Goal: Task Accomplishment & Management: Manage account settings

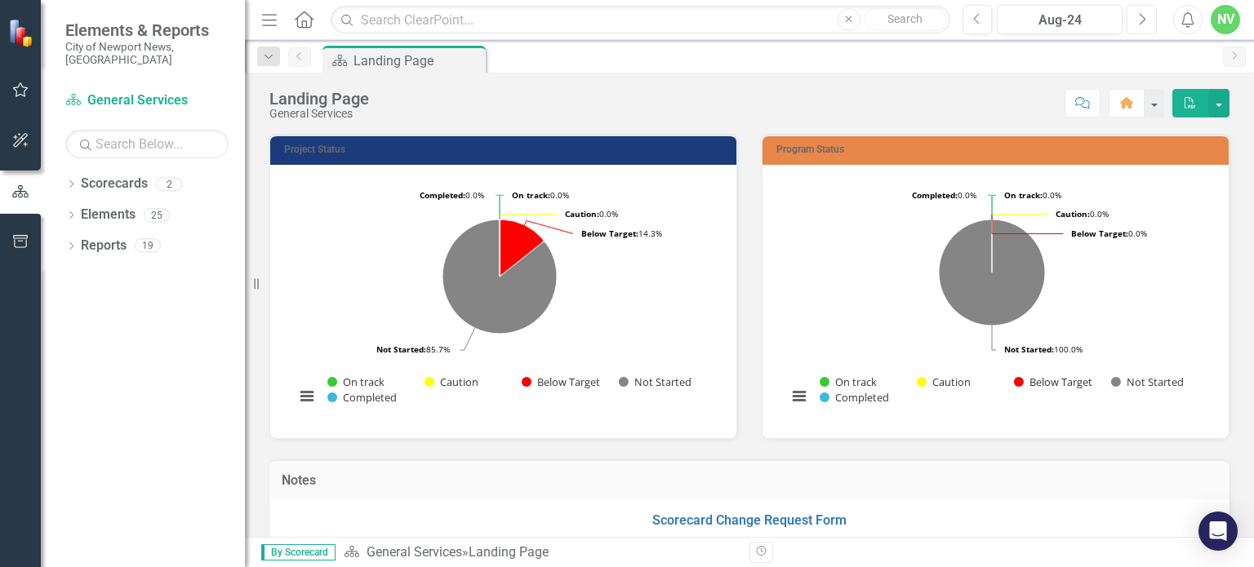
click at [1144, 21] on icon "Next" at bounding box center [1141, 19] width 9 height 15
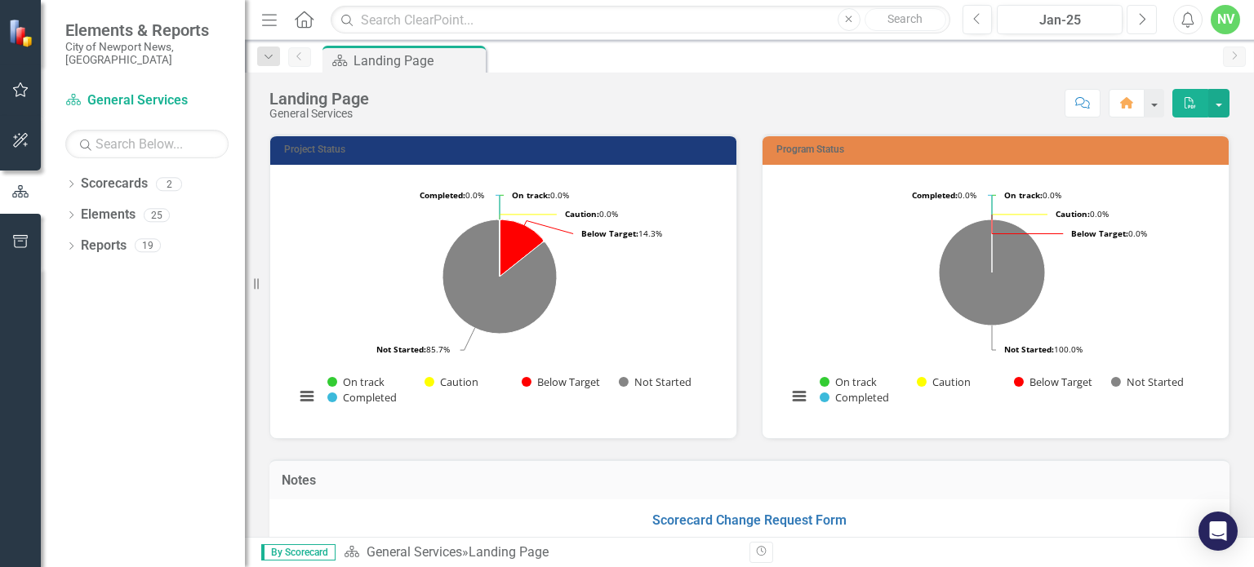
click at [1144, 21] on icon "Next" at bounding box center [1141, 19] width 9 height 15
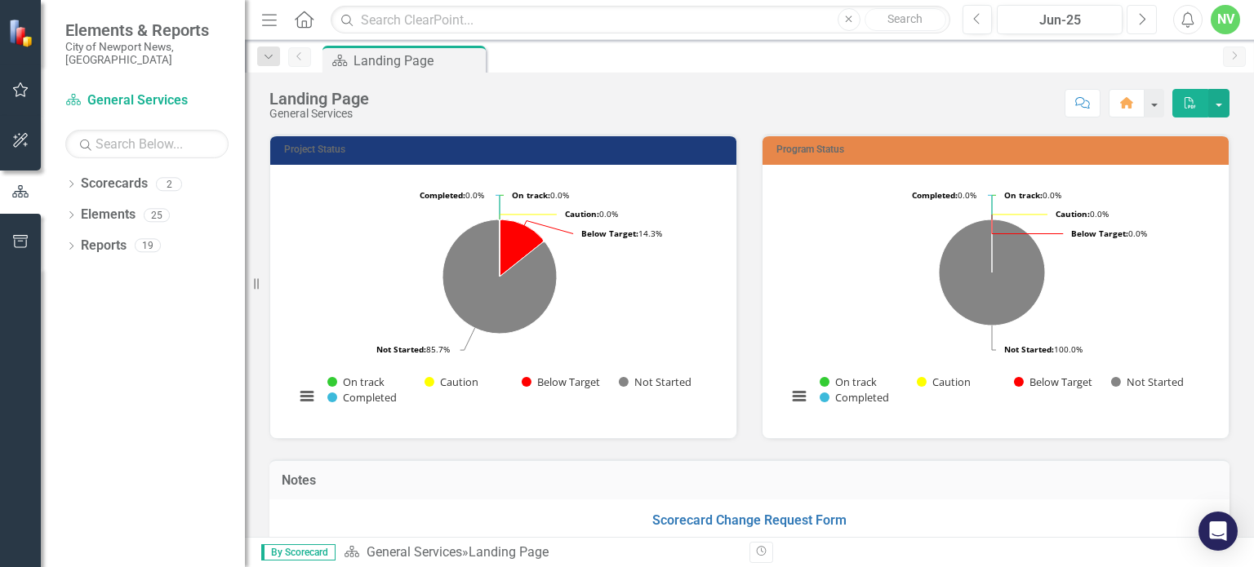
click at [1144, 21] on icon "Next" at bounding box center [1141, 19] width 9 height 15
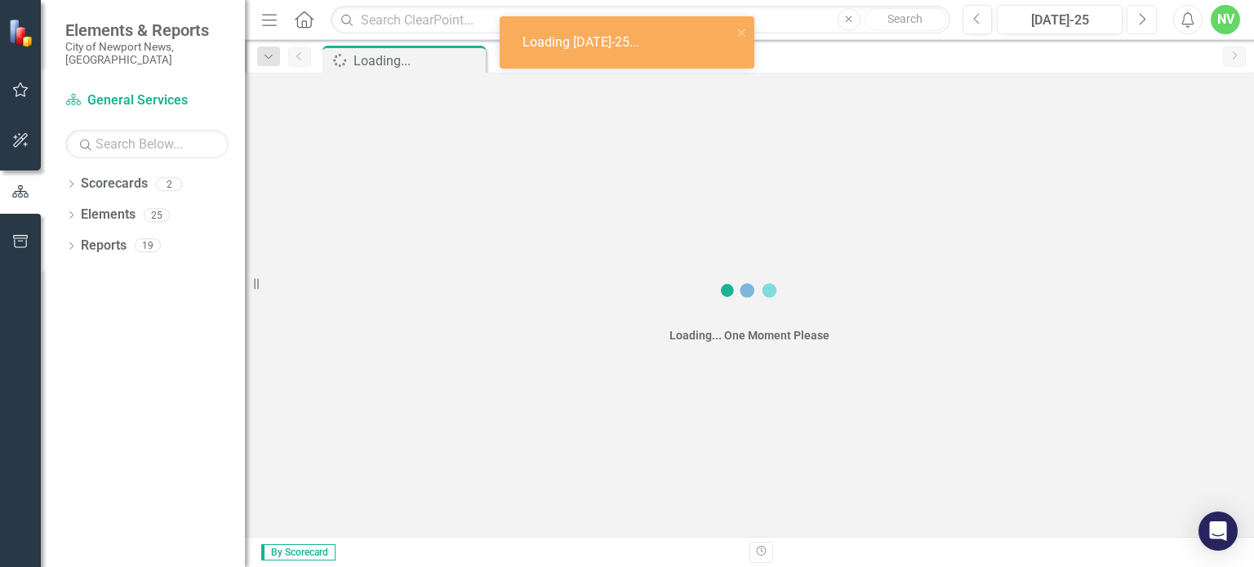
click at [1144, 21] on icon "Next" at bounding box center [1141, 19] width 9 height 15
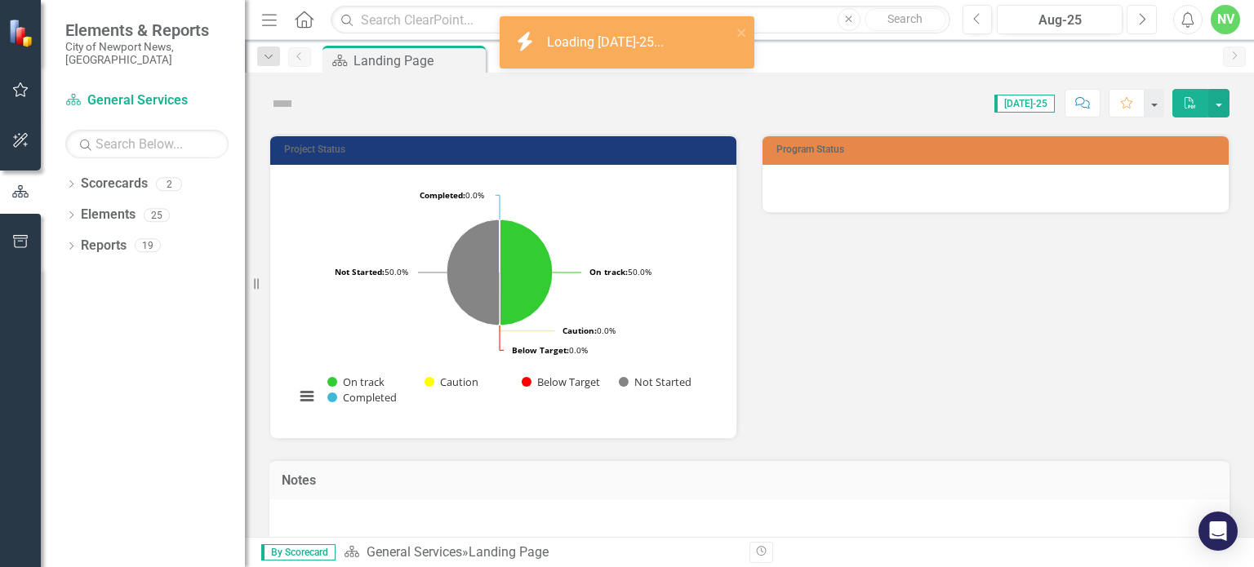
click at [1144, 21] on icon "Next" at bounding box center [1141, 19] width 9 height 15
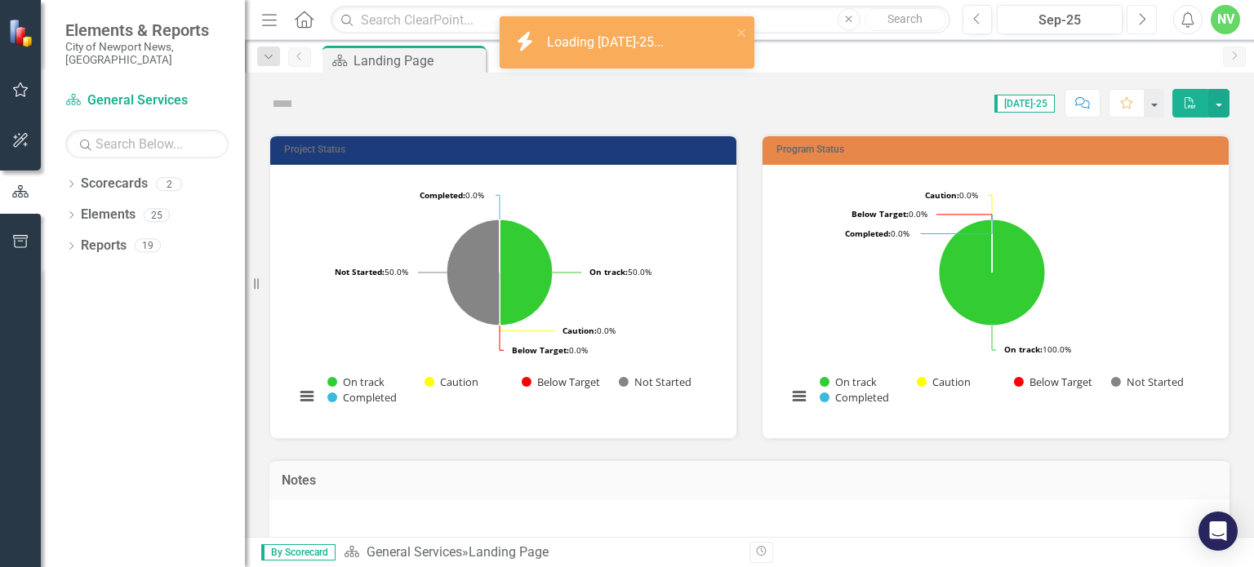
click at [1144, 21] on icon "Next" at bounding box center [1141, 19] width 9 height 15
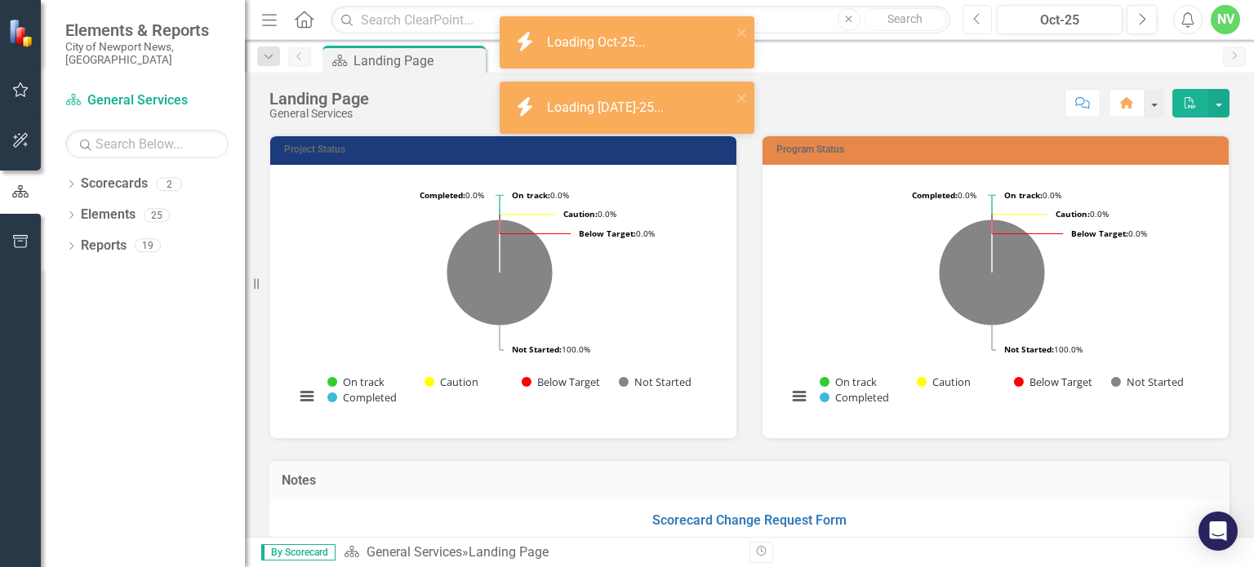
click at [980, 16] on icon "Previous" at bounding box center [977, 19] width 9 height 15
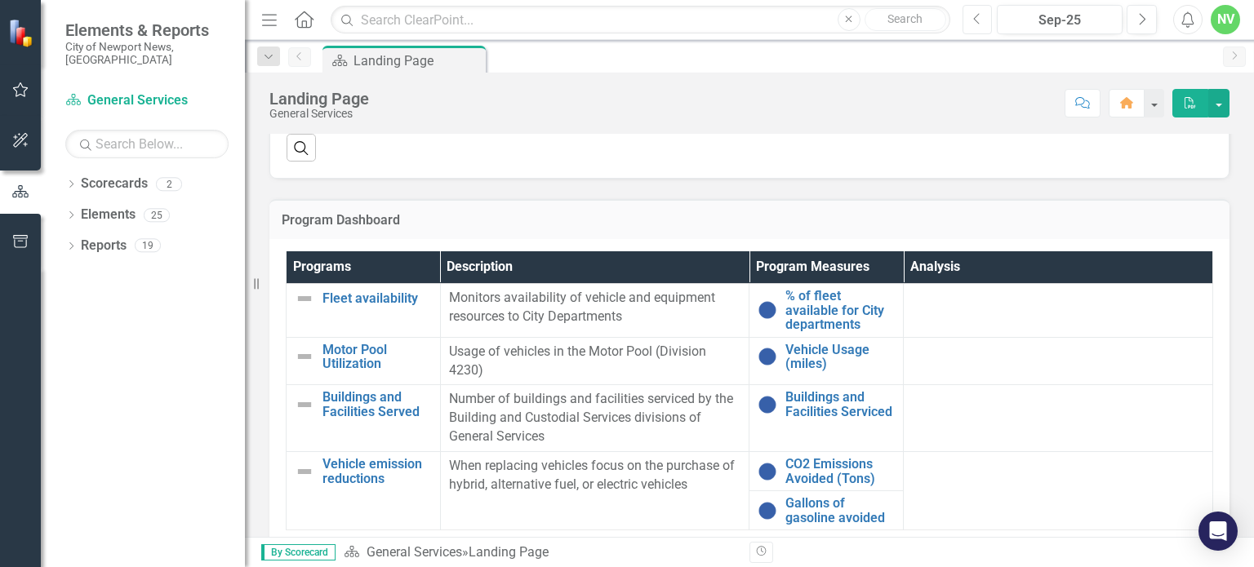
scroll to position [979, 0]
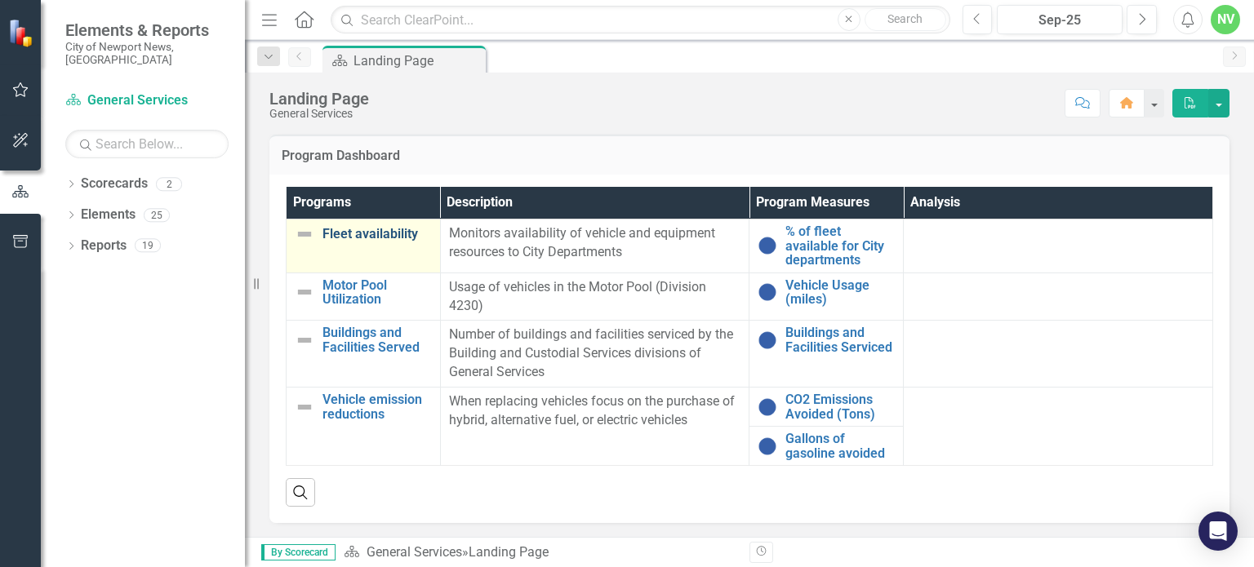
click at [401, 233] on link "Fleet availability" at bounding box center [376, 234] width 109 height 15
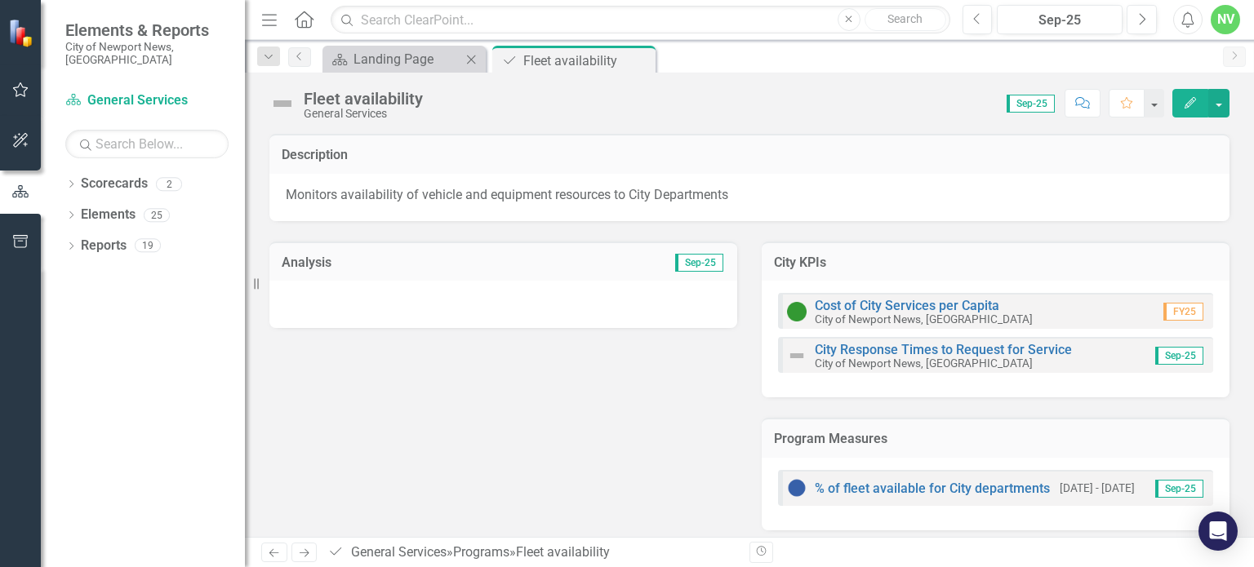
click at [384, 69] on div "Scorecard Landing Page Close" at bounding box center [403, 59] width 163 height 27
click at [381, 64] on div "Landing Page" at bounding box center [407, 59] width 108 height 20
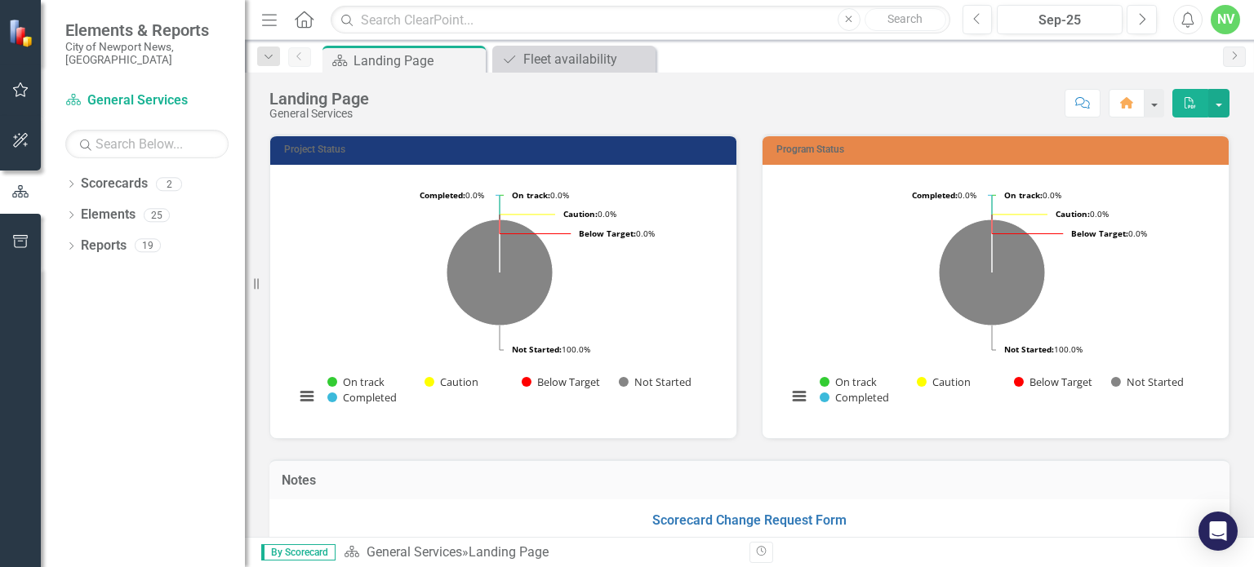
scroll to position [979, 0]
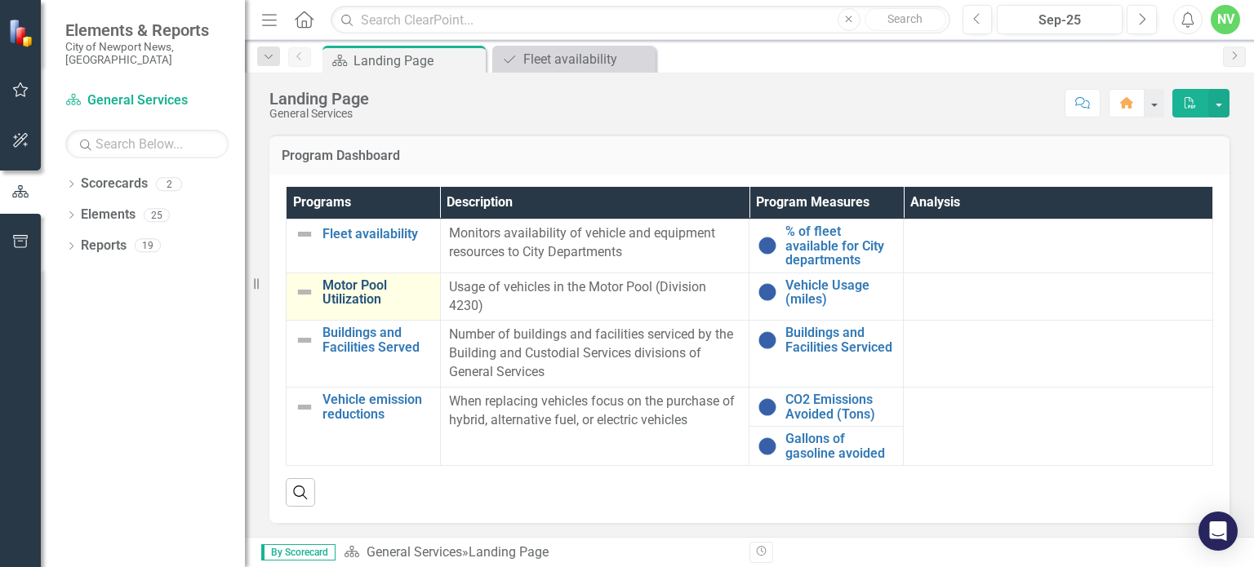
click at [333, 297] on link "Motor Pool Utilization" at bounding box center [376, 292] width 109 height 29
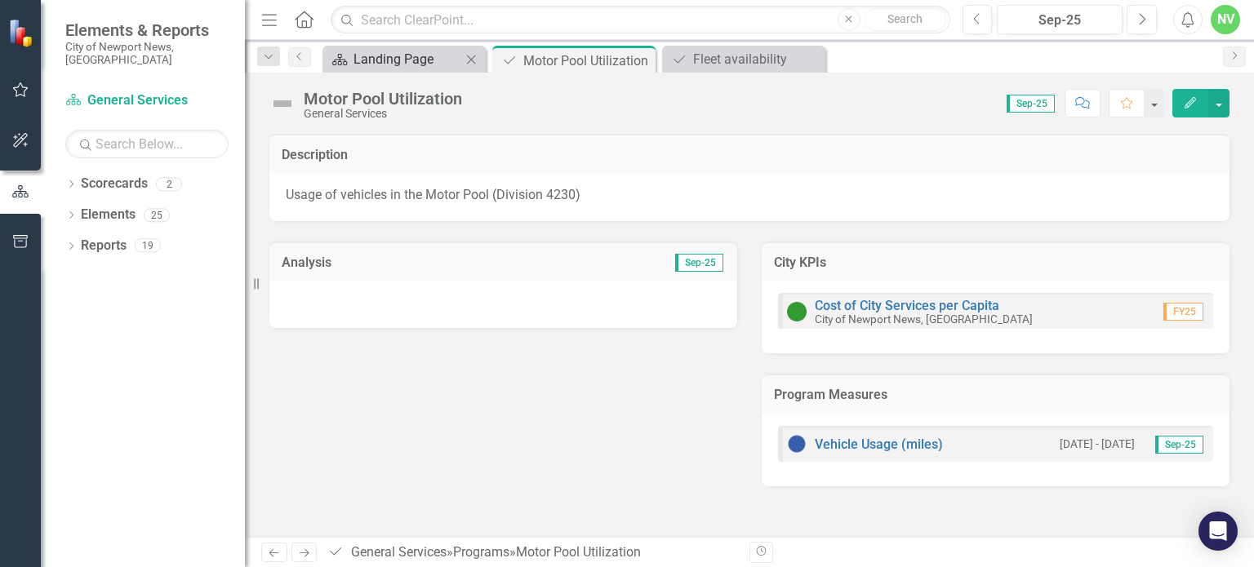
click at [387, 60] on div "Landing Page" at bounding box center [407, 59] width 108 height 20
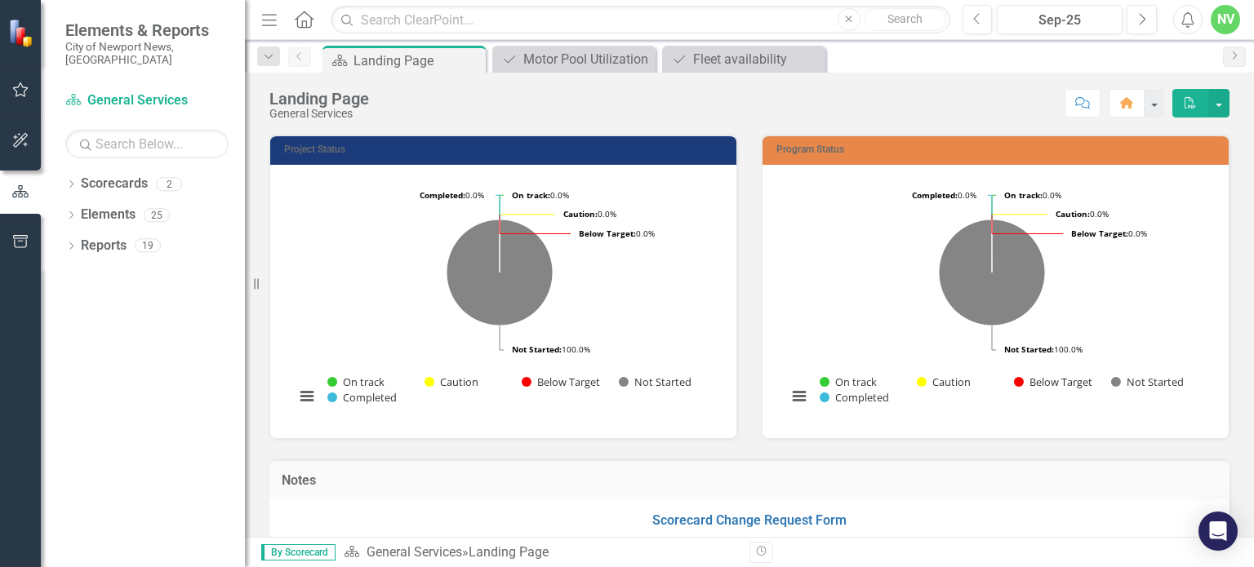
scroll to position [979, 0]
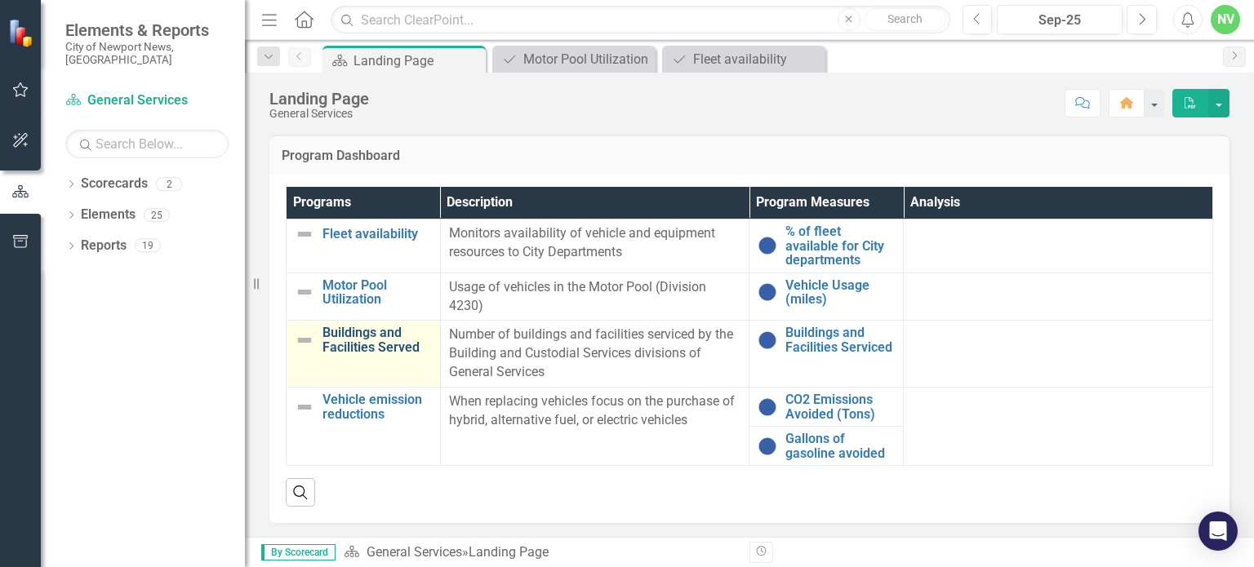
click at [340, 338] on link "Buildings and Facilities Served" at bounding box center [376, 340] width 109 height 29
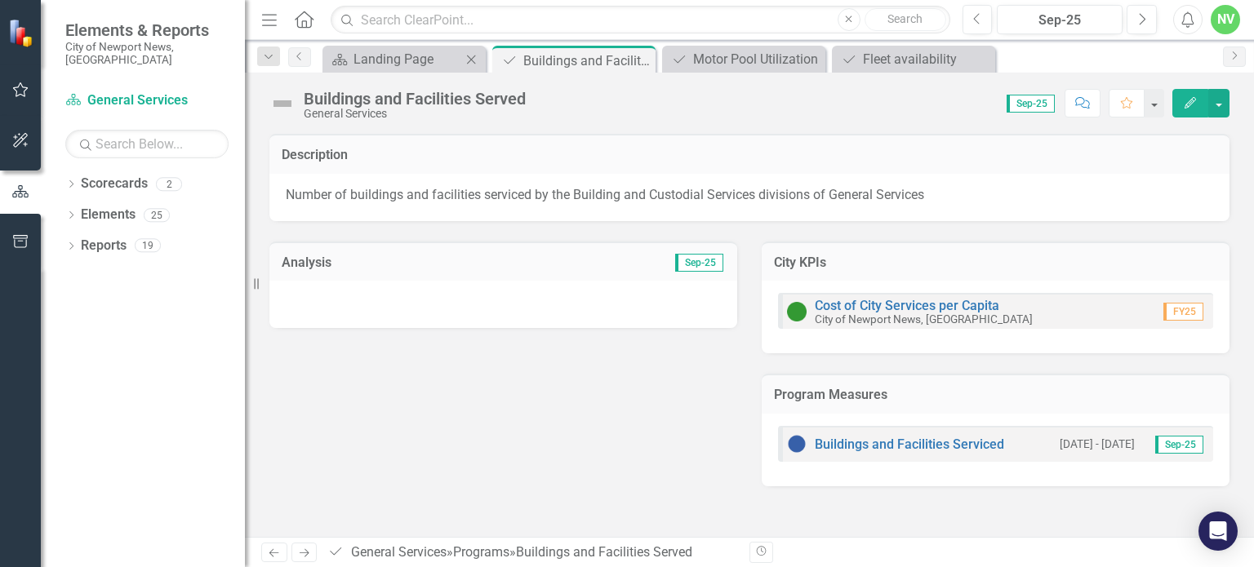
click at [349, 70] on div "Scorecard Landing Page Close" at bounding box center [403, 59] width 163 height 27
click at [335, 60] on icon "Scorecard" at bounding box center [339, 59] width 16 height 13
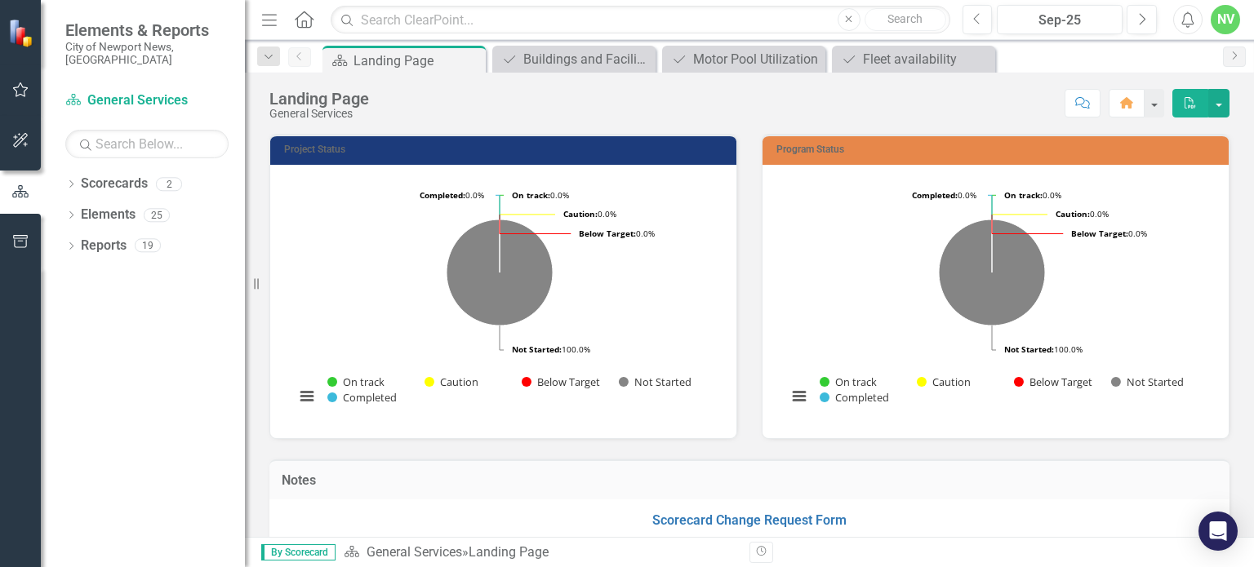
scroll to position [979, 0]
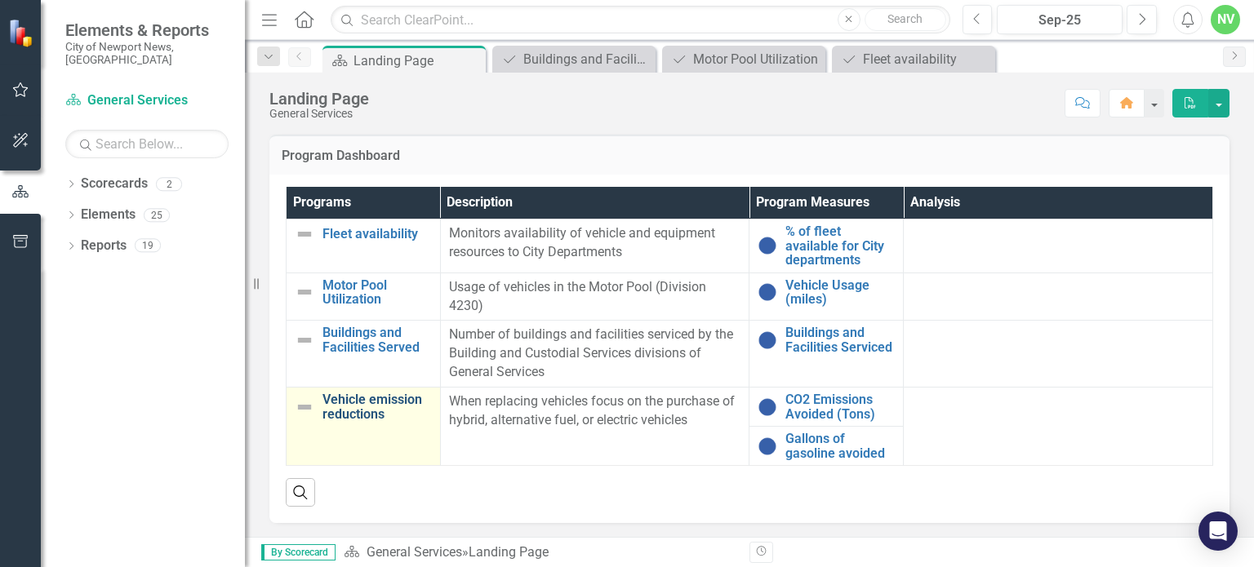
click at [349, 401] on link "Vehicle emission reductions" at bounding box center [376, 407] width 109 height 29
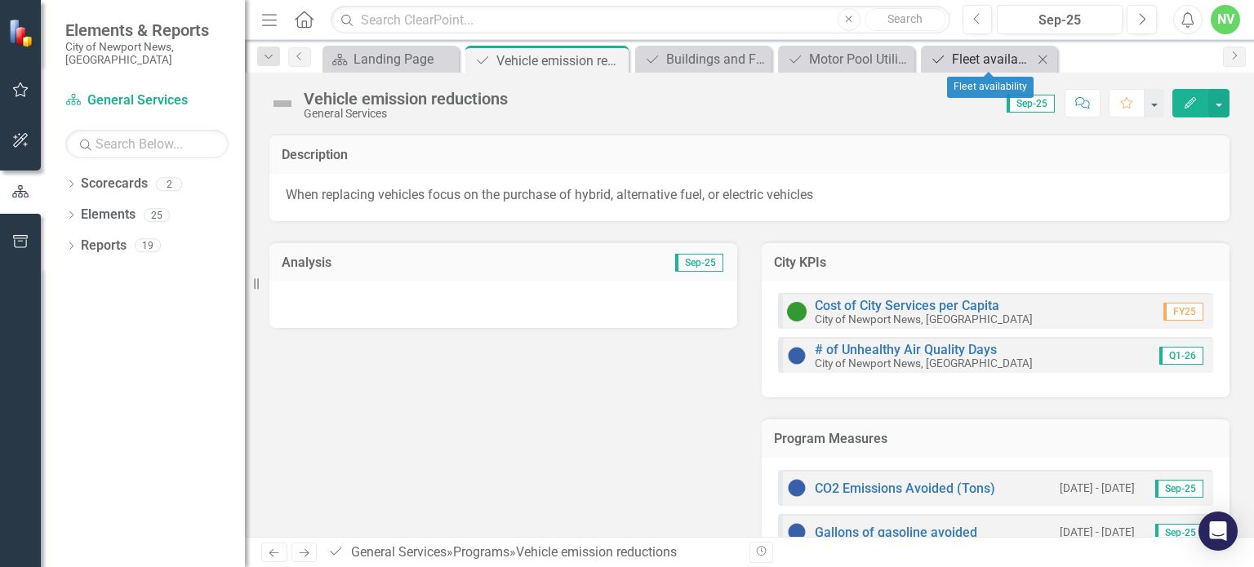
click at [958, 64] on div "Fleet availability" at bounding box center [992, 59] width 81 height 20
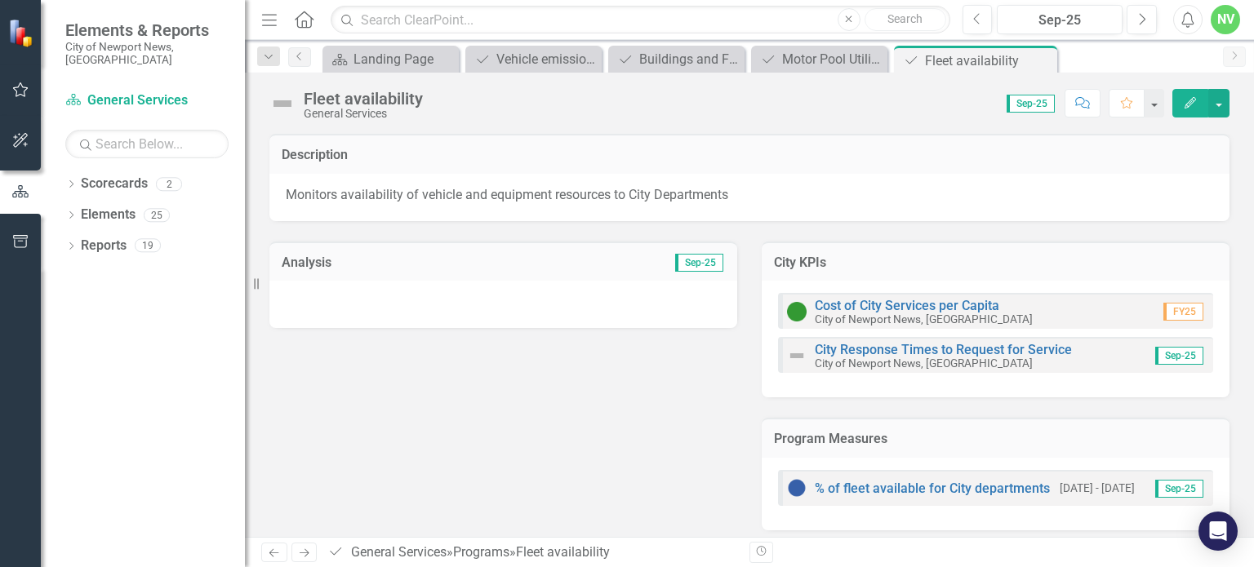
click at [571, 308] on div at bounding box center [503, 304] width 468 height 47
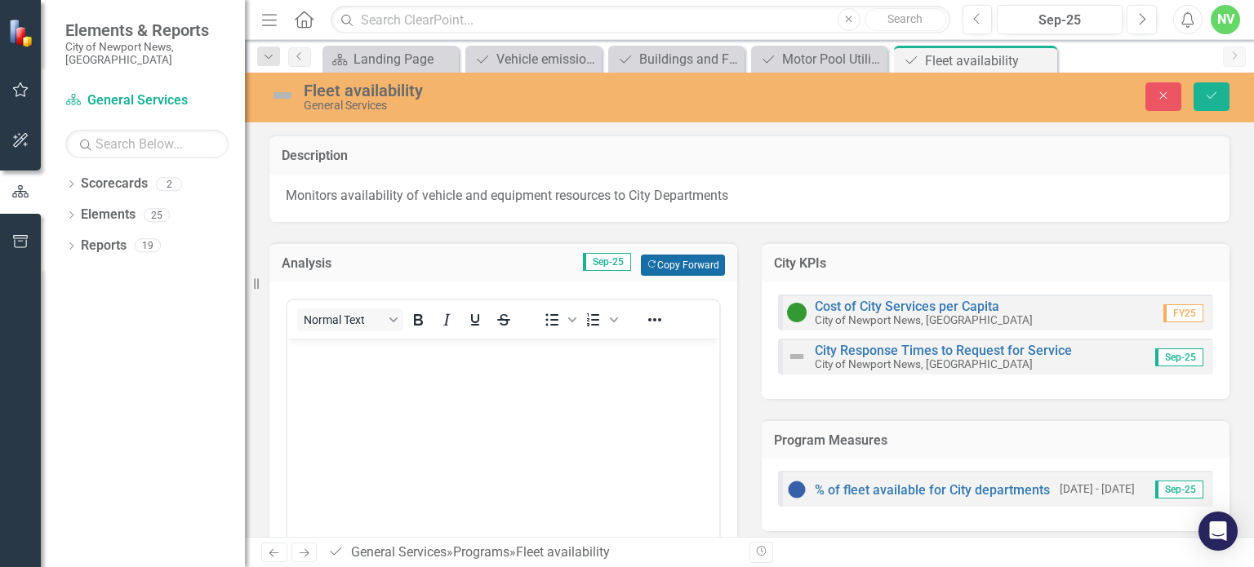
click at [653, 264] on button "Copy Forward Copy Forward" at bounding box center [683, 265] width 84 height 21
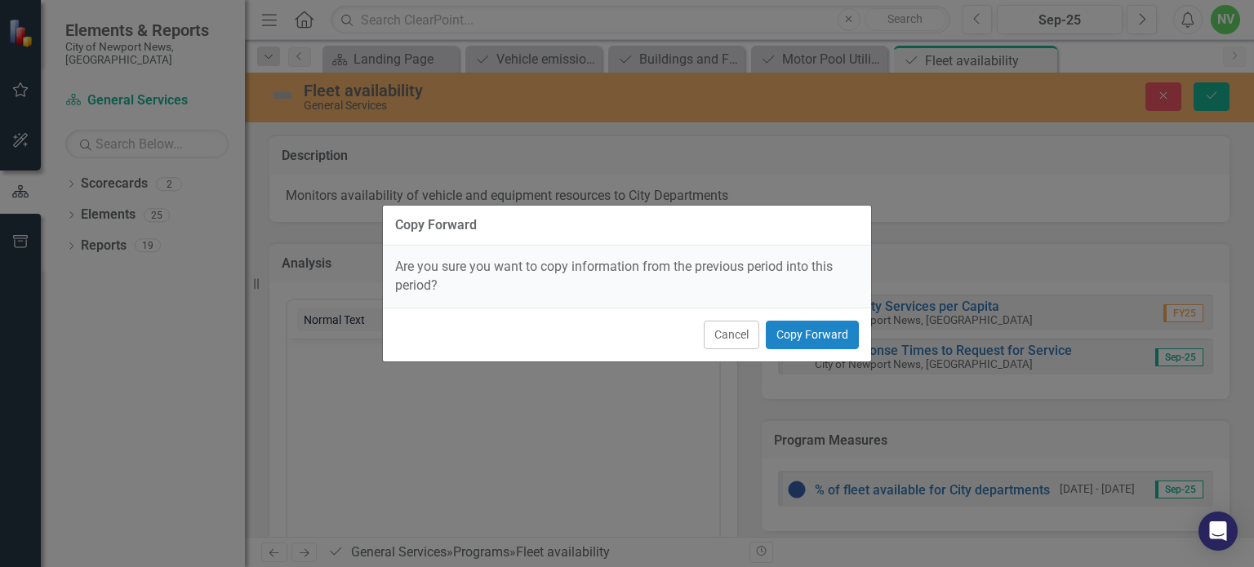
click at [805, 349] on div "Cancel Copy Forward" at bounding box center [627, 335] width 488 height 54
click at [800, 342] on button "Copy Forward" at bounding box center [812, 335] width 93 height 29
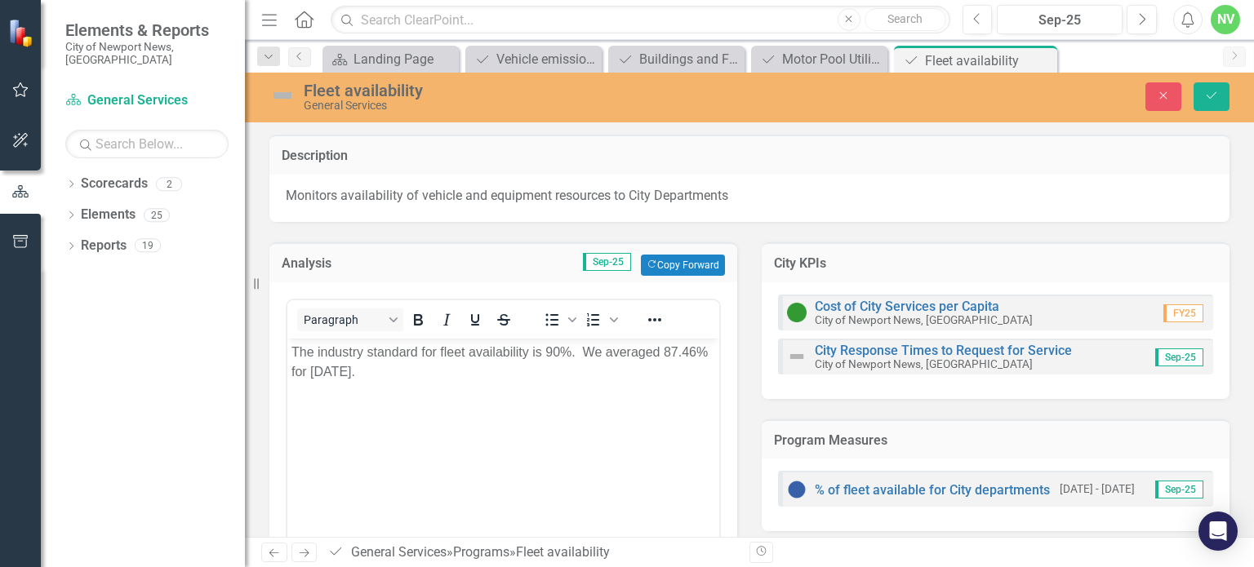
click at [694, 353] on p "The industry standard for fleet availability is 90%. We averaged 87.46% for [DA…" at bounding box center [503, 362] width 424 height 39
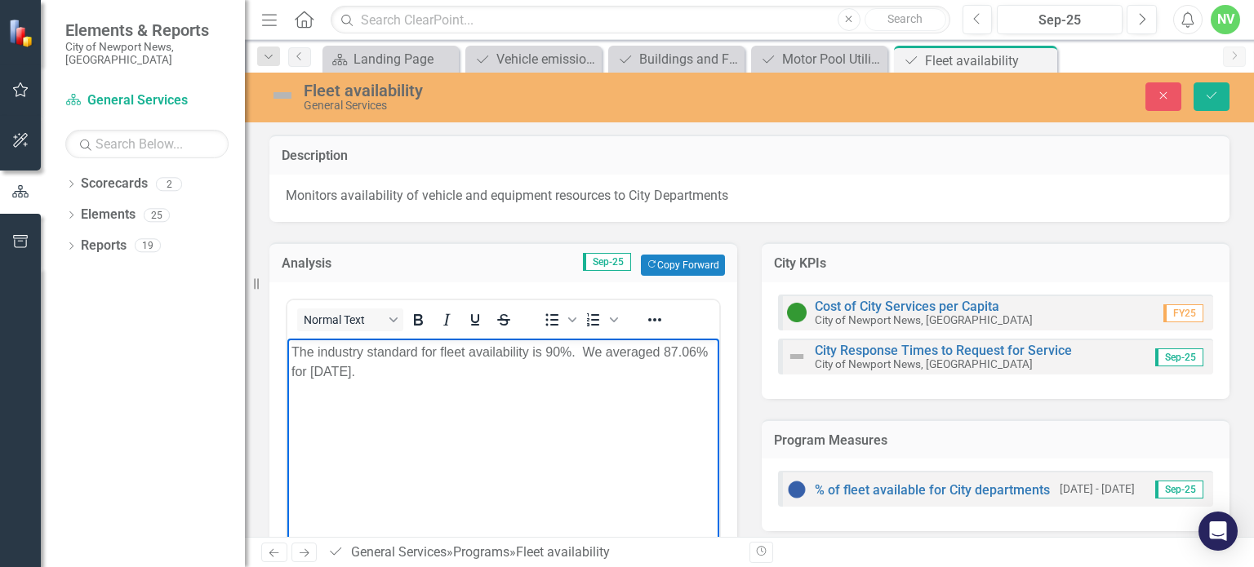
click at [335, 371] on p "The industry standard for fleet availability is 90%. We averaged 87.06% for [DA…" at bounding box center [503, 362] width 424 height 39
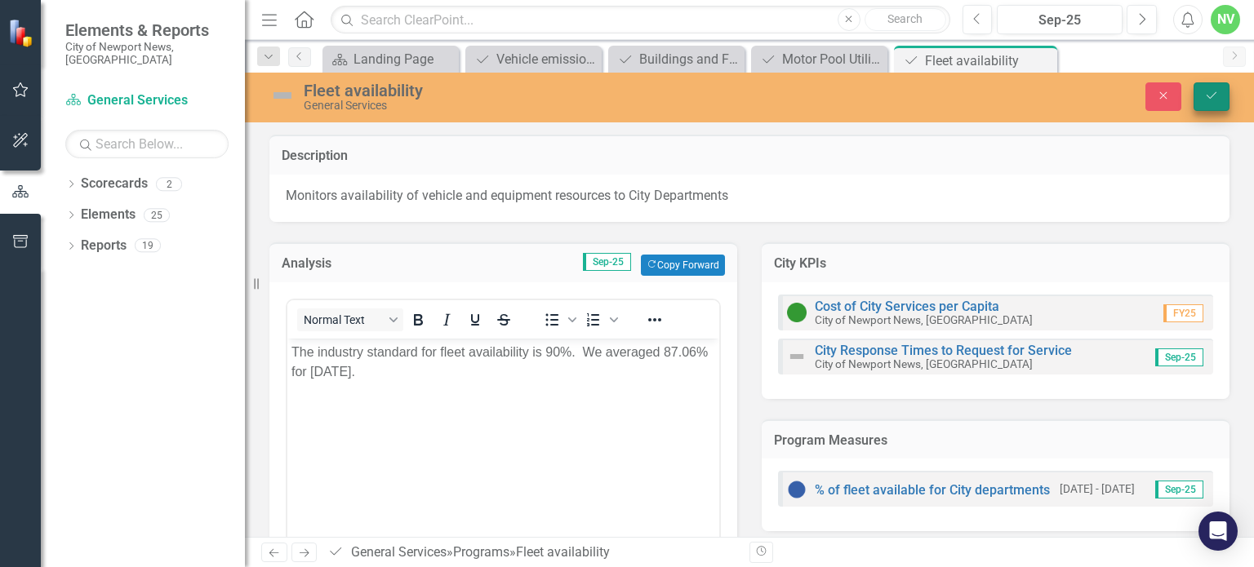
click at [1208, 102] on button "Save" at bounding box center [1211, 96] width 36 height 29
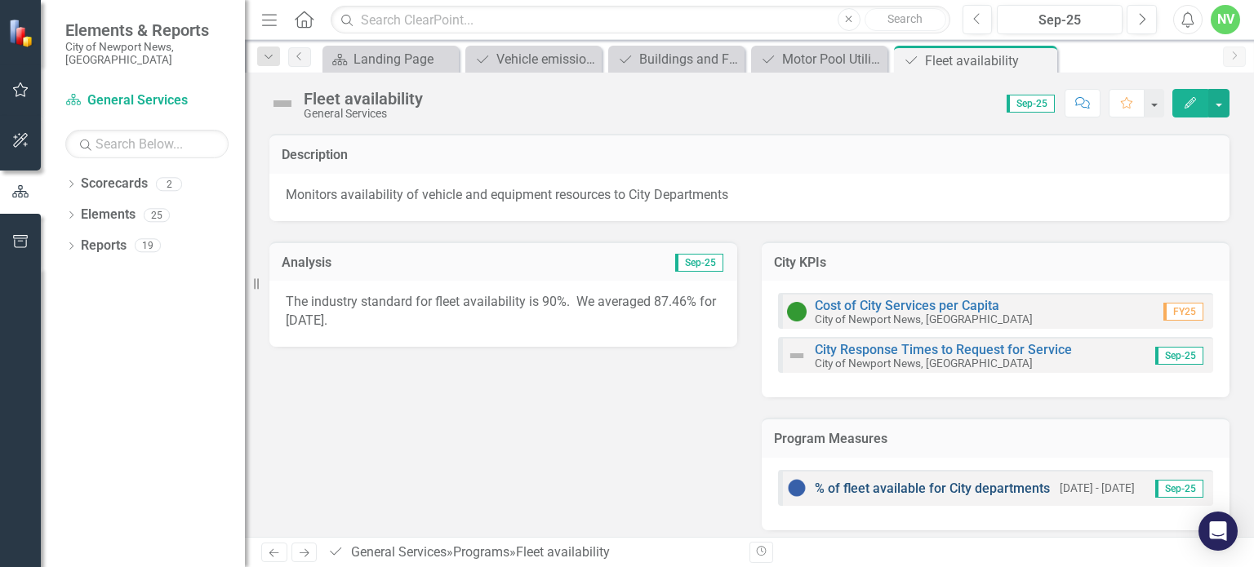
click at [916, 487] on link "% of fleet available for City departments" at bounding box center [932, 489] width 235 height 16
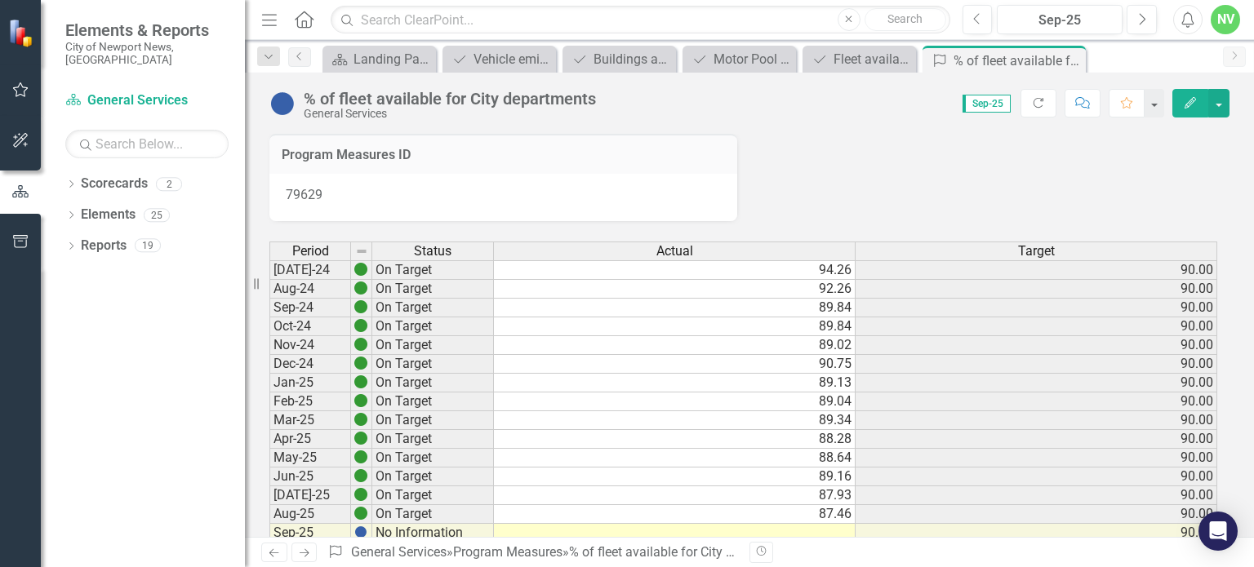
scroll to position [44, 0]
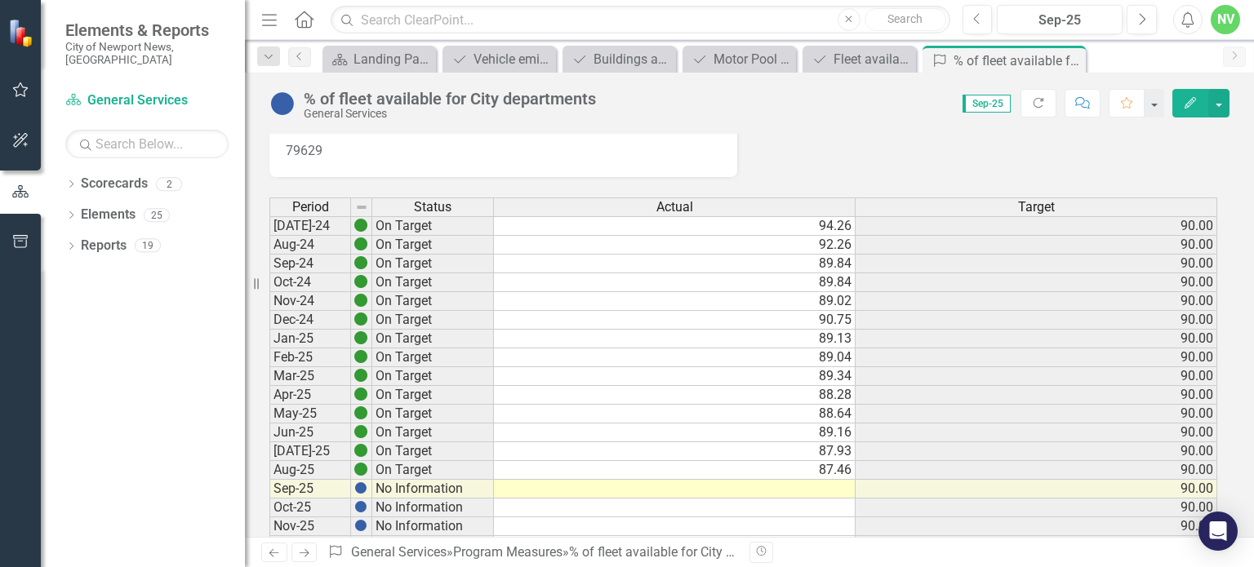
click at [829, 484] on td at bounding box center [675, 489] width 362 height 19
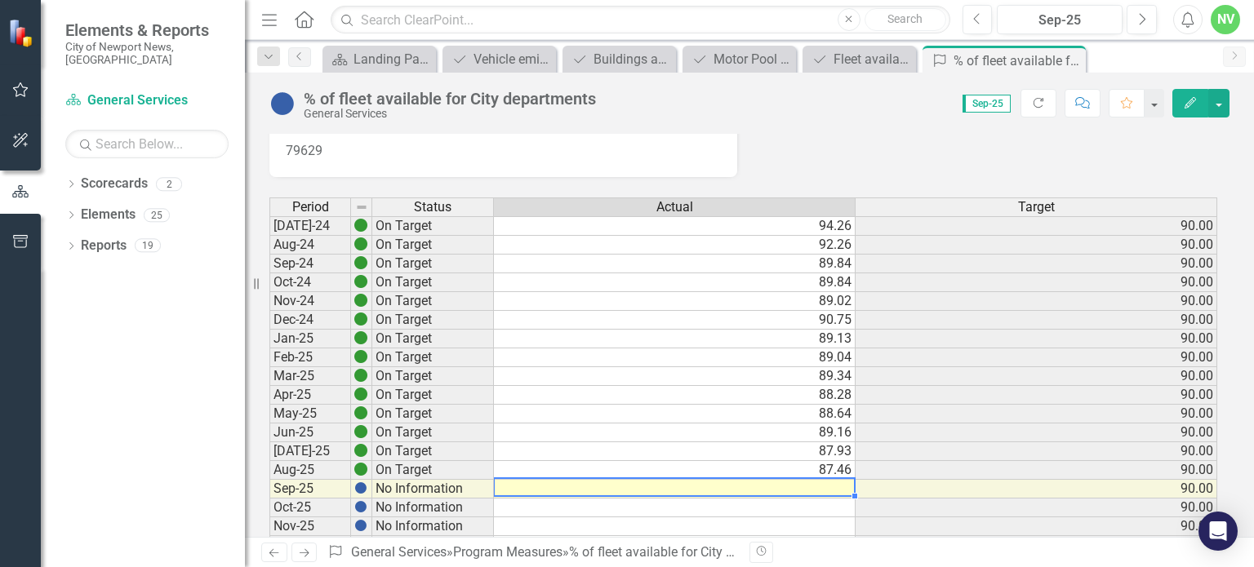
click at [829, 484] on td at bounding box center [675, 489] width 362 height 19
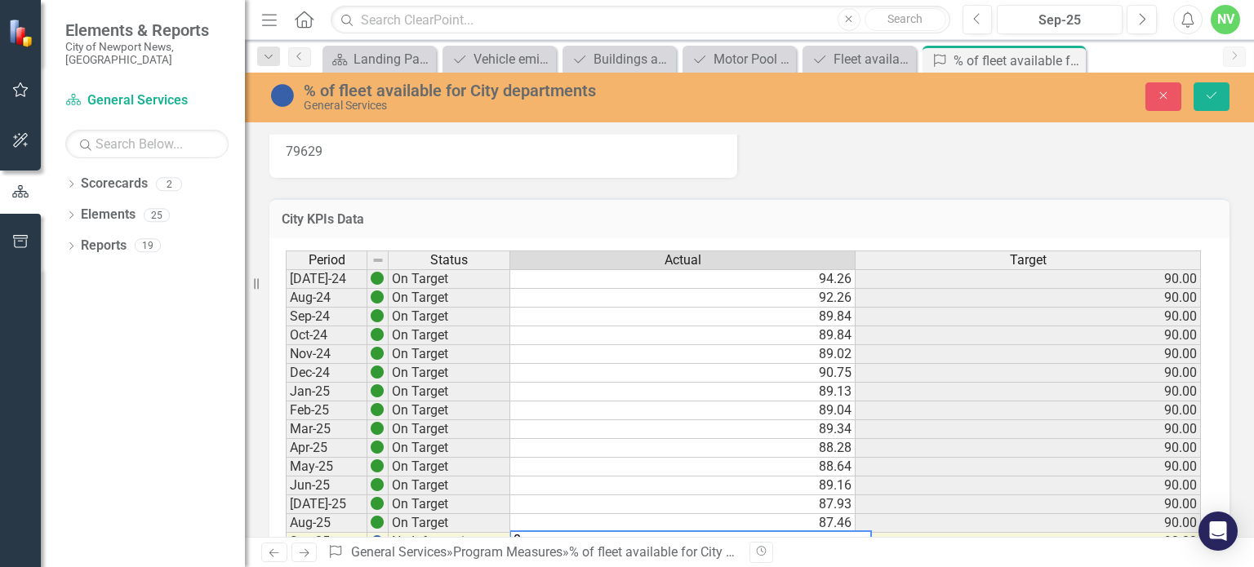
scroll to position [54, 0]
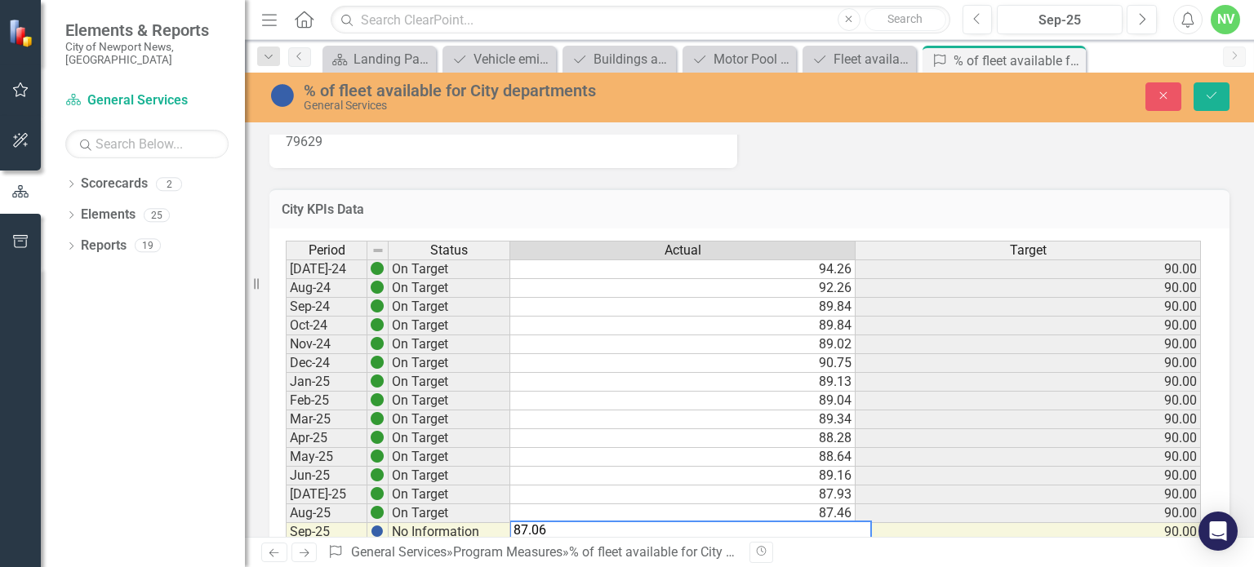
type textarea "87.06"
click at [885, 225] on div "City KPIs Data Last Calculated" at bounding box center [749, 209] width 960 height 40
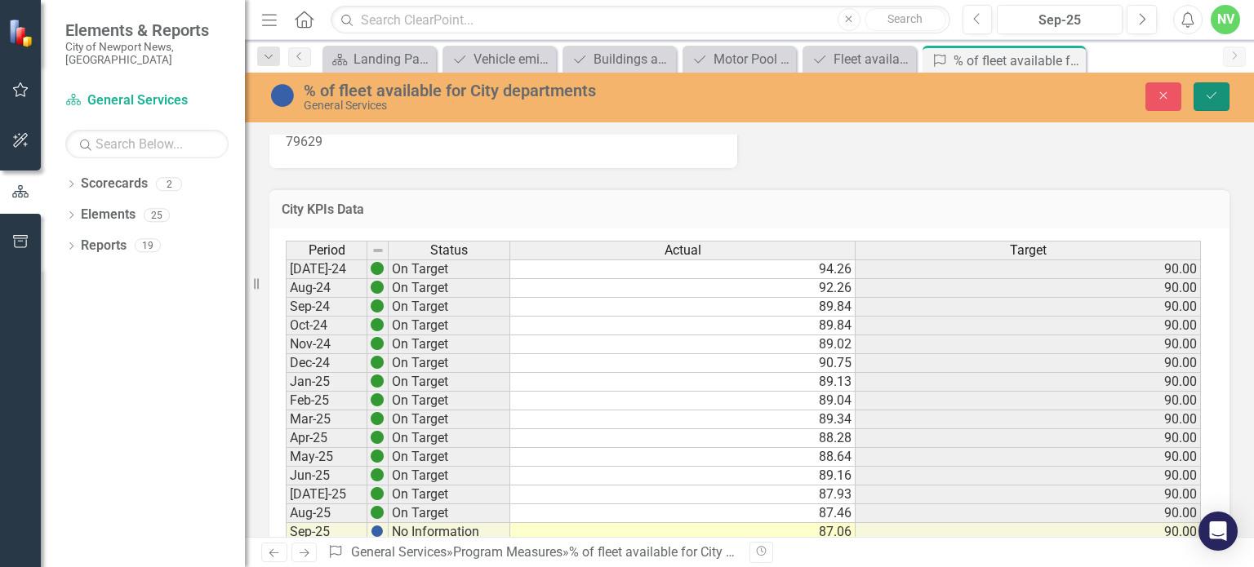
click at [1220, 89] on button "Save" at bounding box center [1211, 96] width 36 height 29
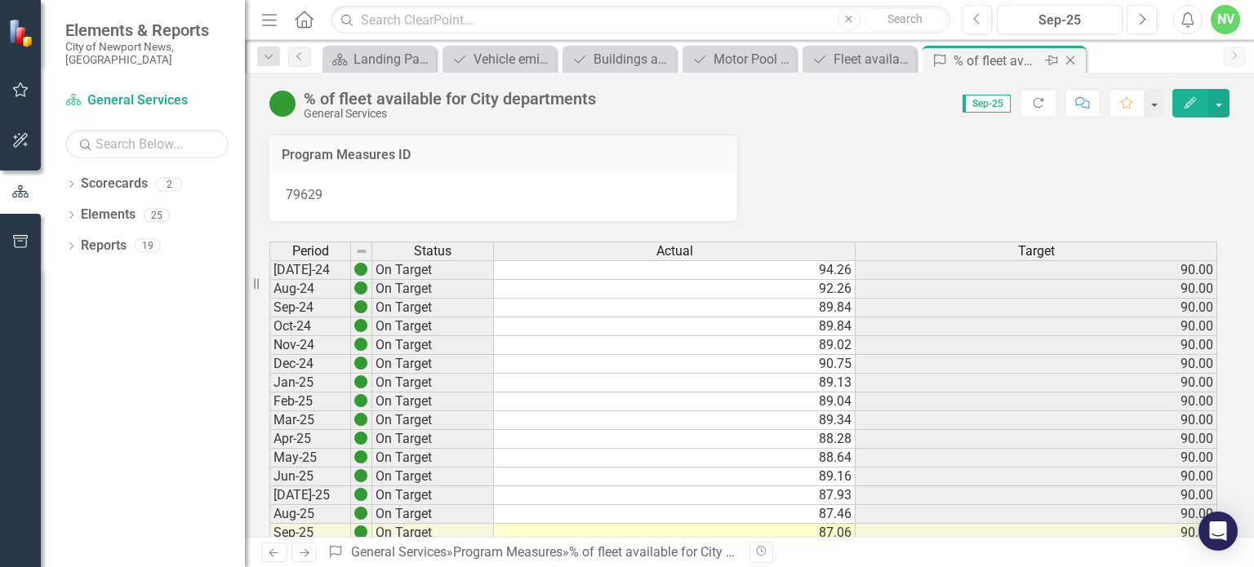
click at [1068, 58] on icon "Close" at bounding box center [1070, 60] width 16 height 13
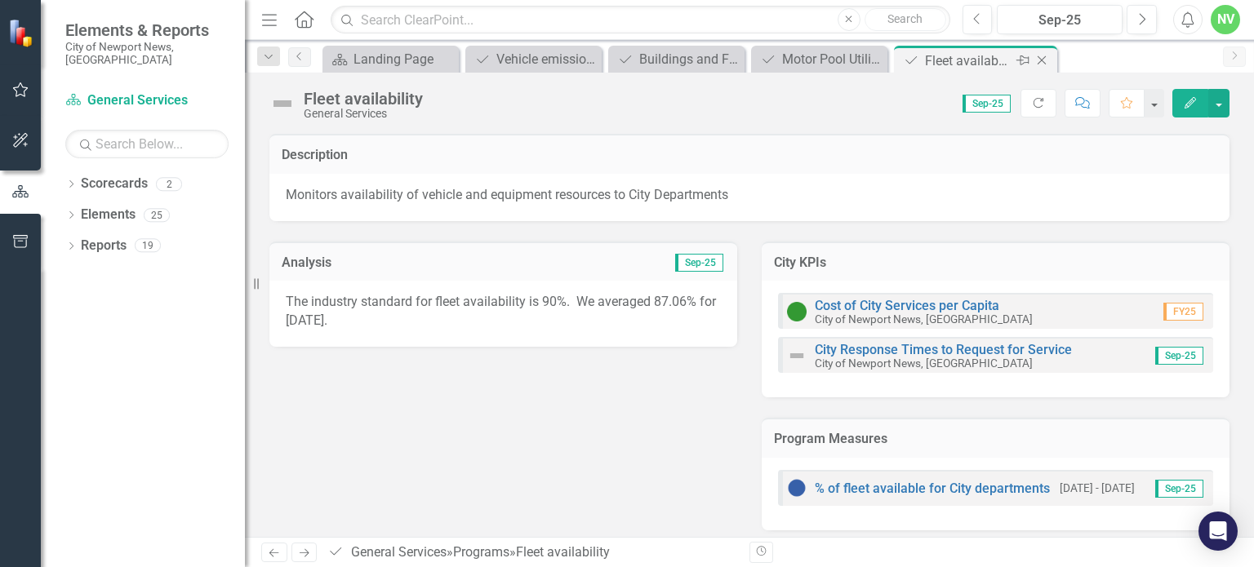
click at [1044, 62] on icon at bounding box center [1041, 60] width 9 height 9
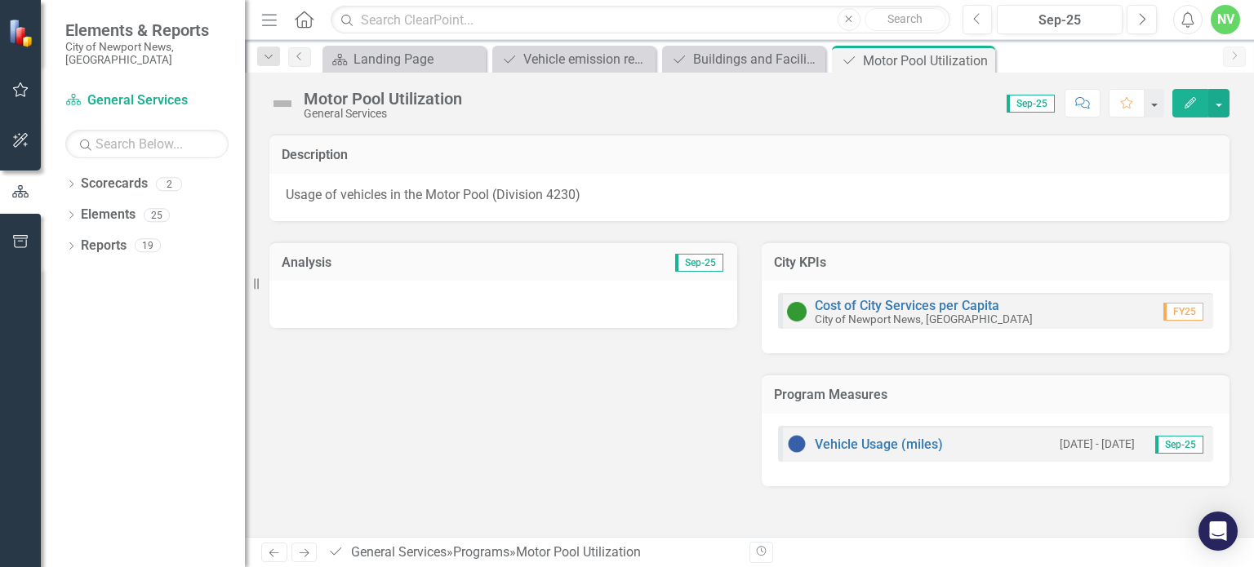
click at [579, 295] on div at bounding box center [503, 304] width 468 height 47
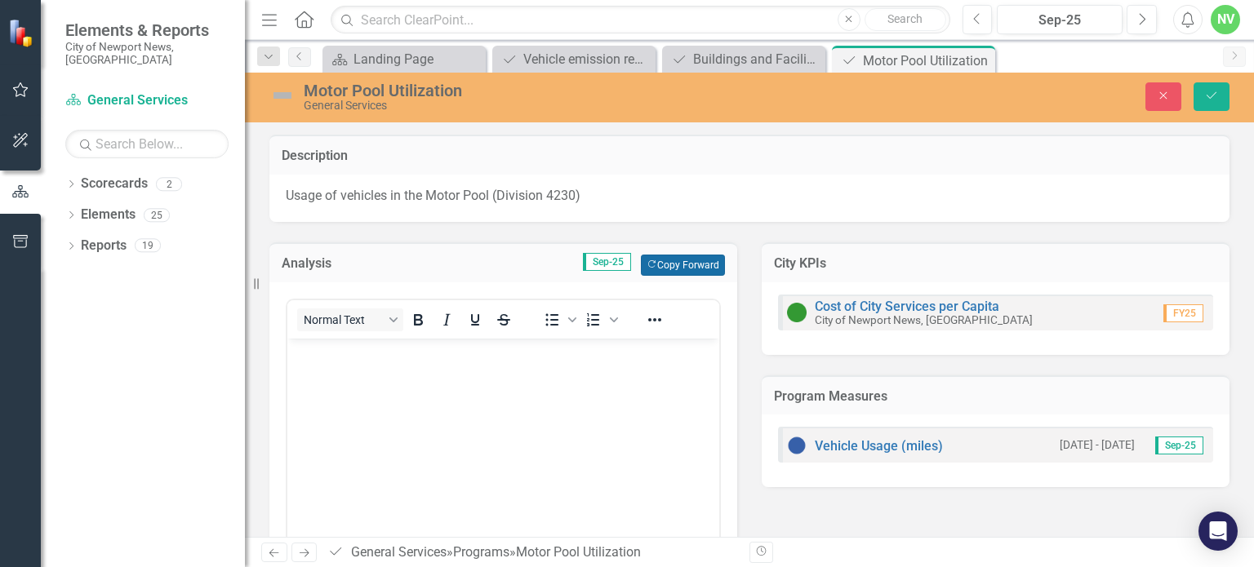
click at [646, 267] on icon "Copy Forward" at bounding box center [651, 264] width 11 height 9
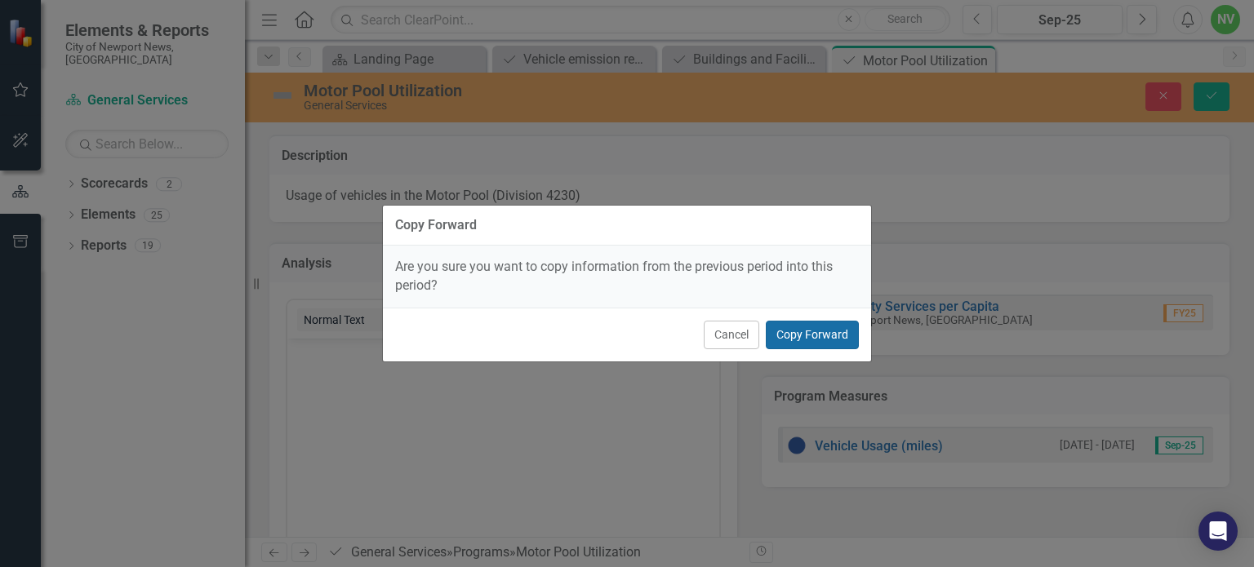
click at [771, 345] on button "Copy Forward" at bounding box center [812, 335] width 93 height 29
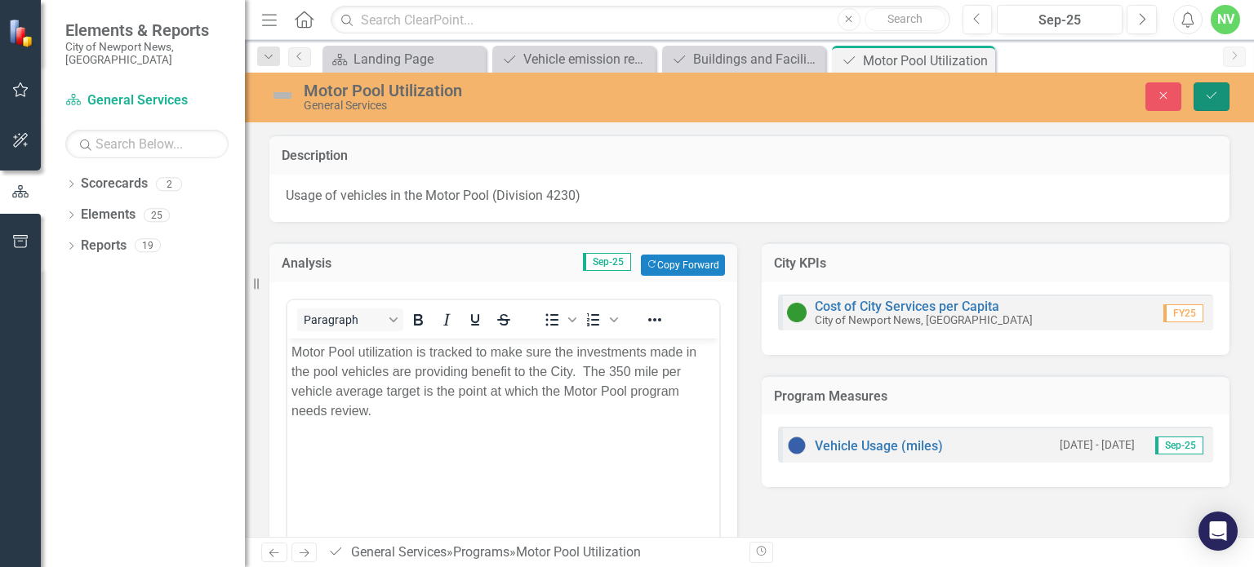
click at [1209, 96] on icon "Save" at bounding box center [1211, 95] width 15 height 11
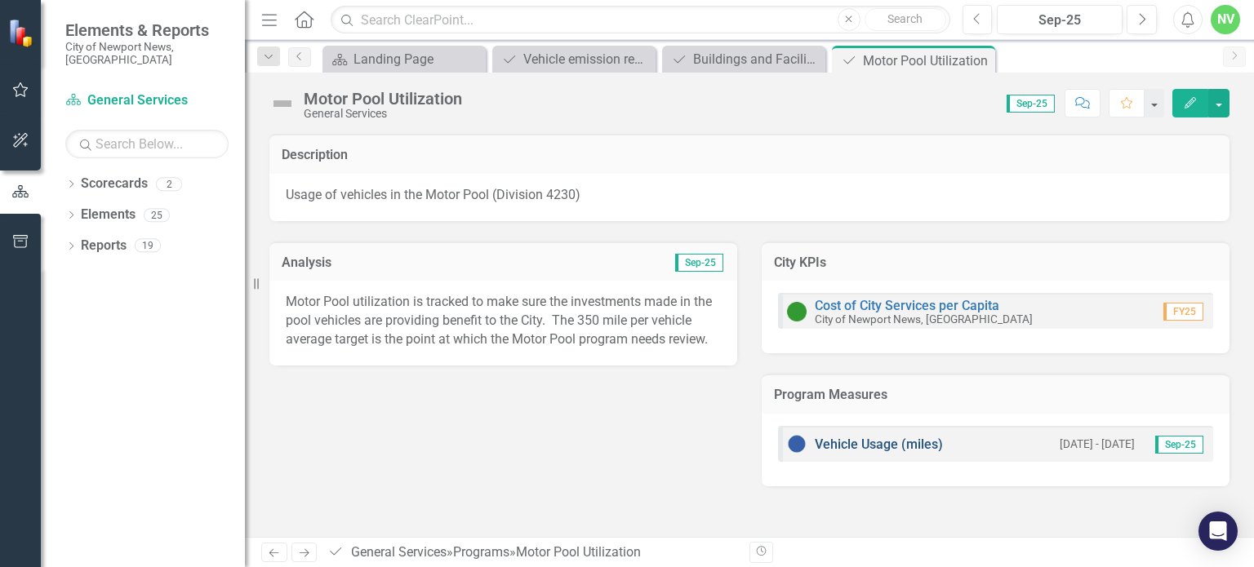
click at [886, 441] on link "Vehicle Usage (miles)" at bounding box center [879, 445] width 128 height 16
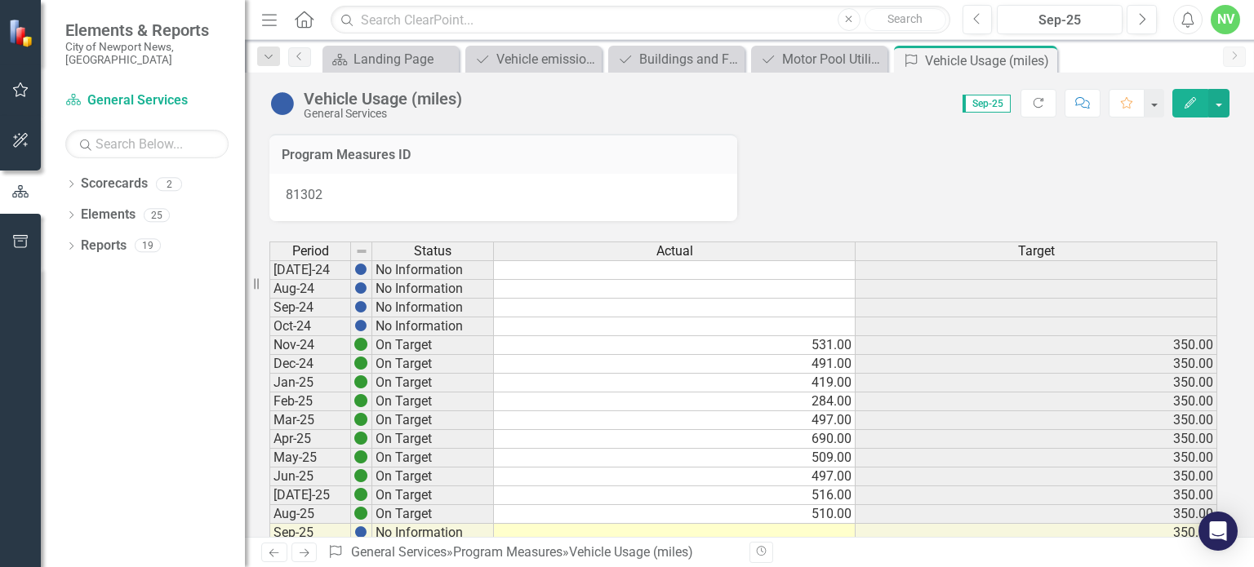
scroll to position [119, 0]
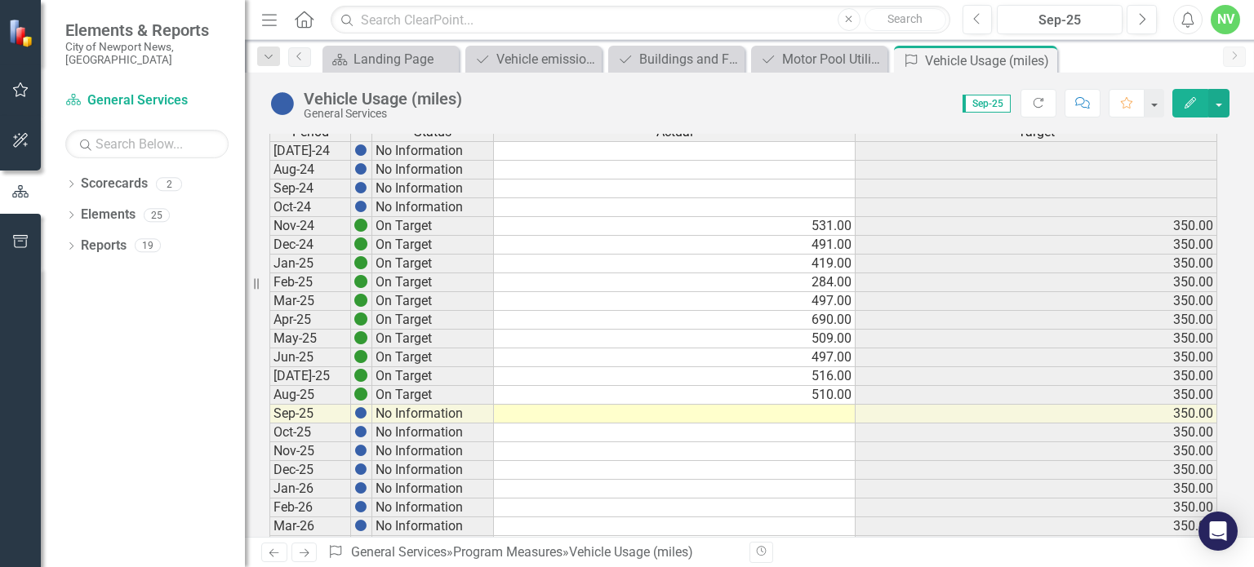
click at [820, 417] on td at bounding box center [675, 414] width 362 height 19
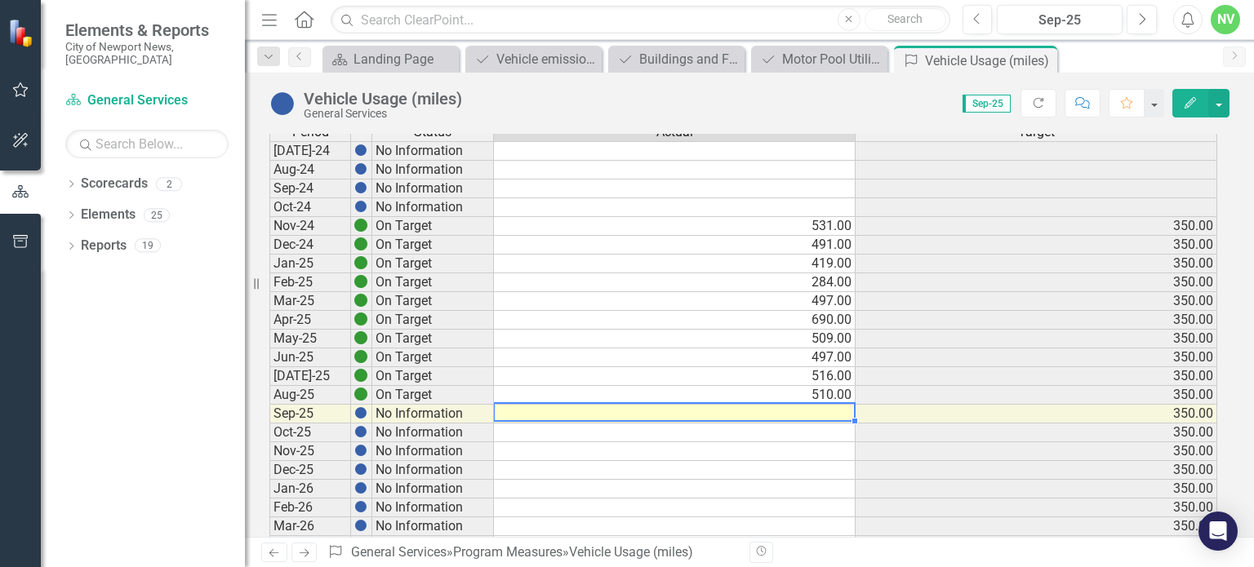
click at [820, 417] on td at bounding box center [675, 414] width 362 height 19
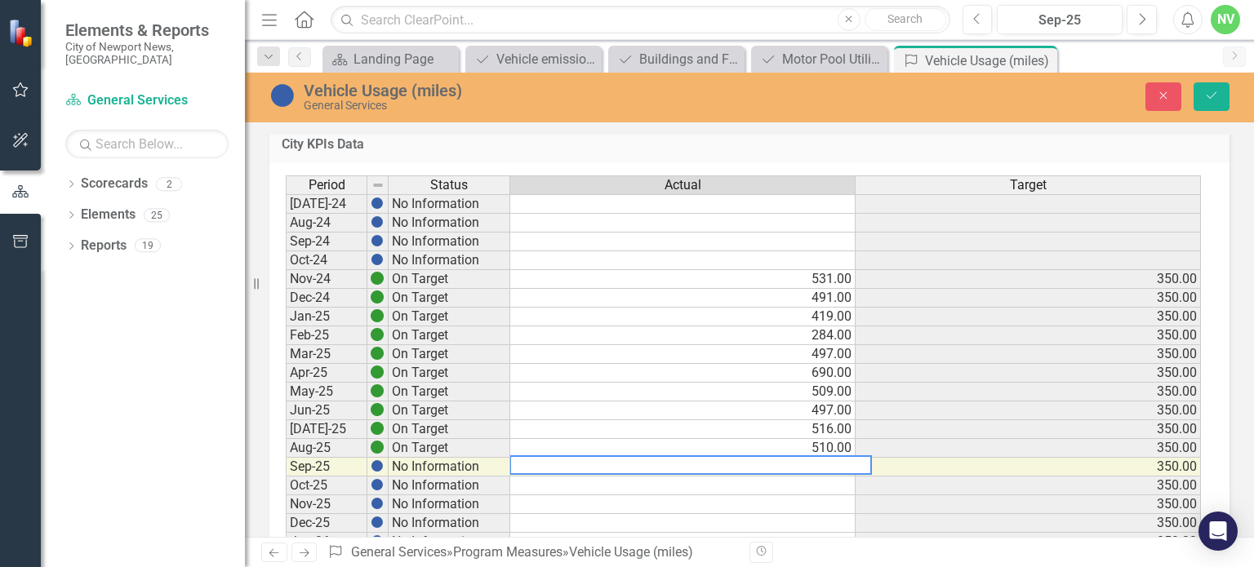
paste textarea "425"
type textarea "425"
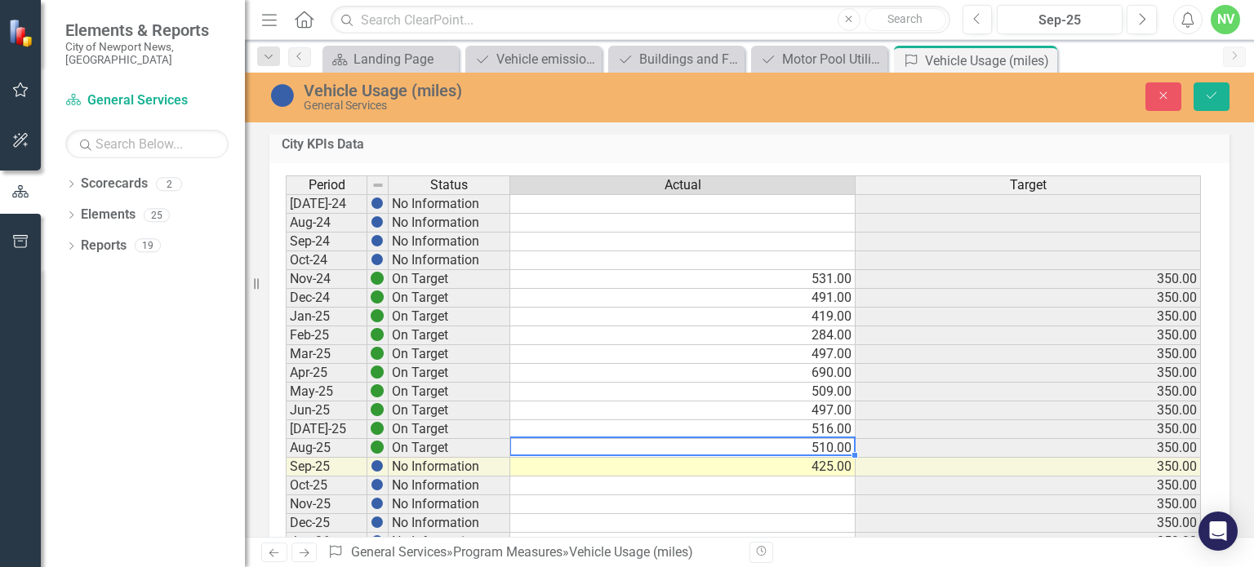
click at [852, 440] on td "510.00" at bounding box center [682, 448] width 345 height 19
click at [1060, 336] on td "350.00" at bounding box center [1027, 336] width 345 height 19
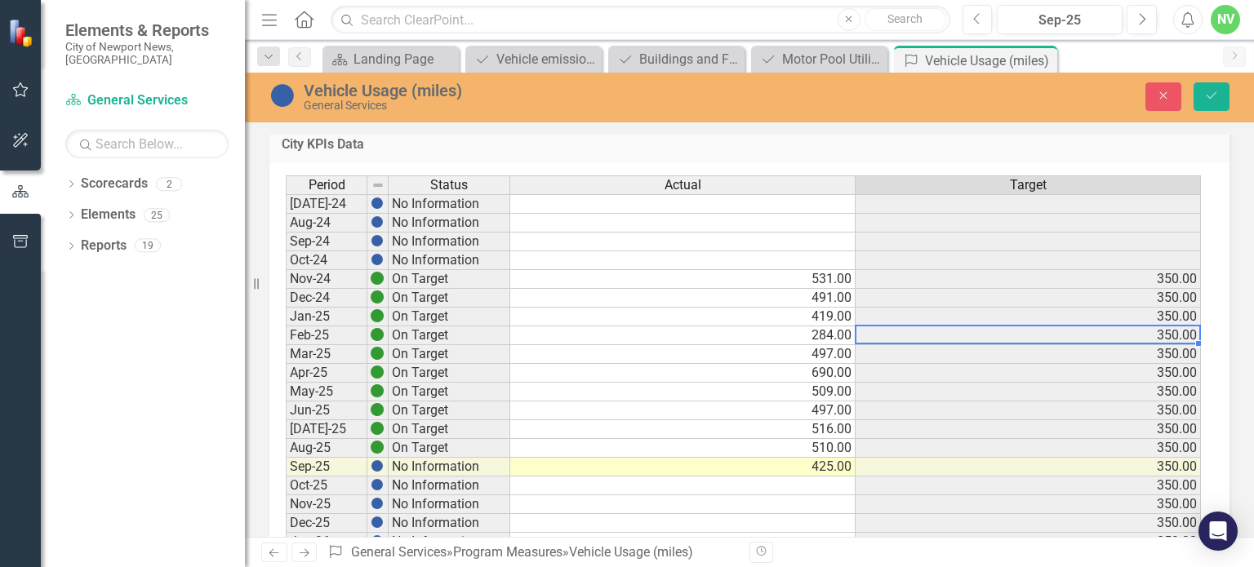
scroll to position [25, 0]
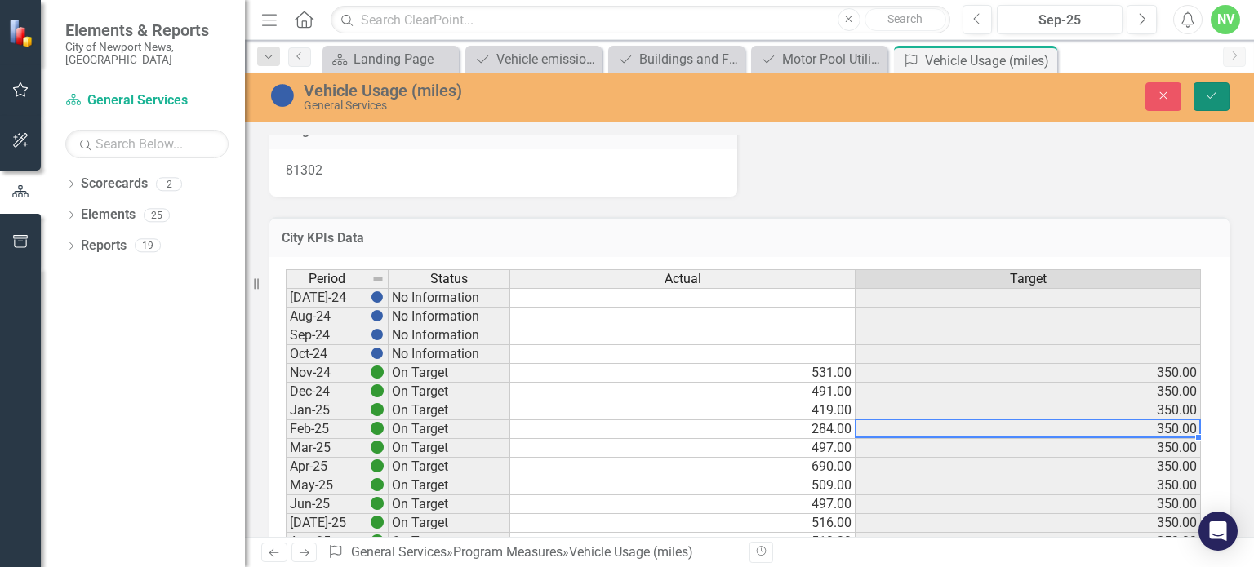
click at [1207, 105] on button "Save" at bounding box center [1211, 96] width 36 height 29
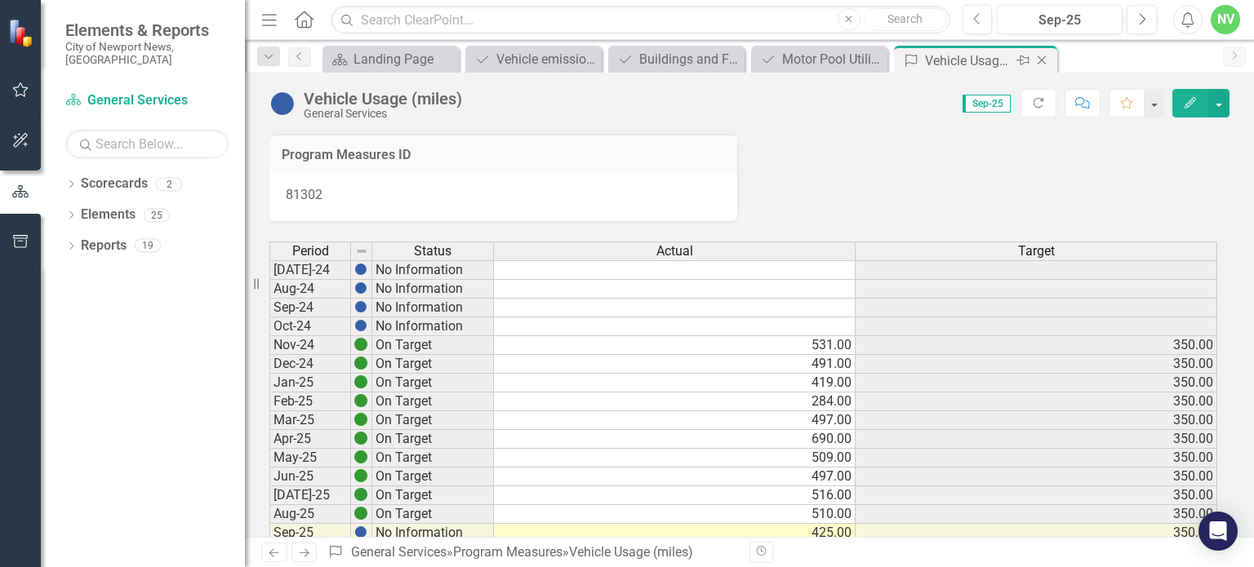
click at [1039, 60] on icon "Close" at bounding box center [1041, 60] width 16 height 13
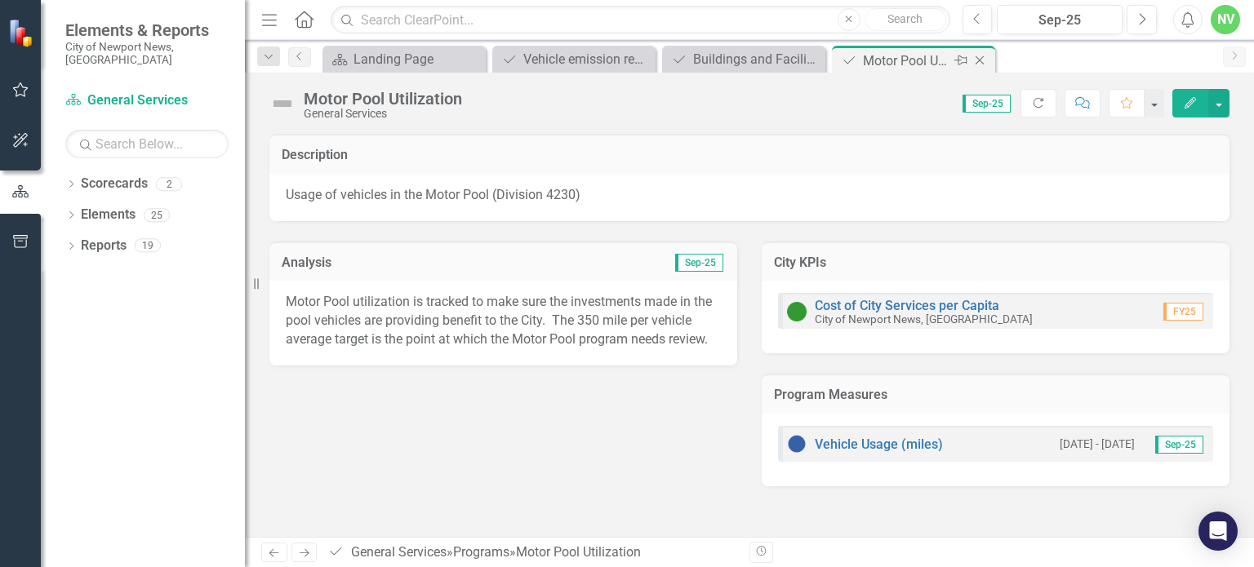
click at [983, 62] on icon "Close" at bounding box center [979, 60] width 16 height 13
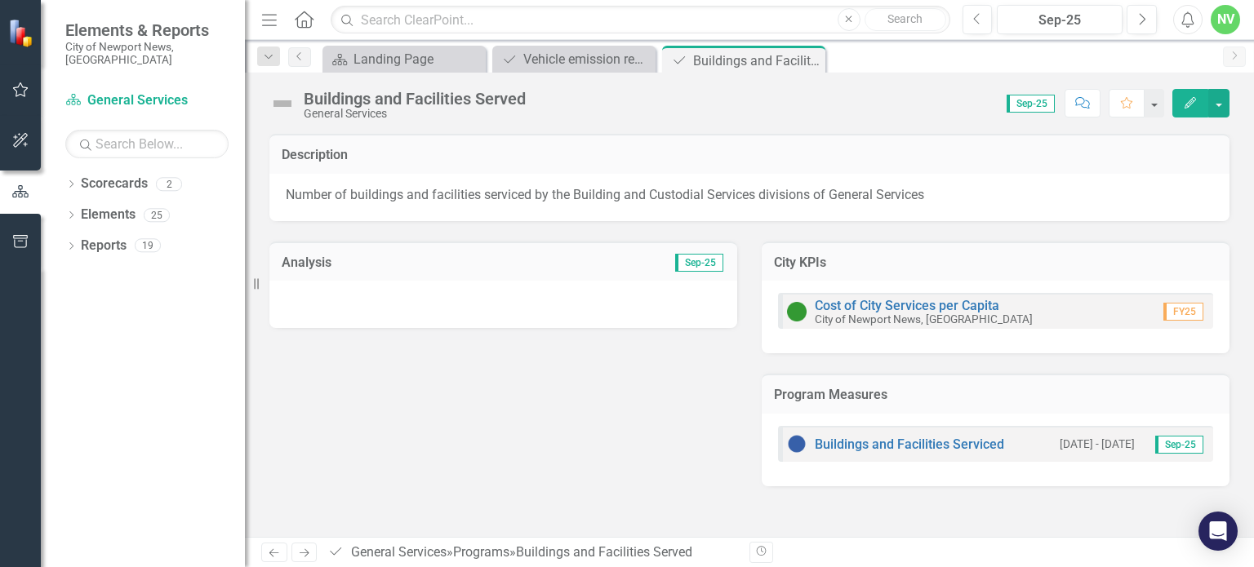
click at [605, 300] on div at bounding box center [503, 304] width 468 height 47
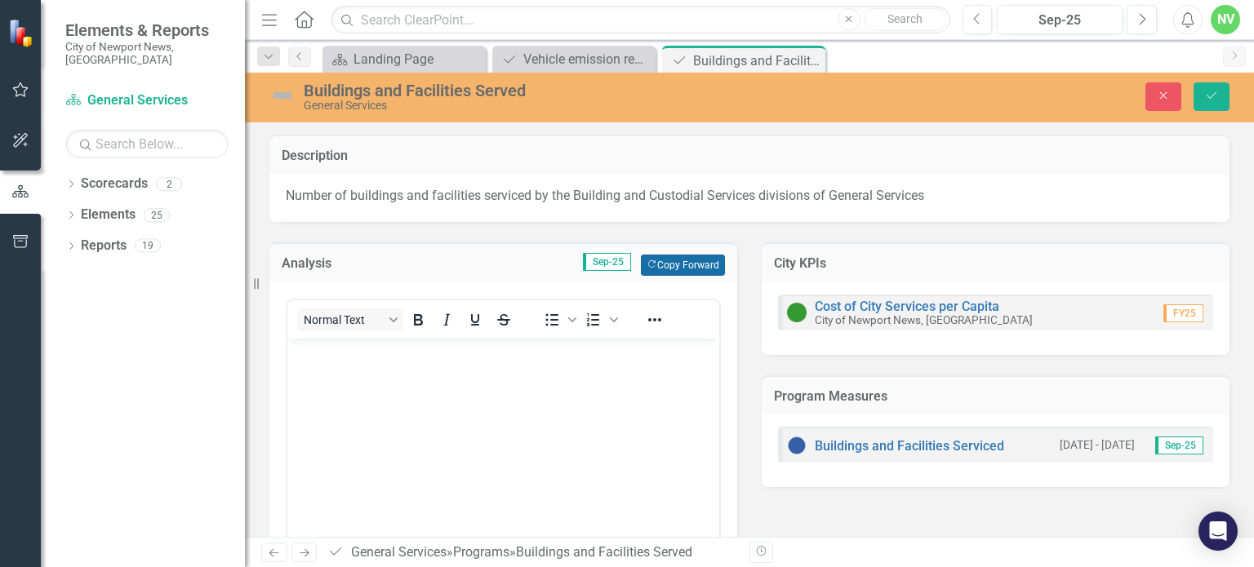
click at [663, 265] on button "Copy Forward Copy Forward" at bounding box center [683, 265] width 84 height 21
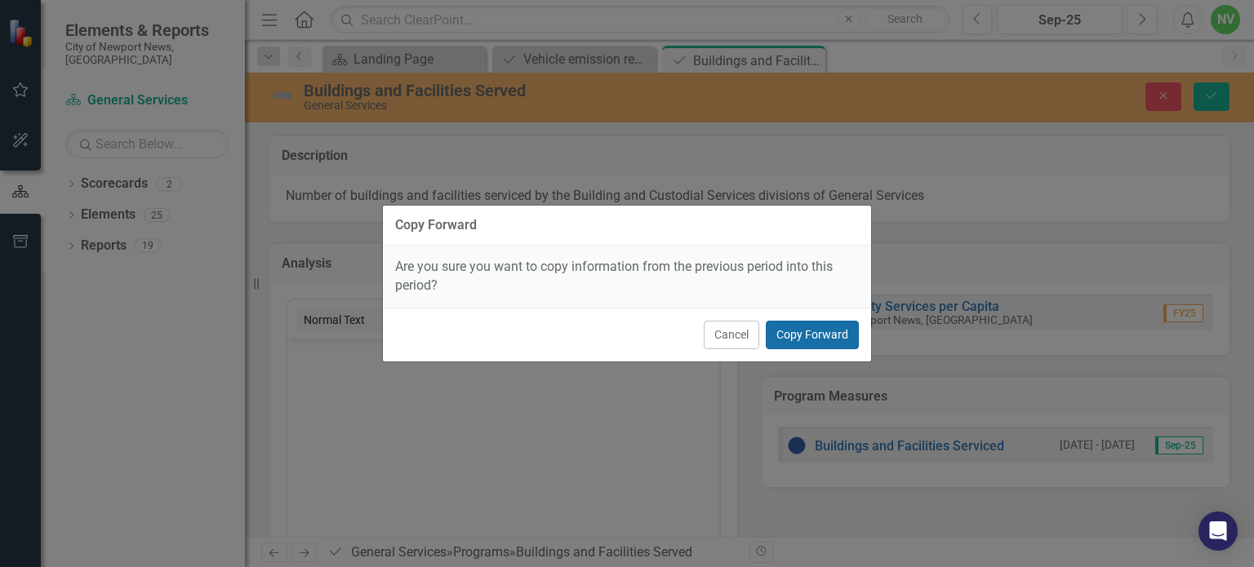
click at [784, 340] on button "Copy Forward" at bounding box center [812, 335] width 93 height 29
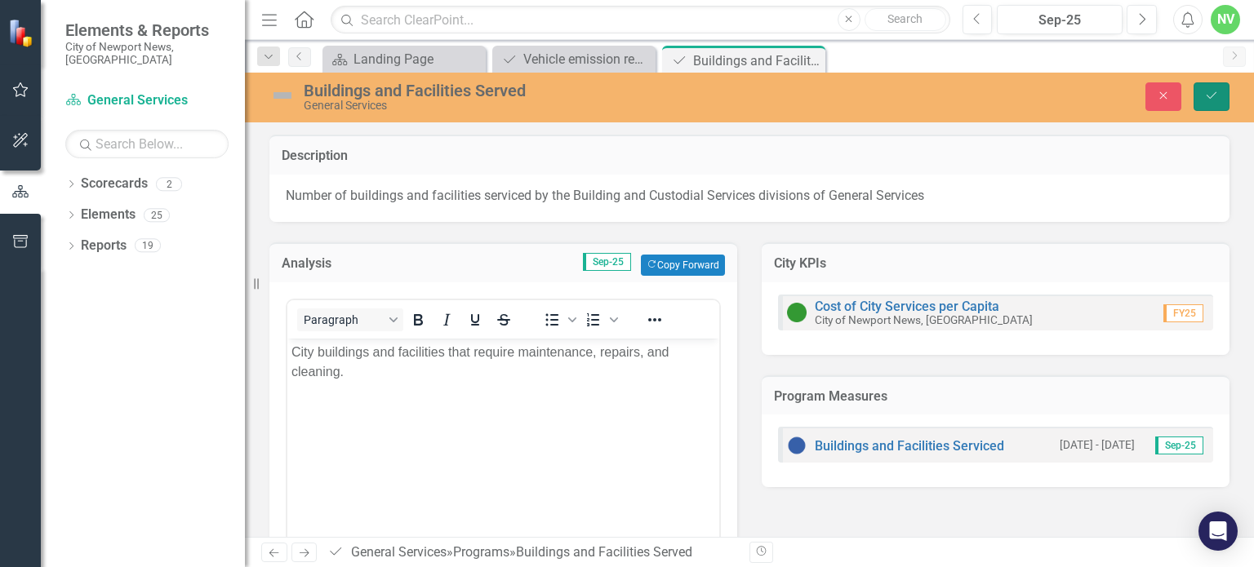
click at [1202, 98] on button "Save" at bounding box center [1211, 96] width 36 height 29
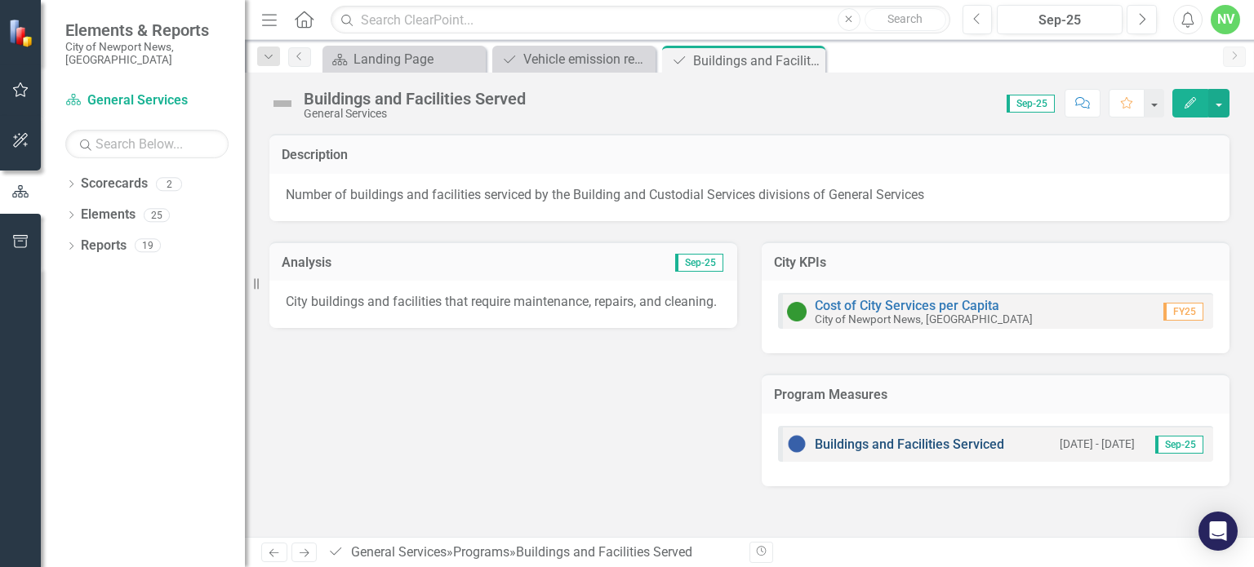
click at [950, 441] on link "Buildings and Facilities Serviced" at bounding box center [909, 445] width 189 height 16
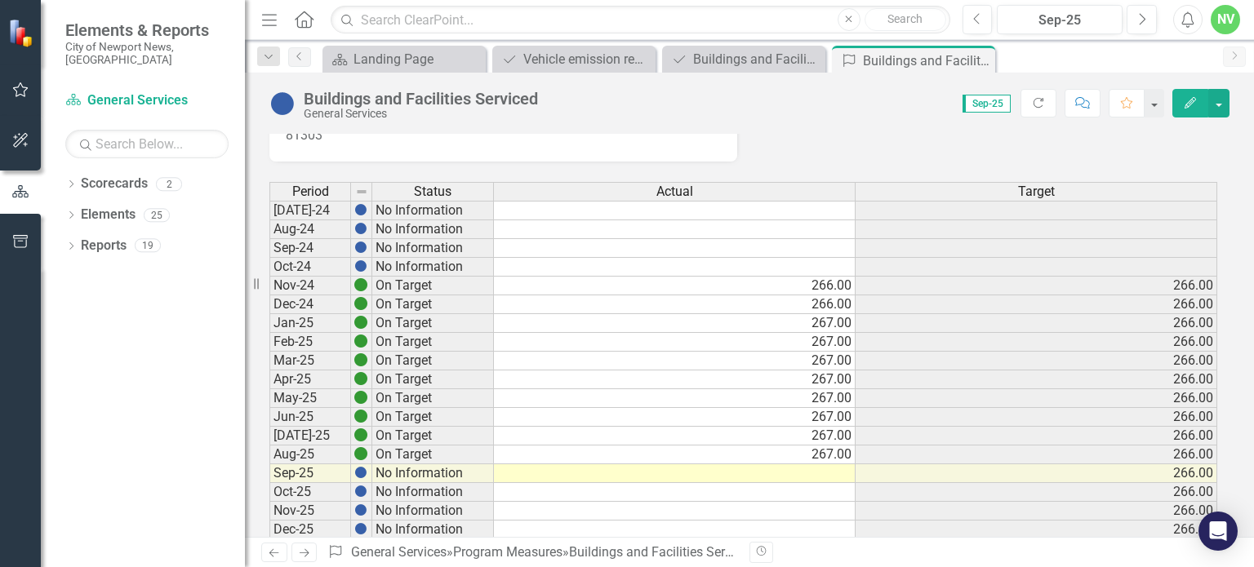
scroll to position [60, 0]
click at [829, 468] on td at bounding box center [675, 473] width 362 height 19
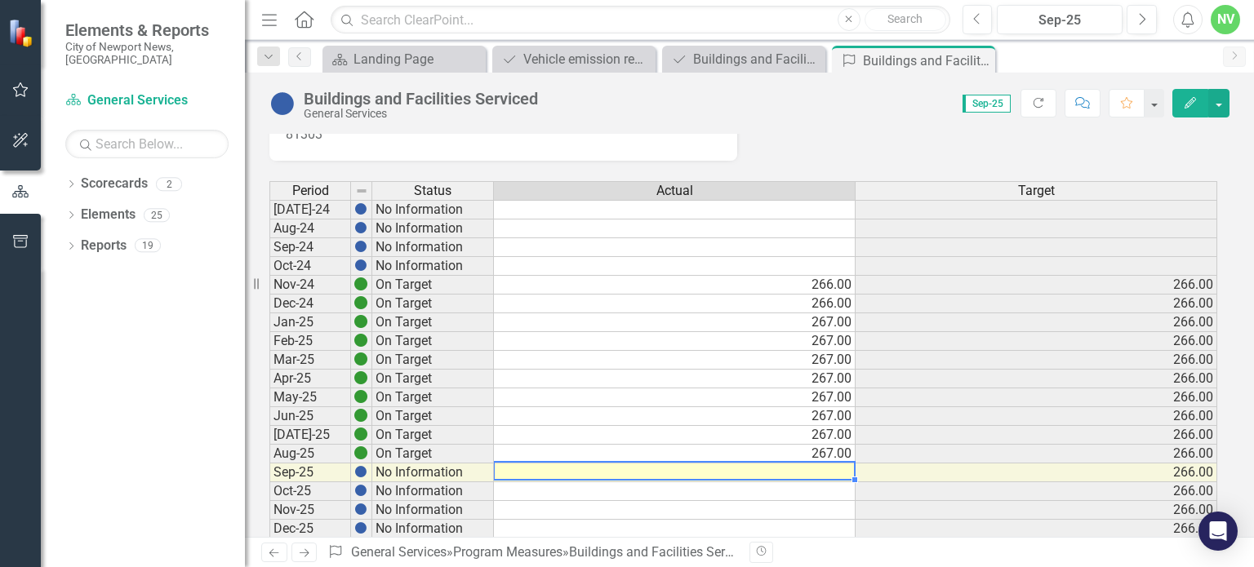
click at [829, 468] on td at bounding box center [675, 473] width 362 height 19
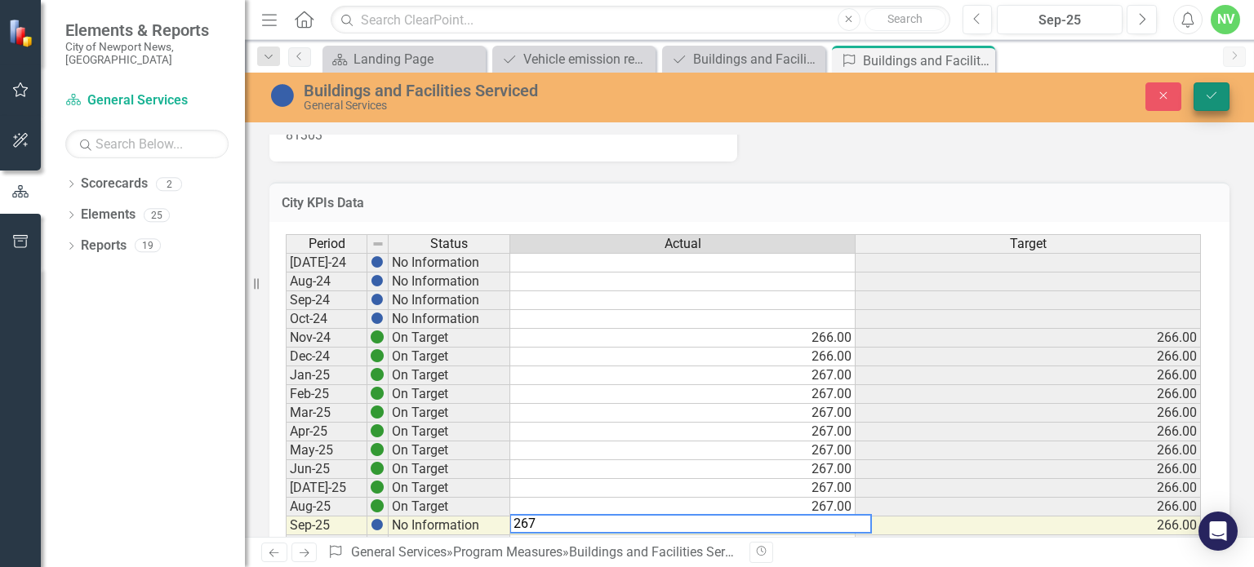
type textarea "267"
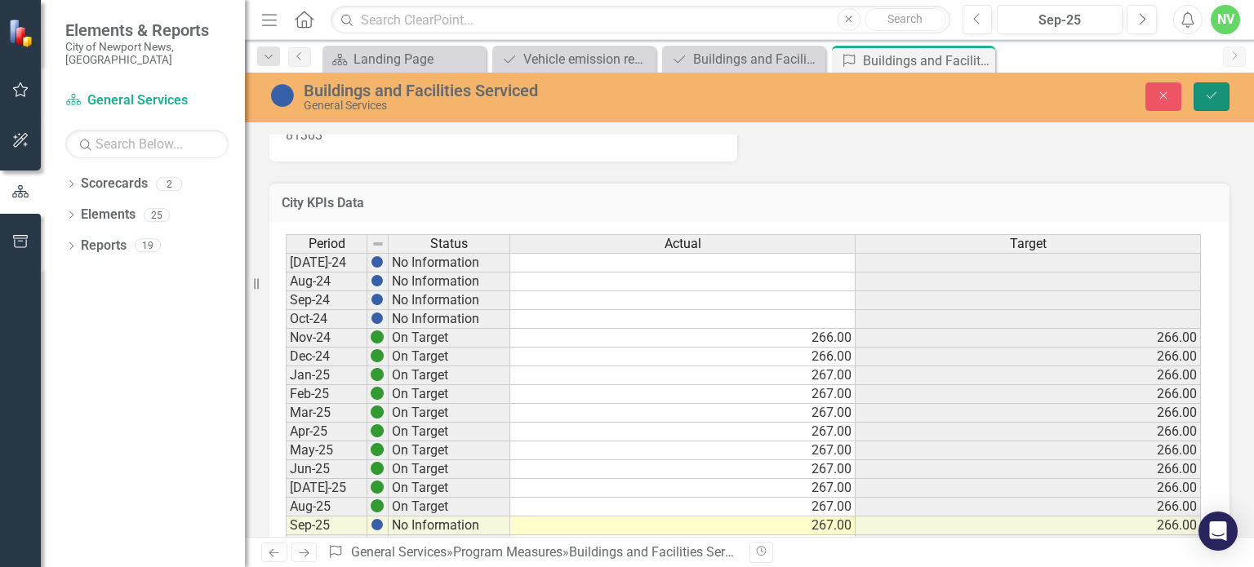
click at [1205, 107] on button "Save" at bounding box center [1211, 96] width 36 height 29
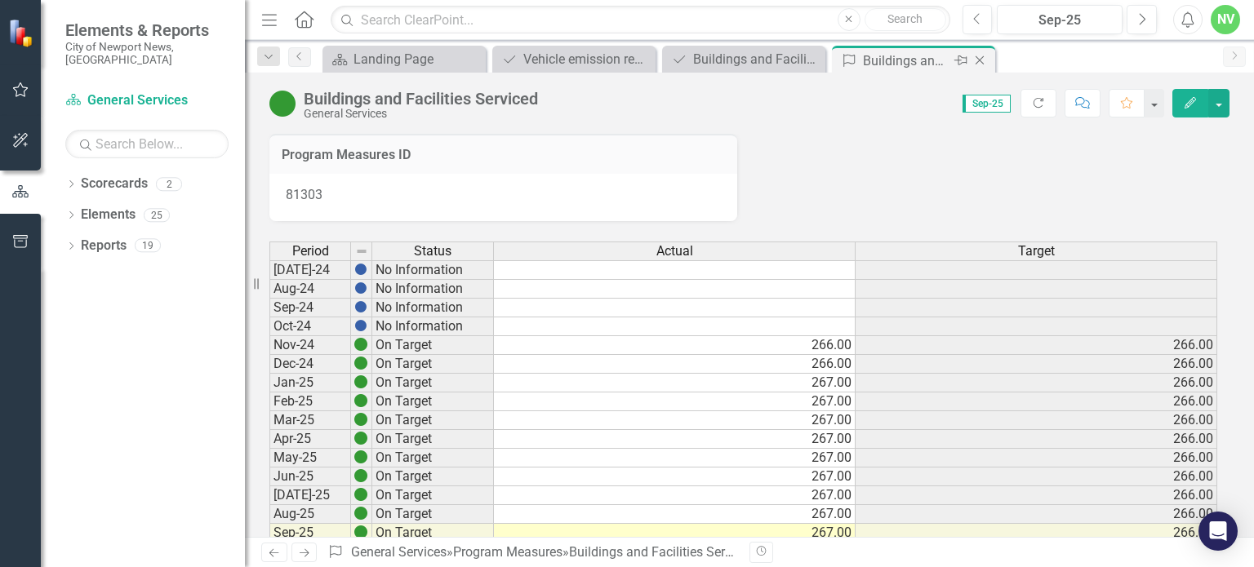
click at [983, 52] on div "Close" at bounding box center [981, 61] width 20 height 20
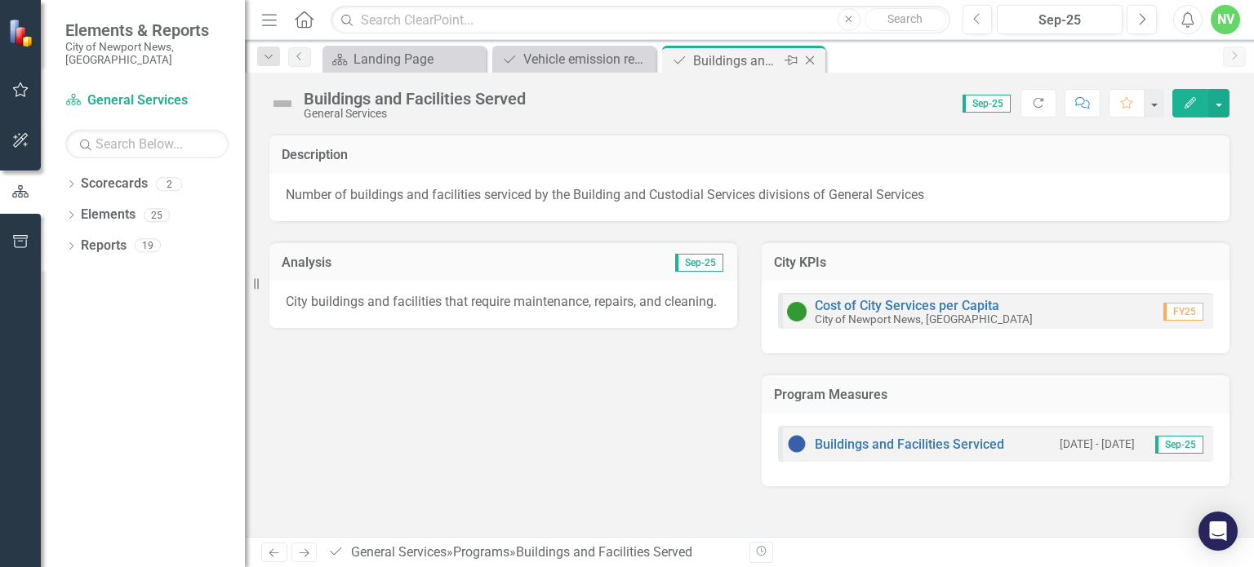
click at [813, 64] on icon "Close" at bounding box center [810, 60] width 16 height 13
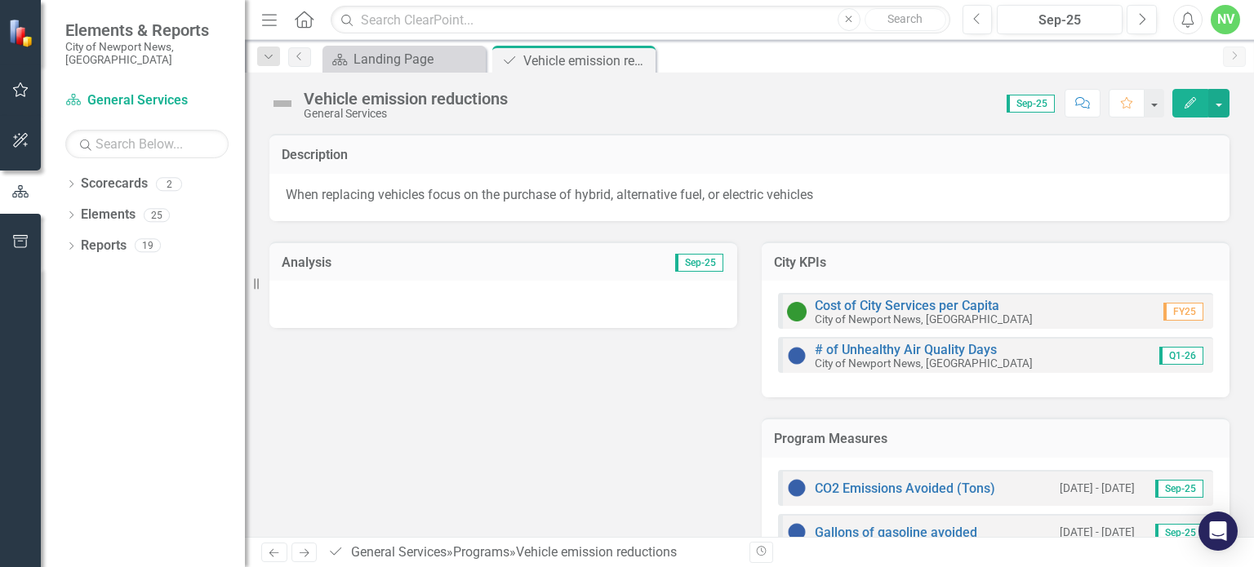
click at [503, 319] on div at bounding box center [503, 304] width 468 height 47
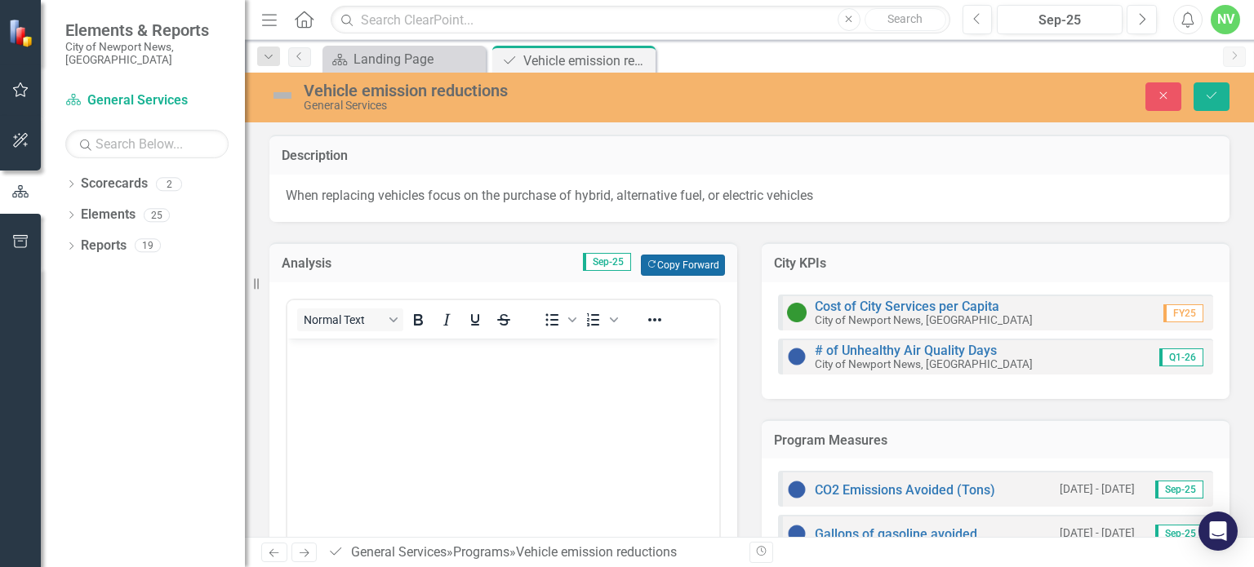
click at [669, 264] on button "Copy Forward Copy Forward" at bounding box center [683, 265] width 84 height 21
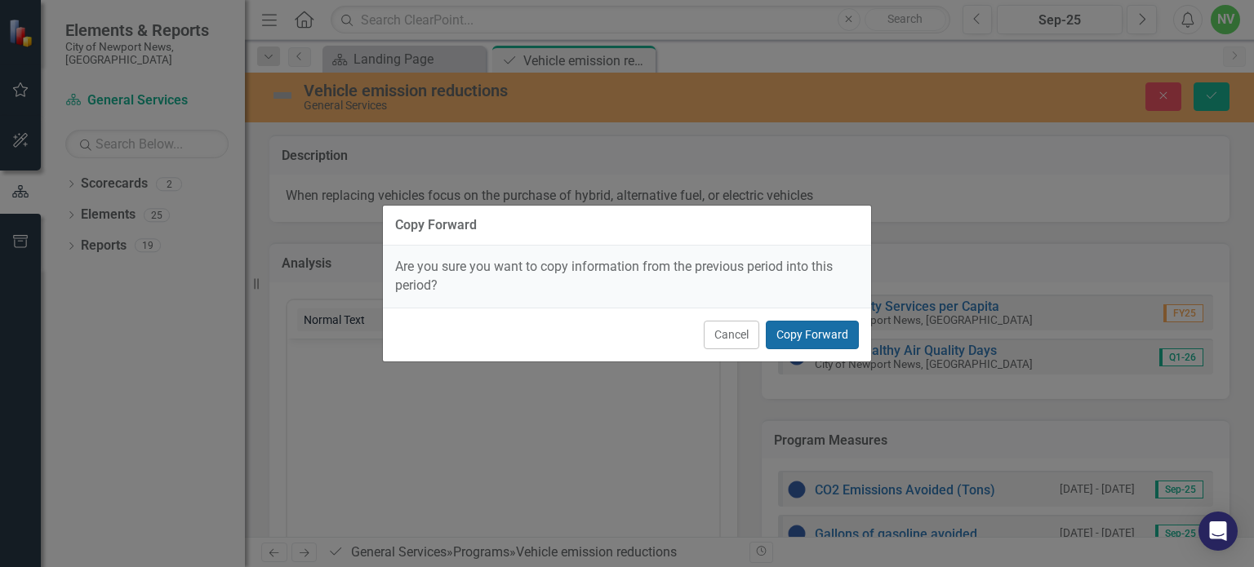
click at [784, 322] on button "Copy Forward" at bounding box center [812, 335] width 93 height 29
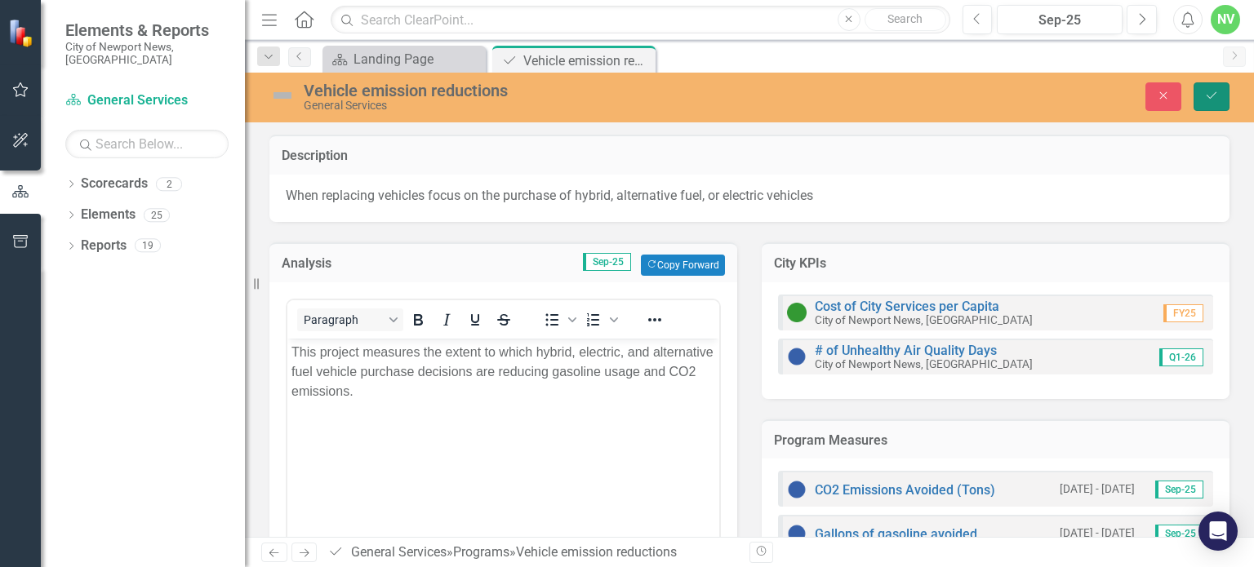
click at [1215, 104] on button "Save" at bounding box center [1211, 96] width 36 height 29
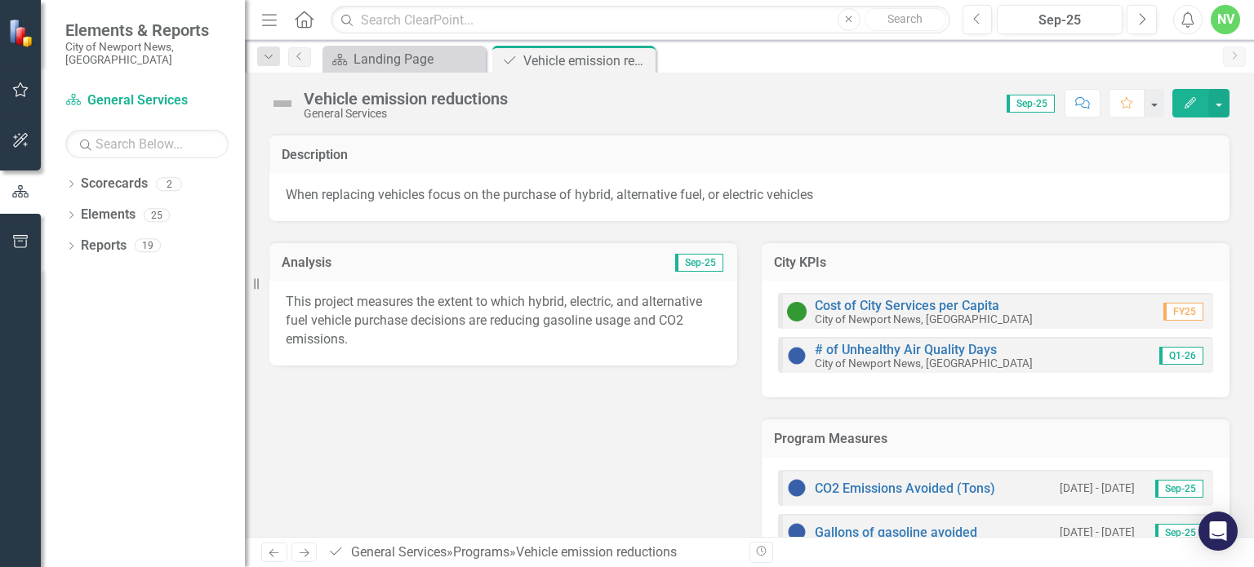
scroll to position [51, 0]
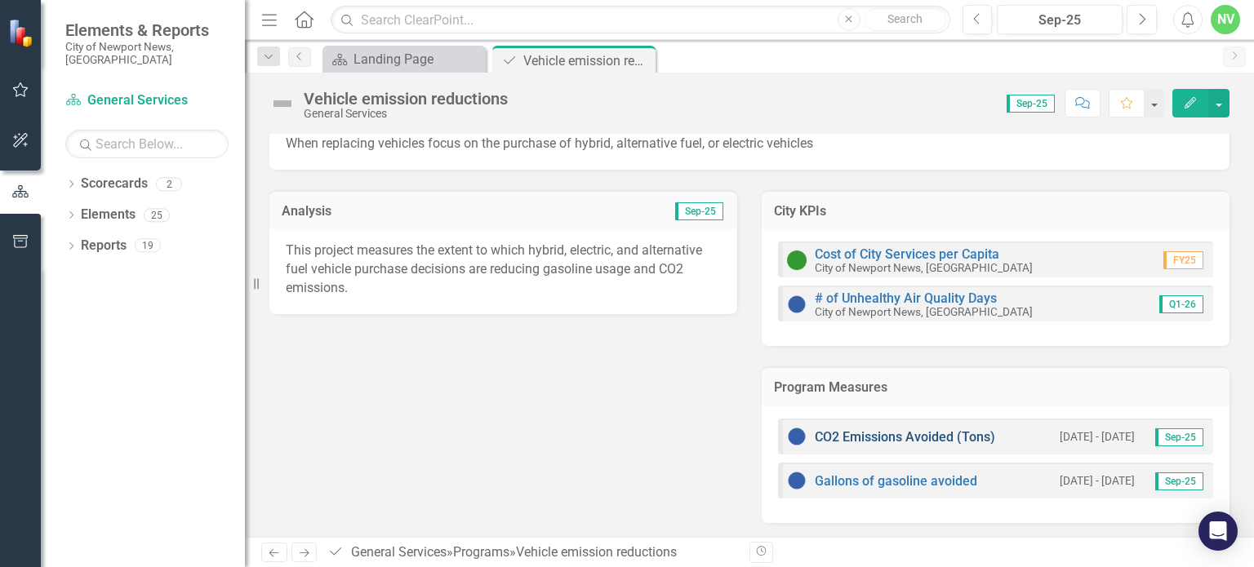
click at [977, 438] on link "CO2 Emissions Avoided (Tons)" at bounding box center [905, 437] width 180 height 16
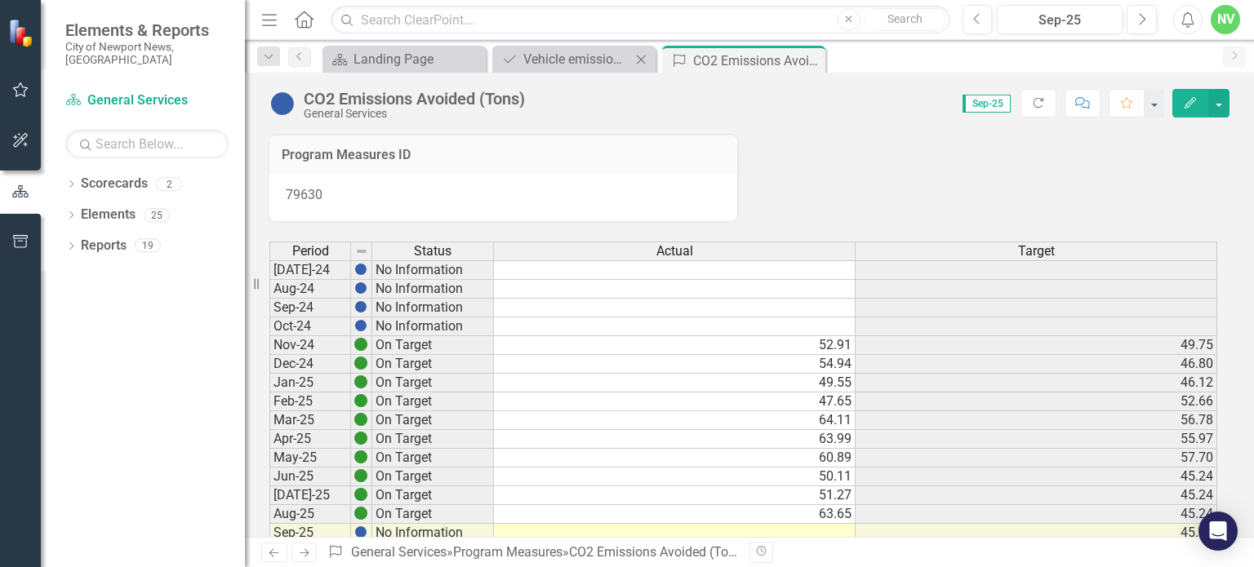
click at [594, 69] on div "Program Vehicle emission reductions Close" at bounding box center [573, 59] width 163 height 27
click at [583, 51] on div "Vehicle emission reductions" at bounding box center [577, 59] width 108 height 20
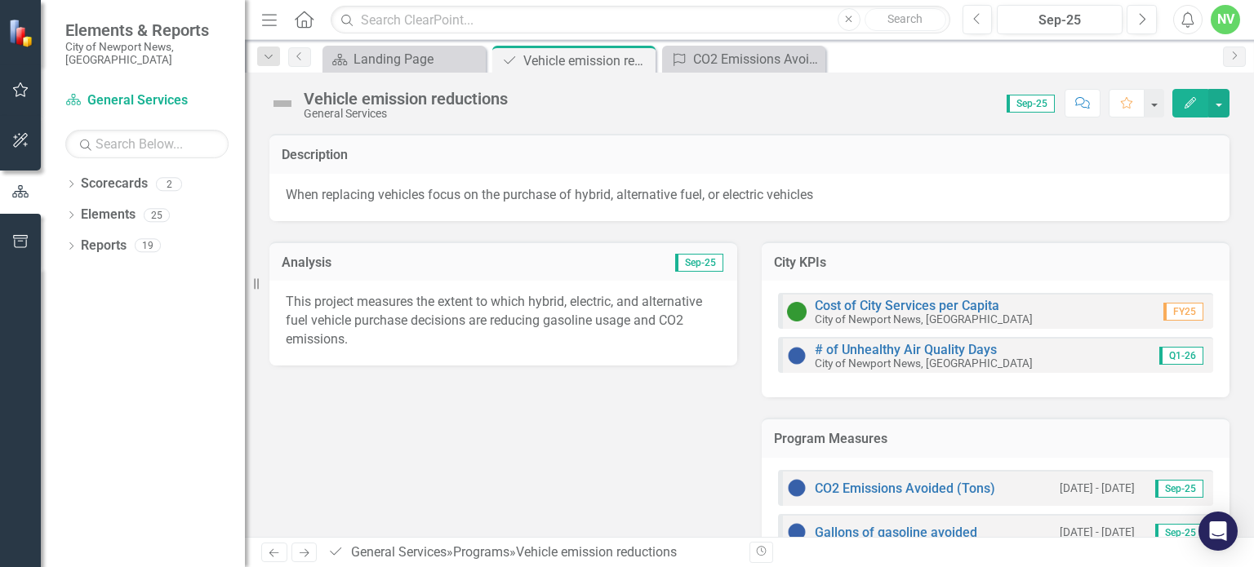
scroll to position [51, 0]
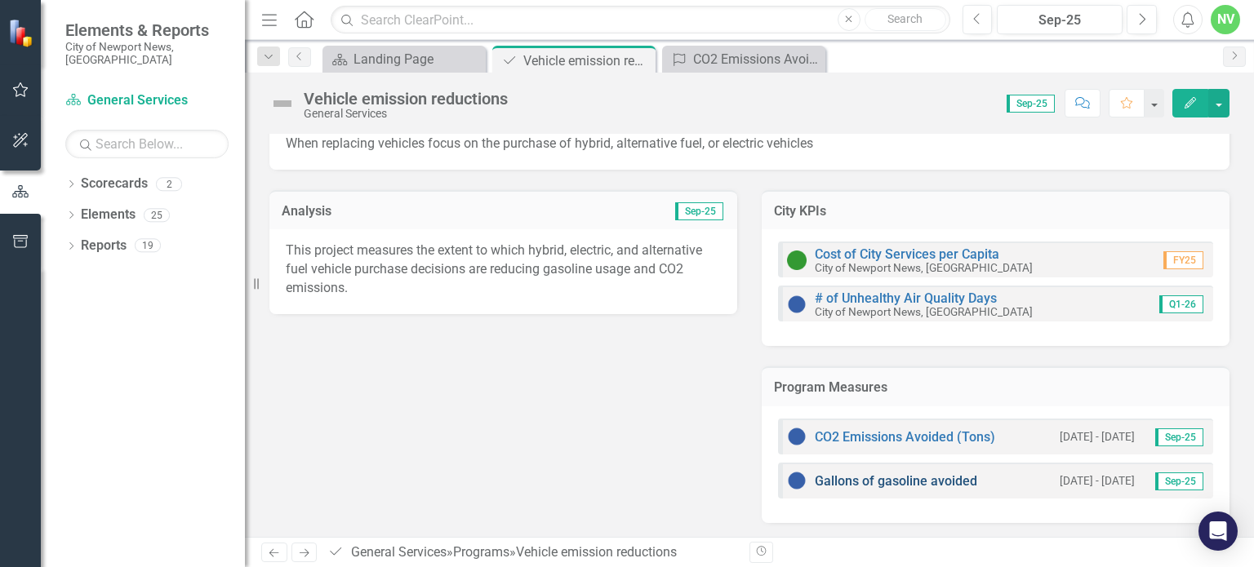
click at [899, 476] on link "Gallons of gasoline avoided" at bounding box center [896, 481] width 162 height 16
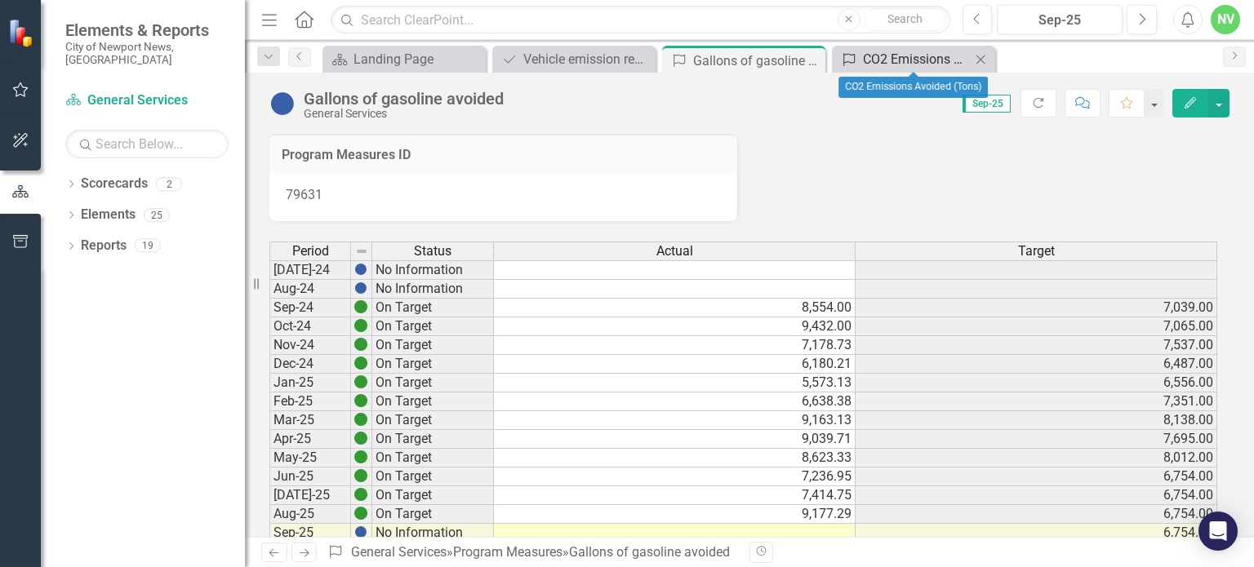
click at [898, 51] on div "CO2 Emissions Avoided (Tons)" at bounding box center [917, 59] width 108 height 20
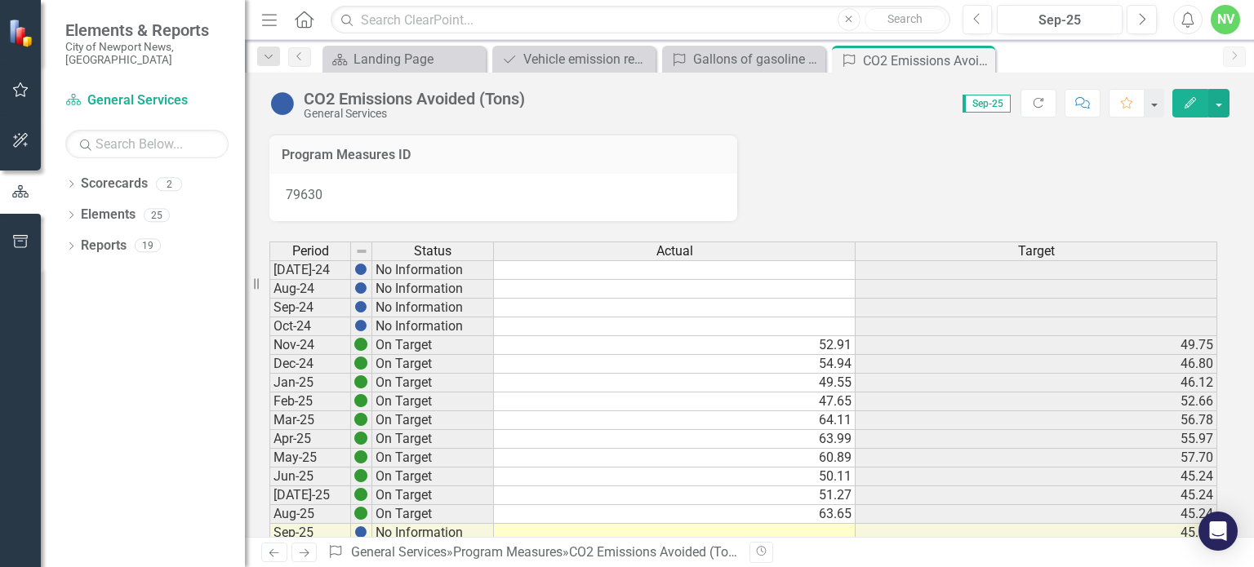
scroll to position [150, 0]
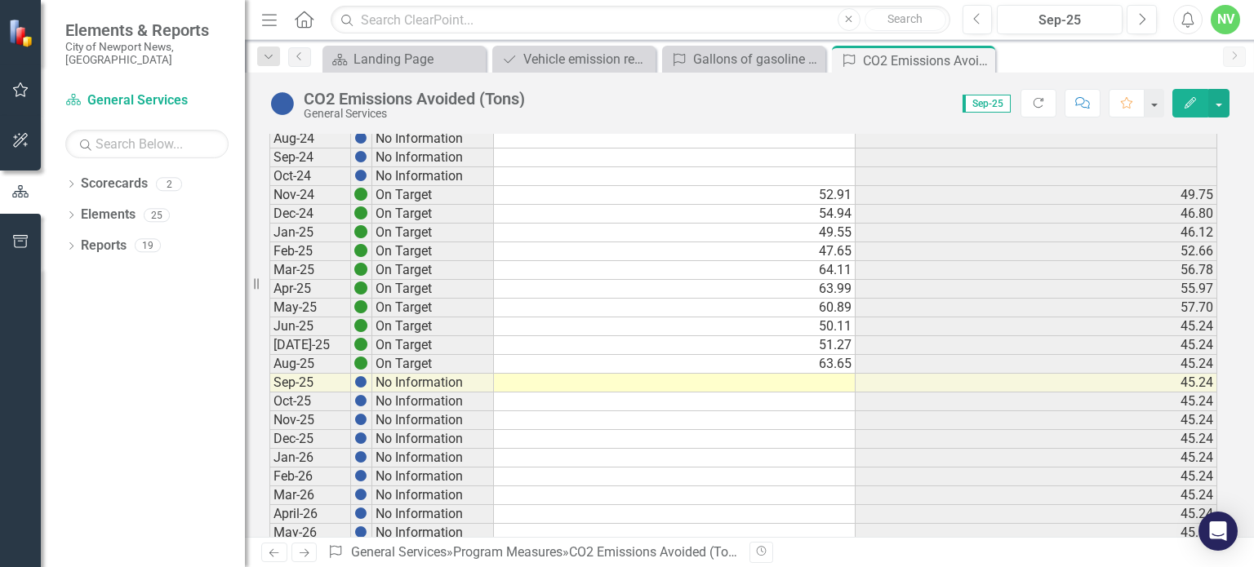
click at [800, 381] on td at bounding box center [675, 383] width 362 height 19
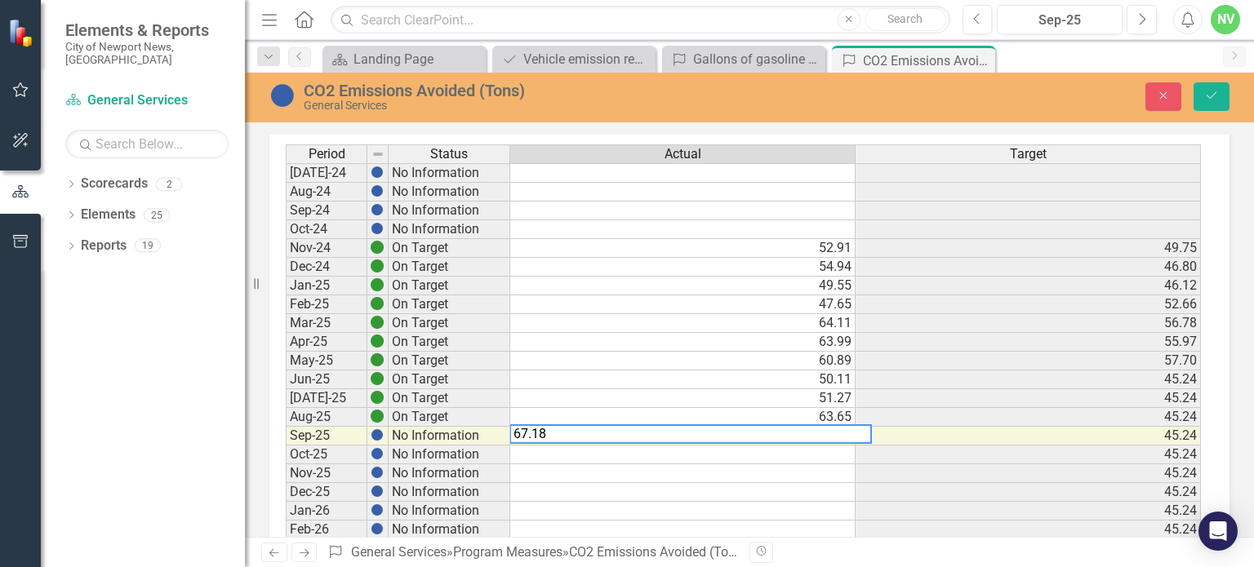
type textarea "67.18"
click at [820, 365] on td "60.89" at bounding box center [682, 361] width 345 height 19
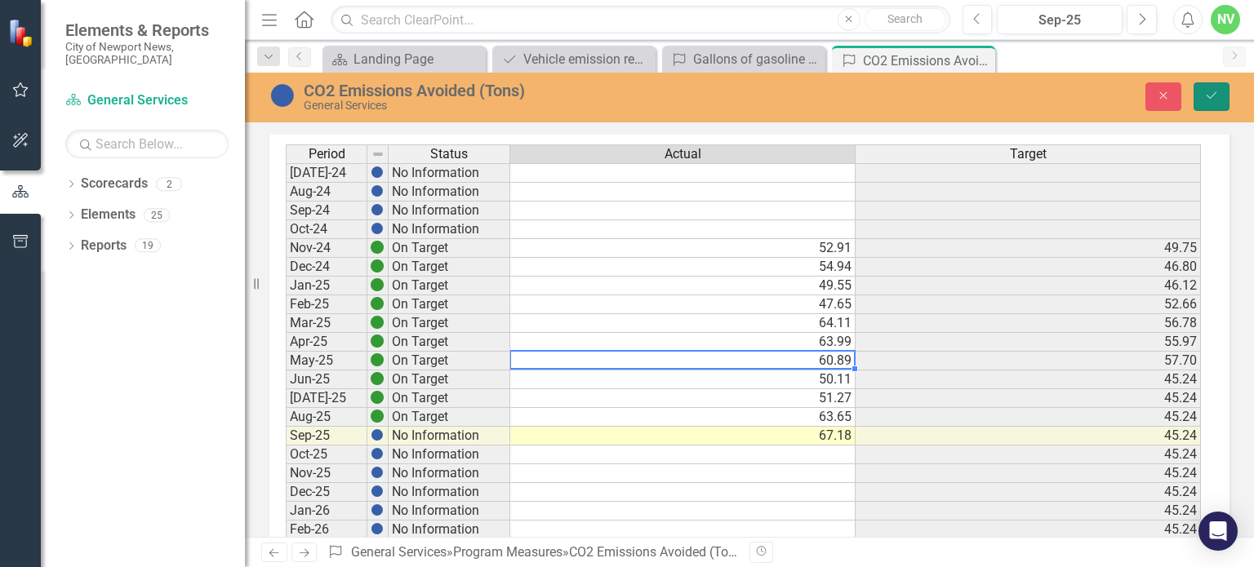
click at [1211, 97] on icon "submit" at bounding box center [1211, 95] width 10 height 7
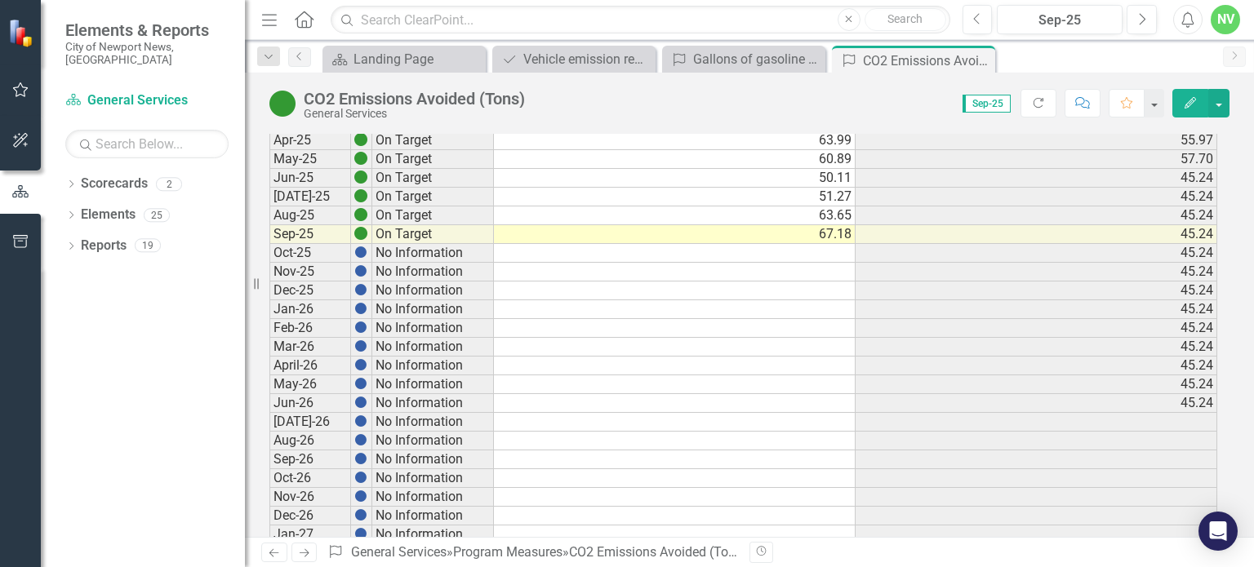
scroll to position [282, 0]
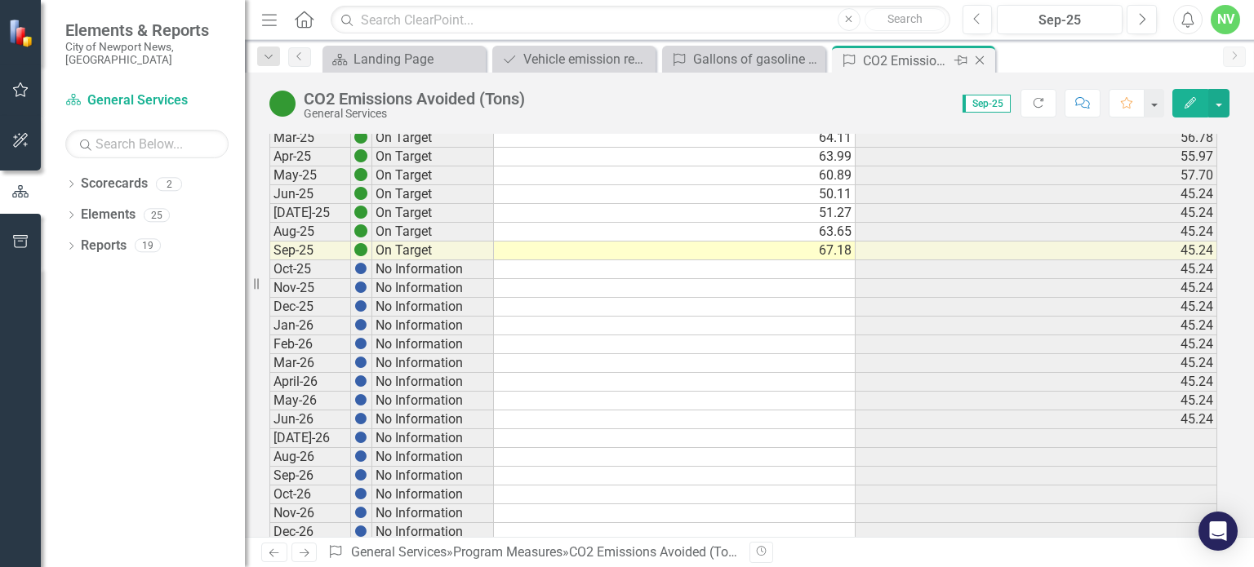
click at [982, 60] on icon "Close" at bounding box center [979, 60] width 16 height 13
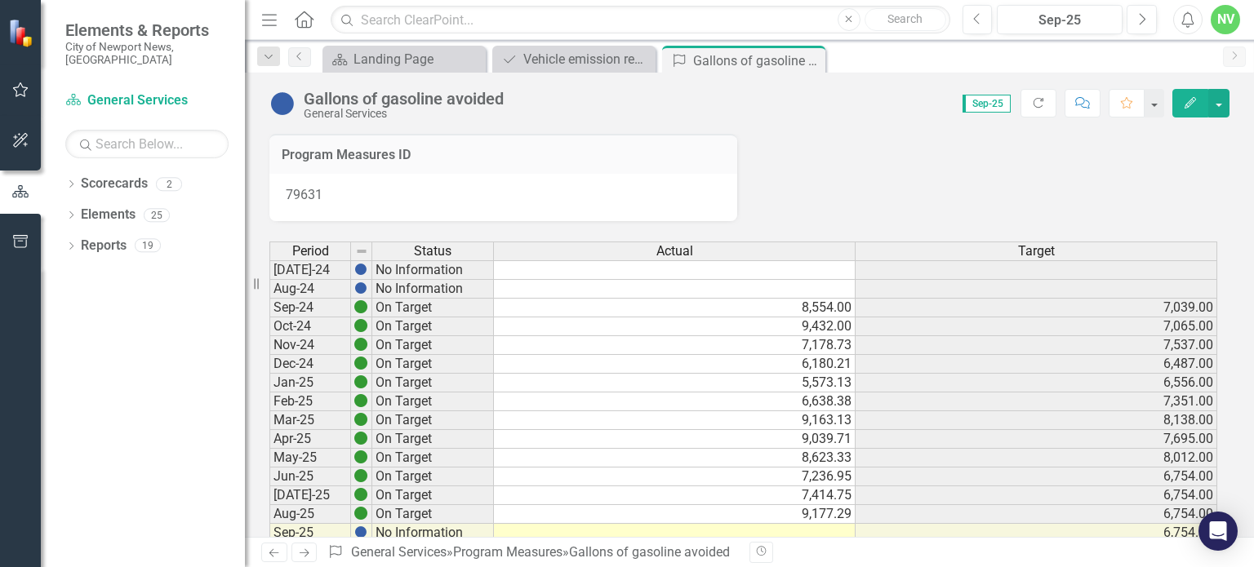
click at [810, 532] on td at bounding box center [675, 533] width 362 height 19
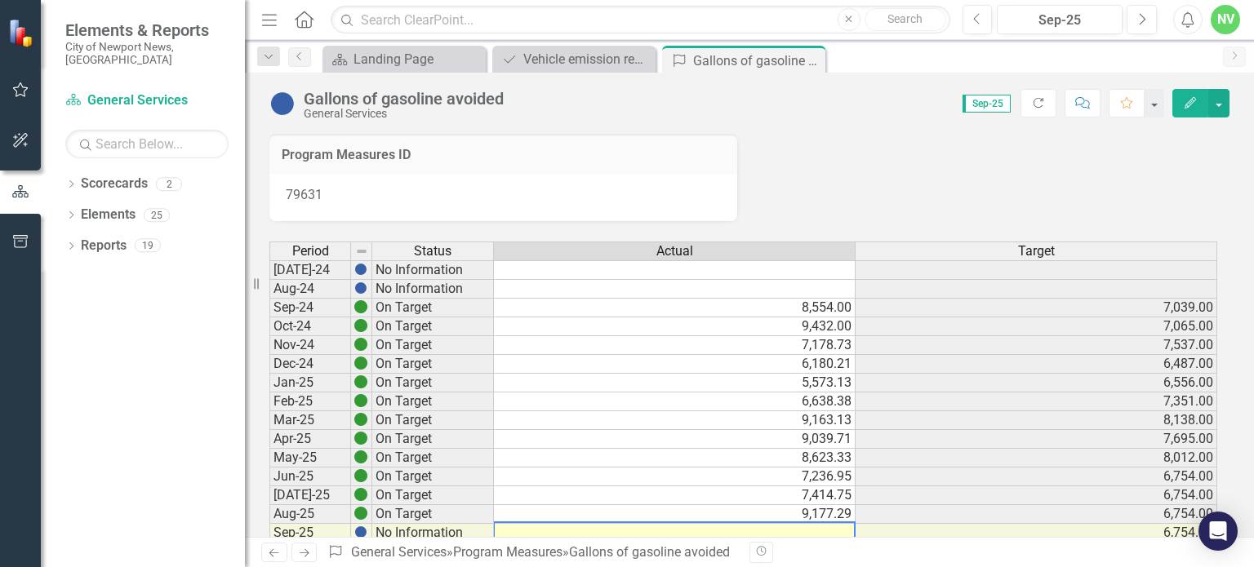
click at [810, 532] on td at bounding box center [675, 533] width 362 height 19
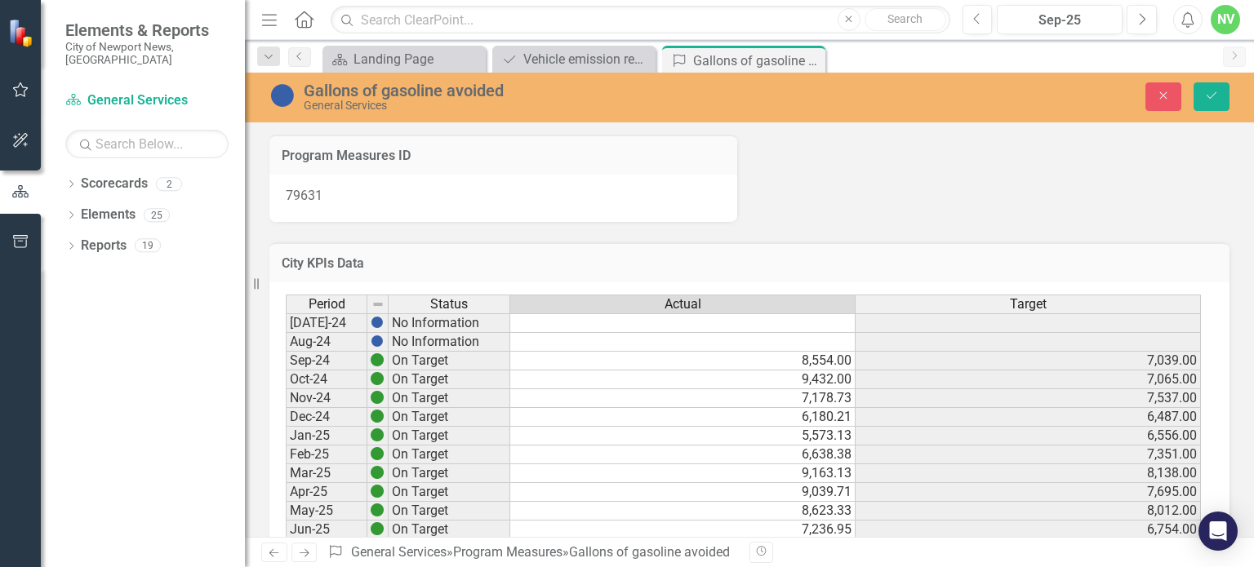
scroll to position [134, 0]
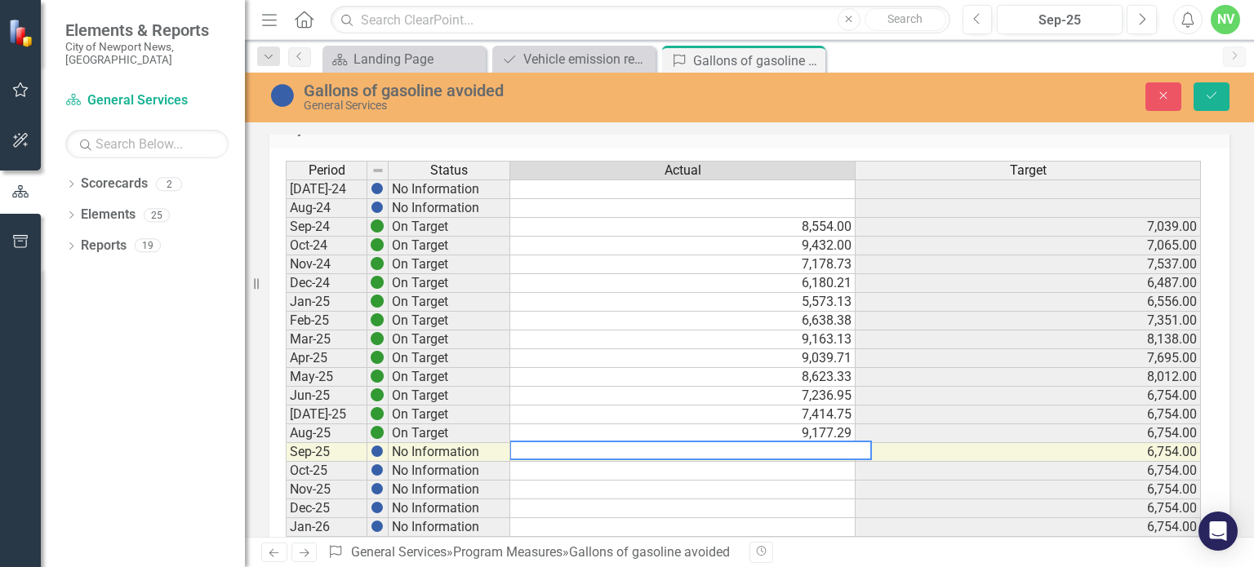
paste textarea "9158.05598841383"
type textarea "9158.06"
click at [1211, 97] on icon "Save" at bounding box center [1211, 95] width 15 height 11
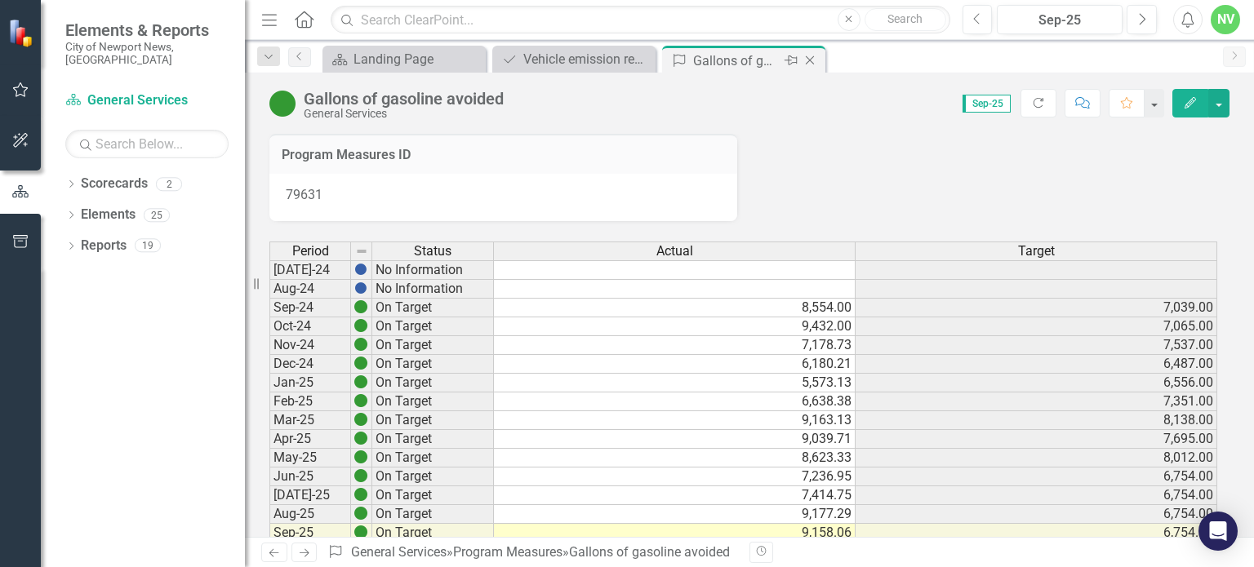
click at [809, 60] on icon at bounding box center [810, 60] width 9 height 9
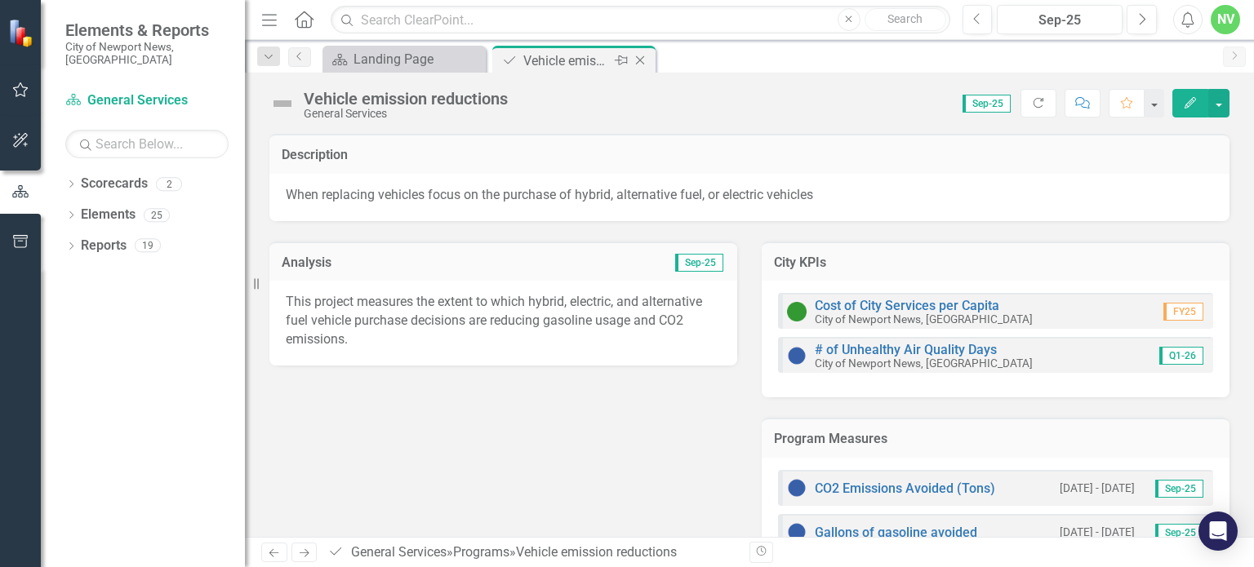
click at [638, 61] on icon at bounding box center [640, 60] width 9 height 9
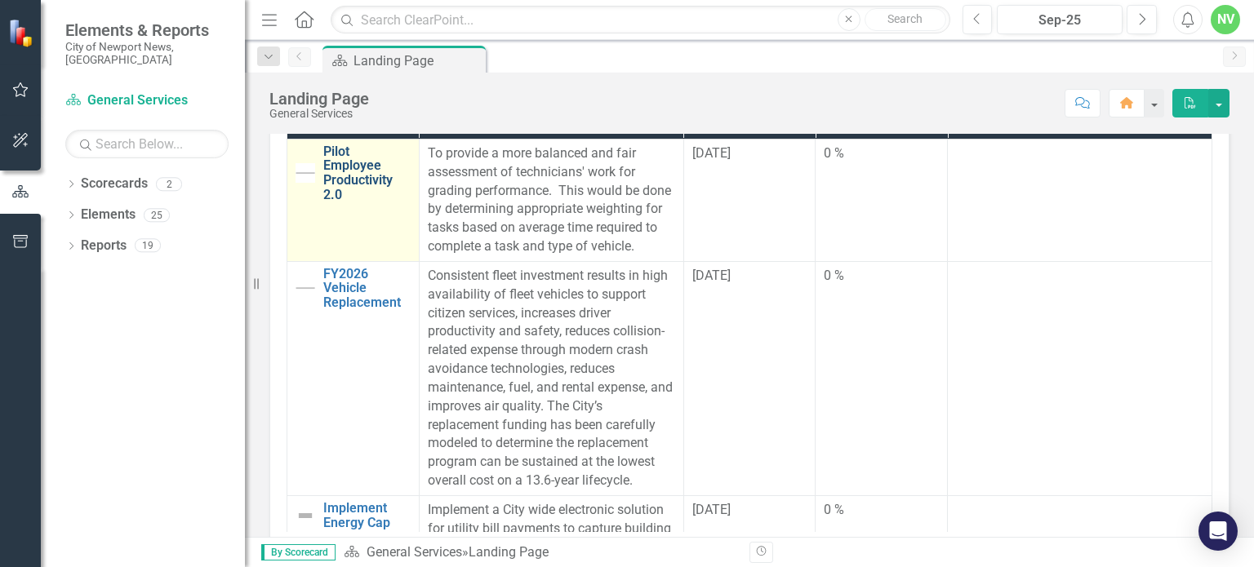
click at [343, 171] on link "Pilot Employee Productivity 2.0" at bounding box center [366, 172] width 87 height 57
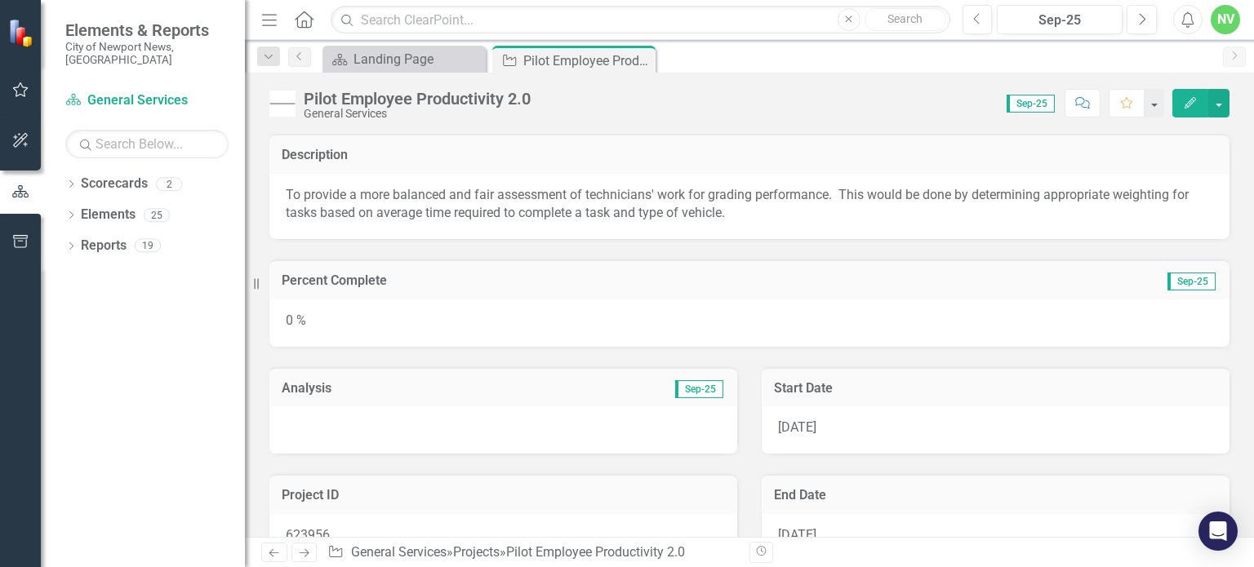
click at [771, 319] on div "0 %" at bounding box center [749, 323] width 960 height 47
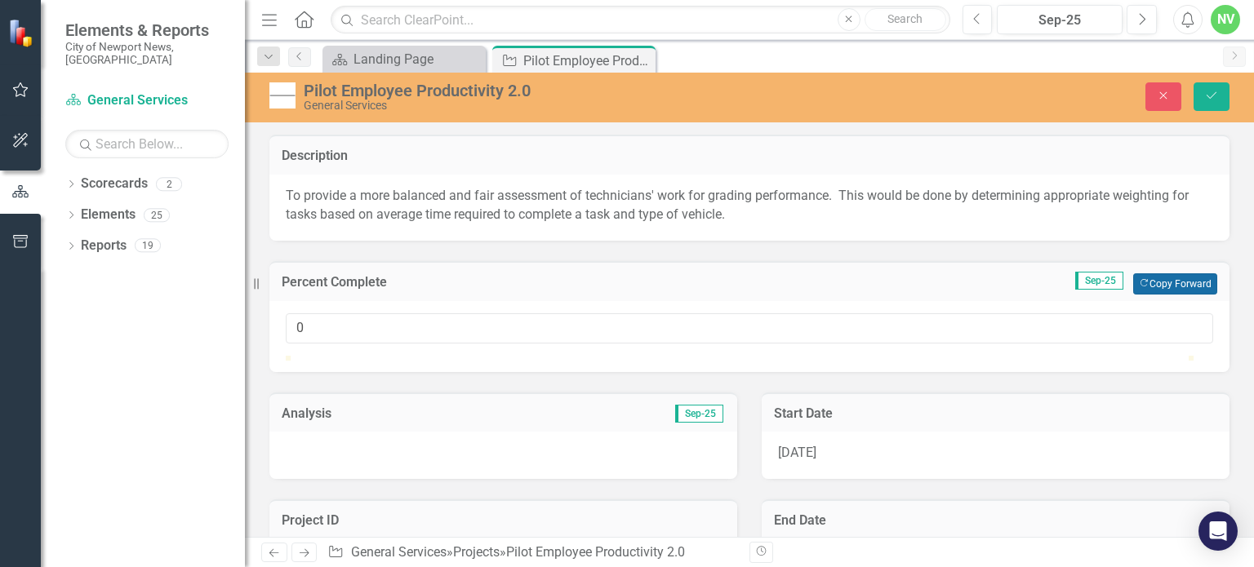
click at [1165, 290] on button "Copy Forward Copy Forward" at bounding box center [1175, 283] width 84 height 21
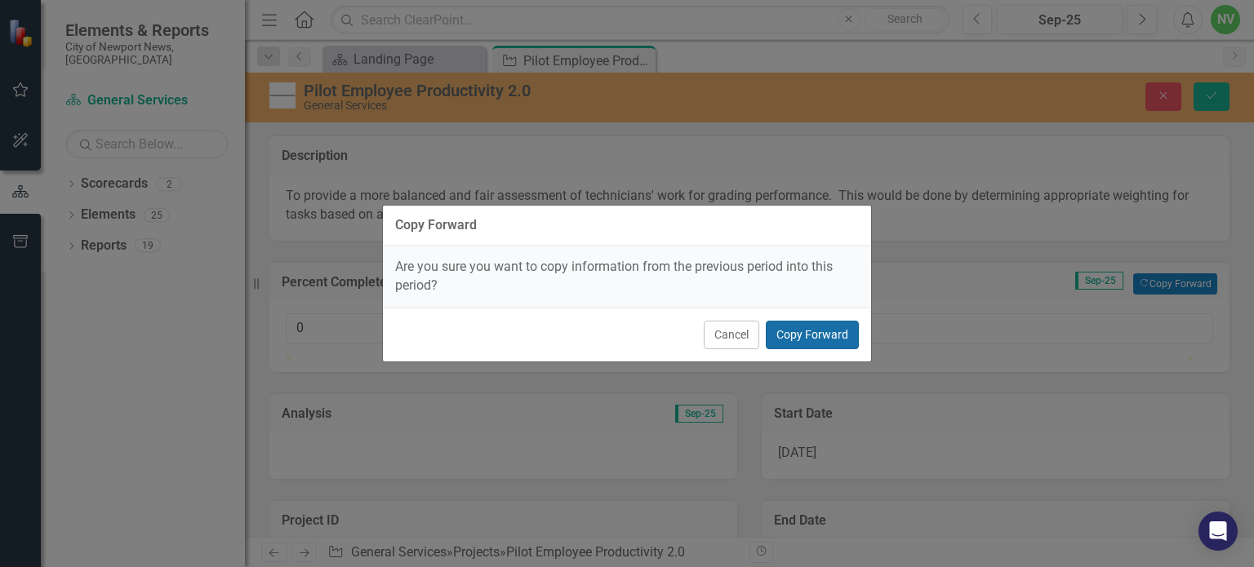
click at [835, 338] on button "Copy Forward" at bounding box center [812, 335] width 93 height 29
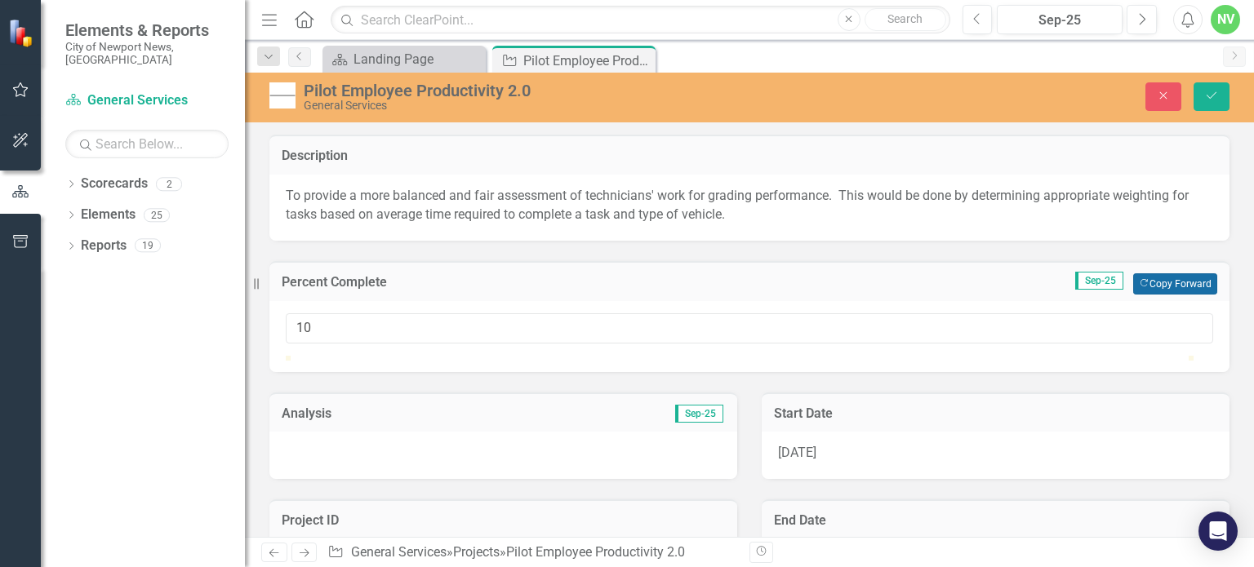
type input "10"
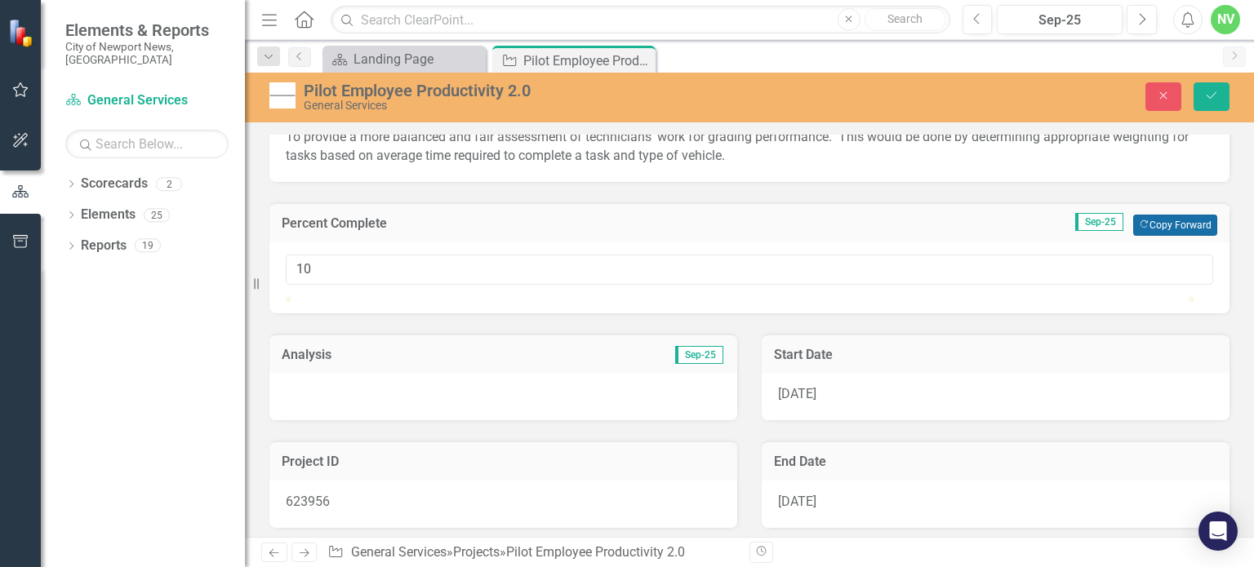
scroll to position [78, 0]
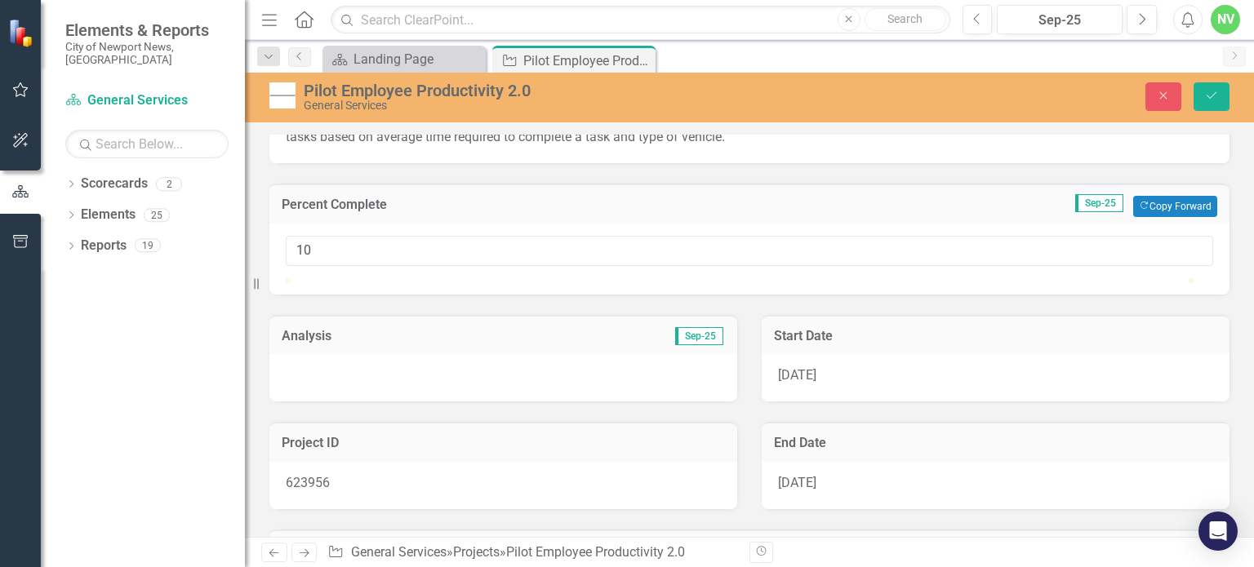
click at [620, 402] on div at bounding box center [503, 377] width 468 height 47
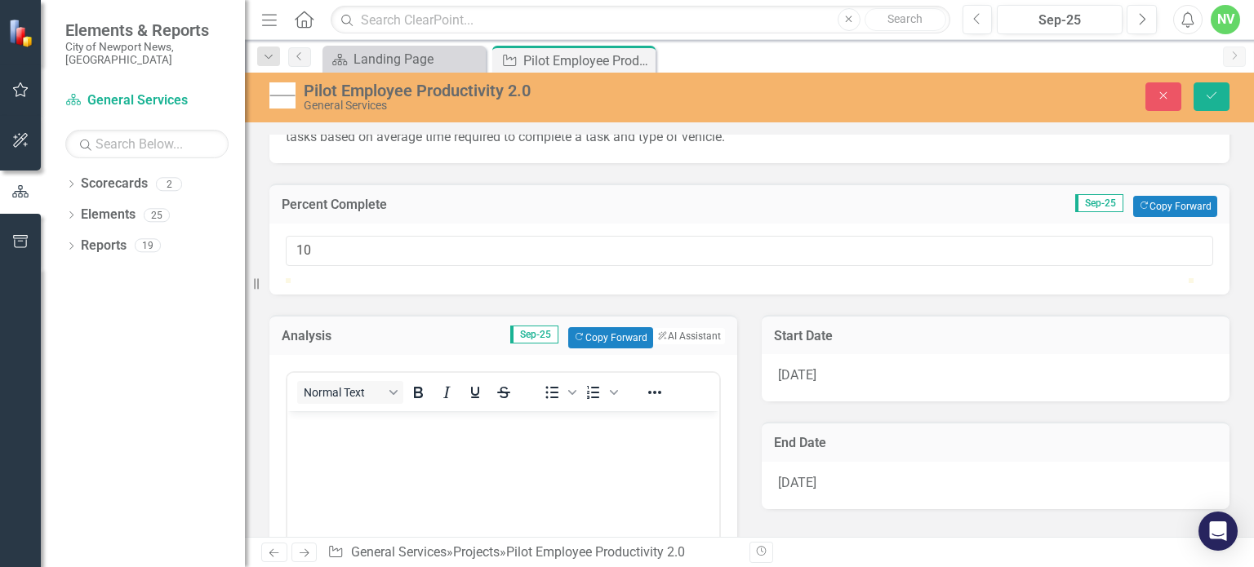
scroll to position [0, 0]
click at [609, 349] on button "Copy Forward Copy Forward" at bounding box center [610, 337] width 84 height 21
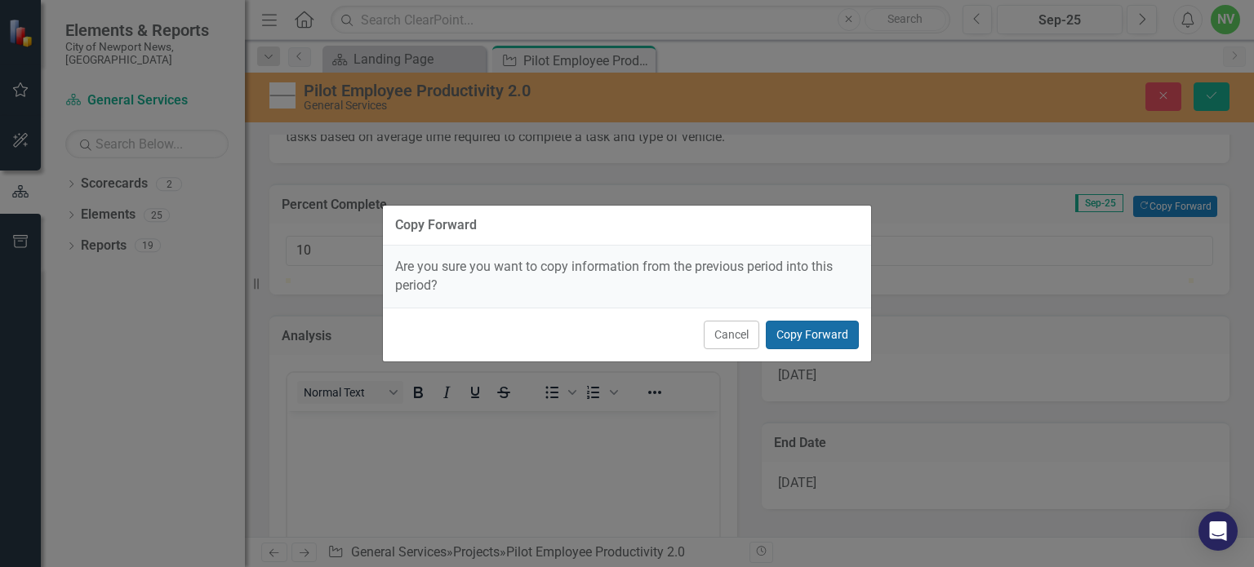
click at [787, 340] on button "Copy Forward" at bounding box center [812, 335] width 93 height 29
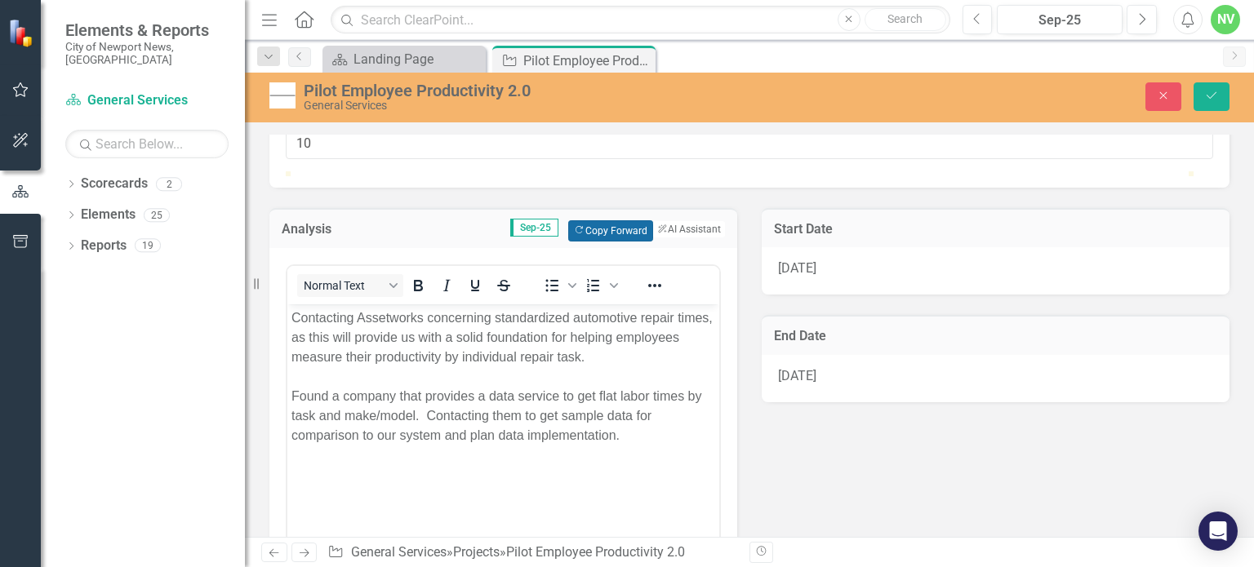
scroll to position [186, 0]
click at [1215, 97] on icon "Save" at bounding box center [1211, 95] width 15 height 11
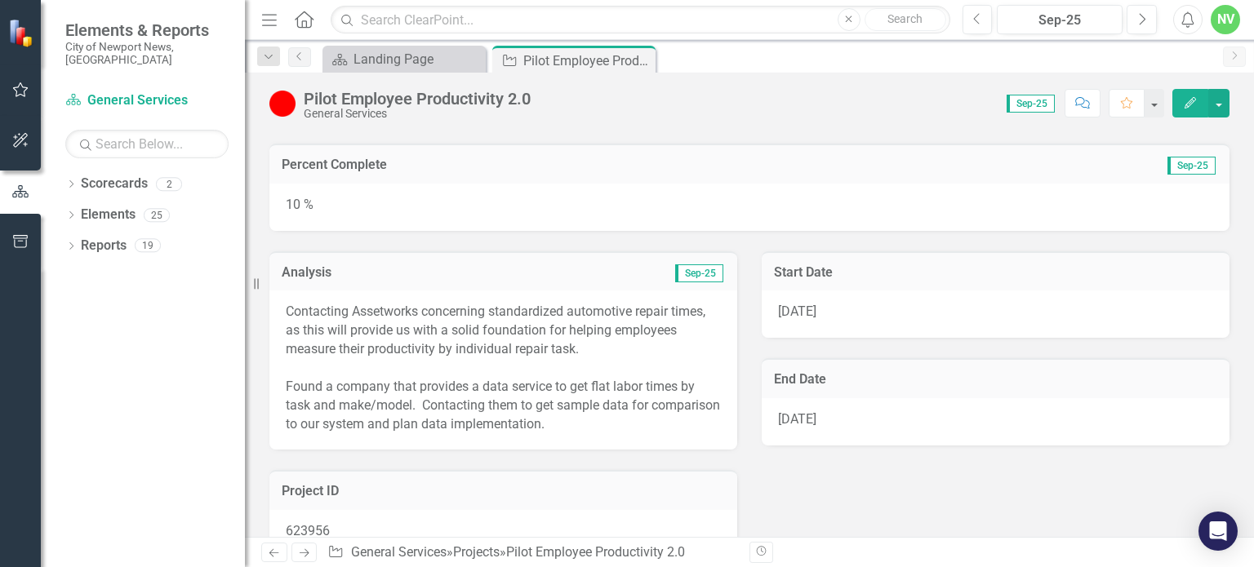
scroll to position [52, 0]
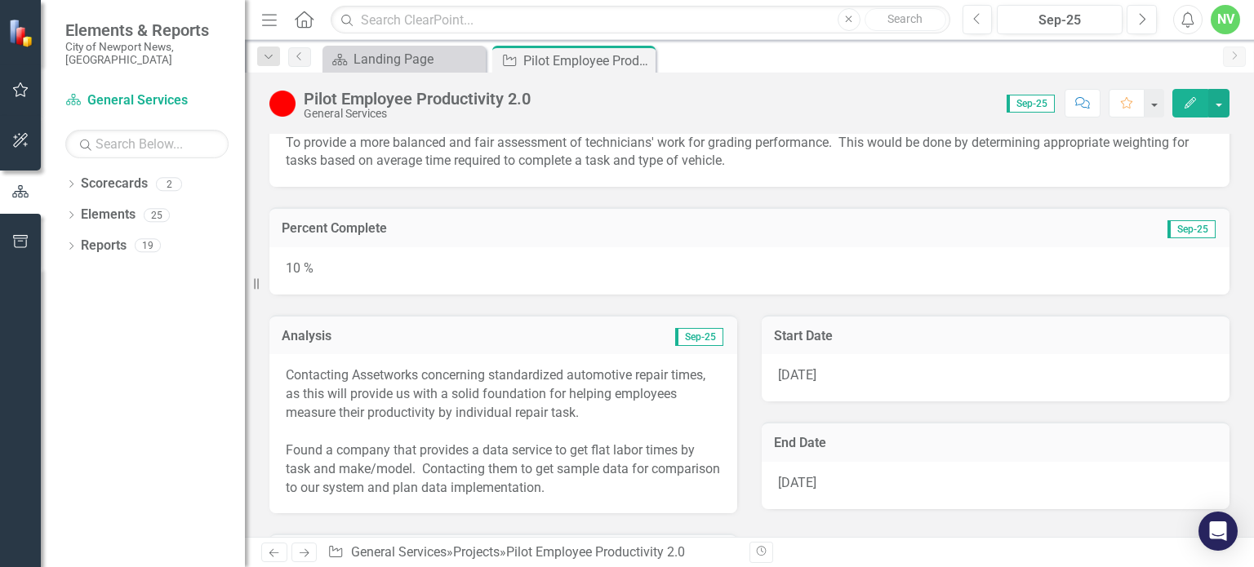
click at [1189, 107] on icon "Edit" at bounding box center [1190, 102] width 15 height 11
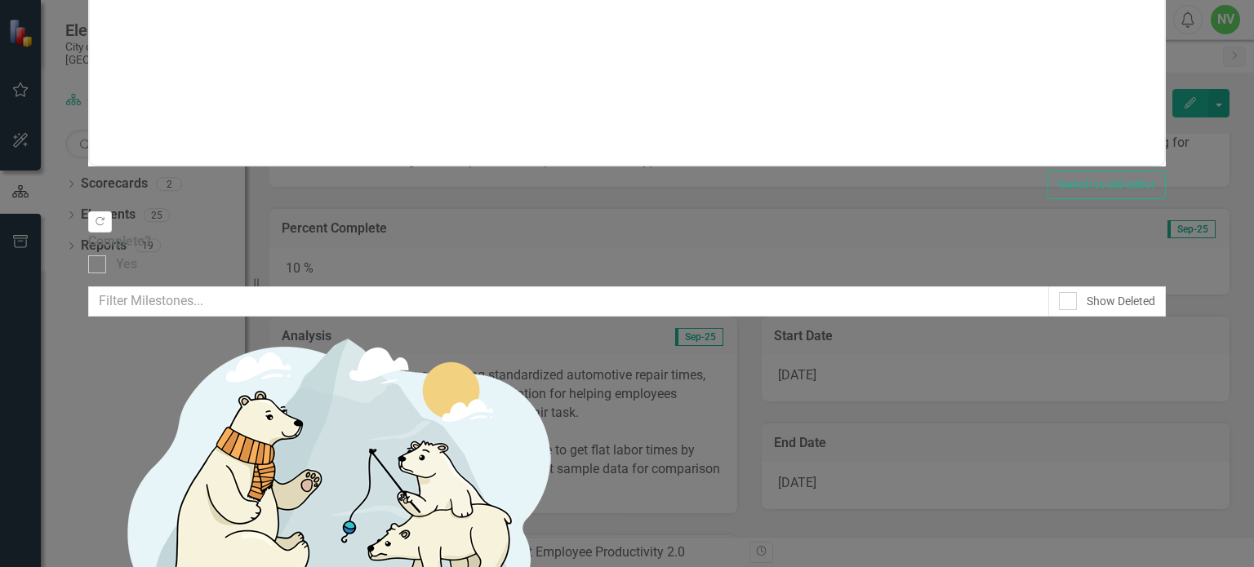
scroll to position [0, 0]
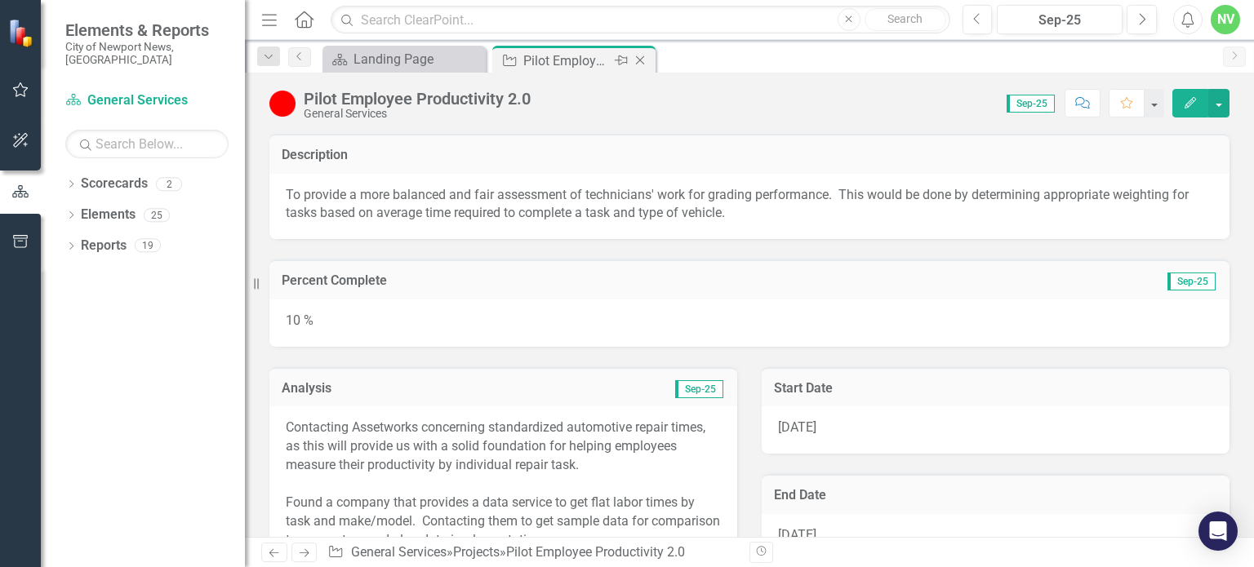
click at [642, 66] on icon "Close" at bounding box center [640, 60] width 16 height 13
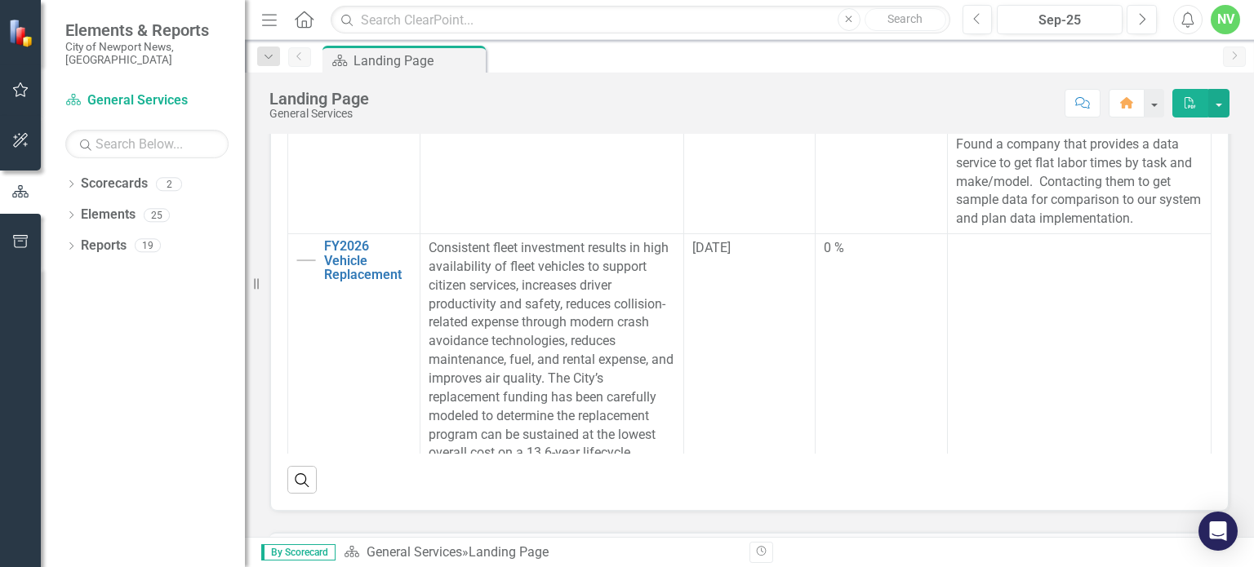
scroll to position [44, 0]
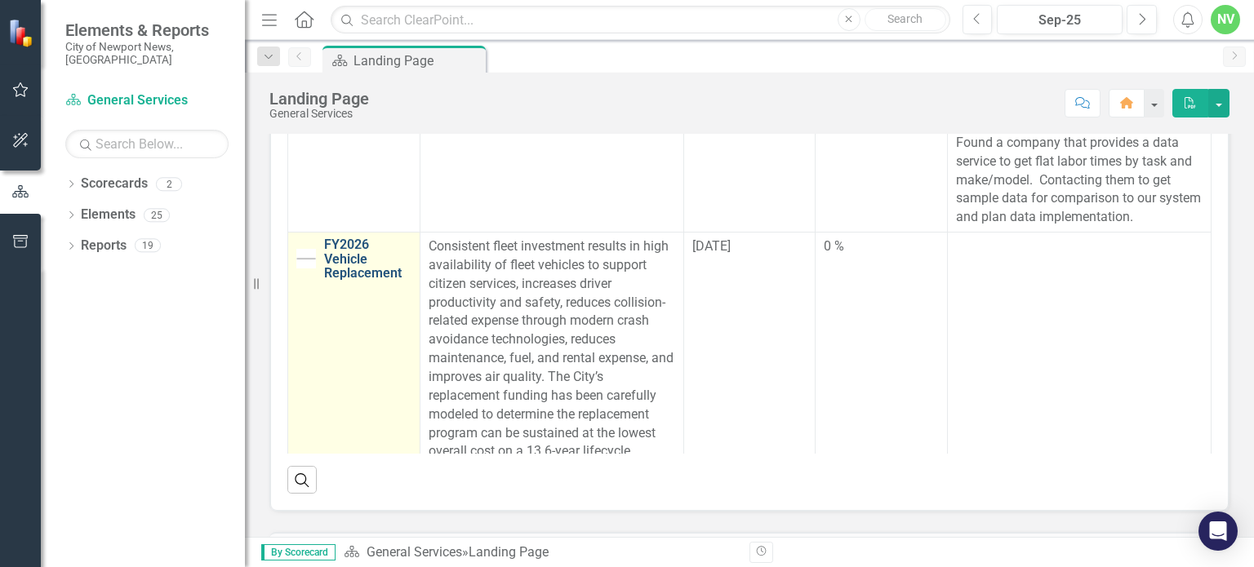
click at [341, 271] on link "FY2026 Vehicle Replacement" at bounding box center [367, 259] width 87 height 43
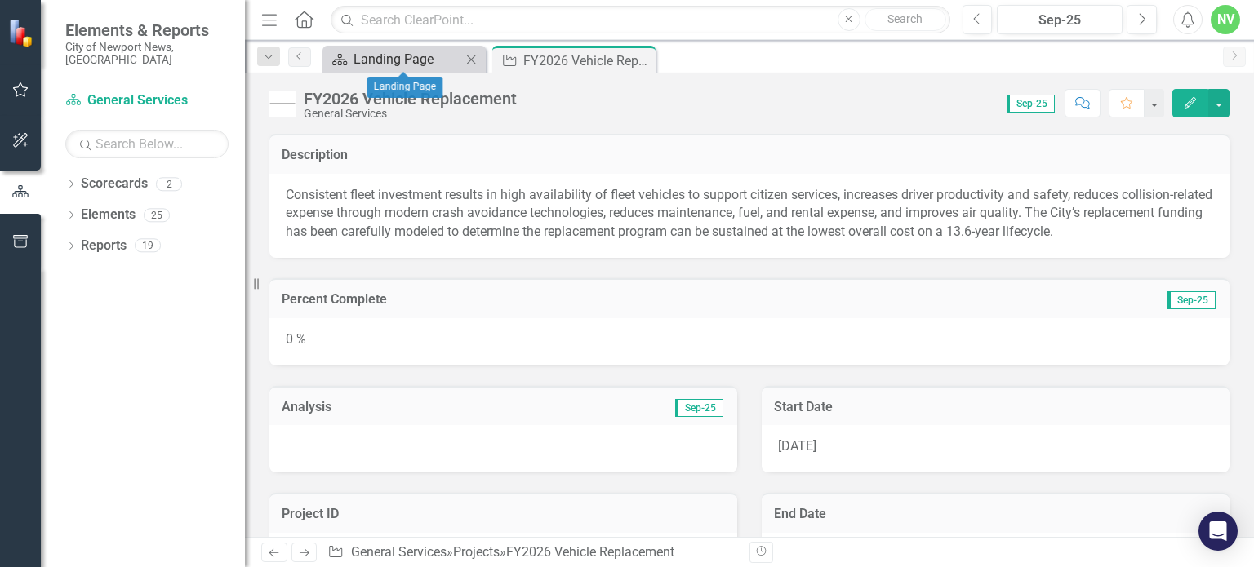
click at [384, 64] on div "Landing Page" at bounding box center [407, 59] width 108 height 20
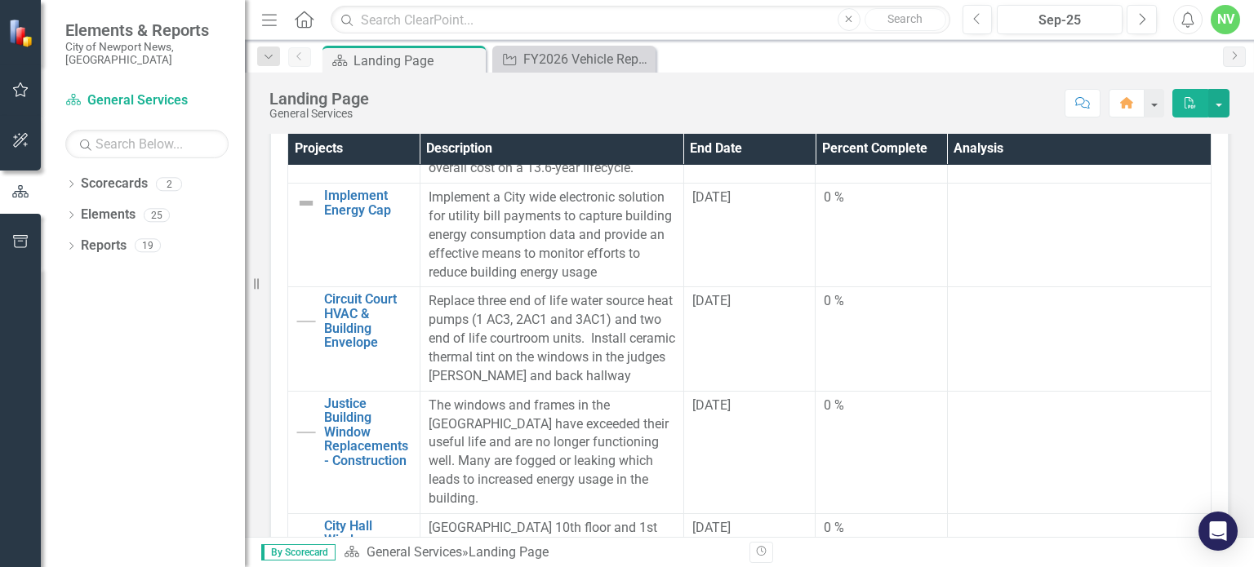
scroll to position [435, 0]
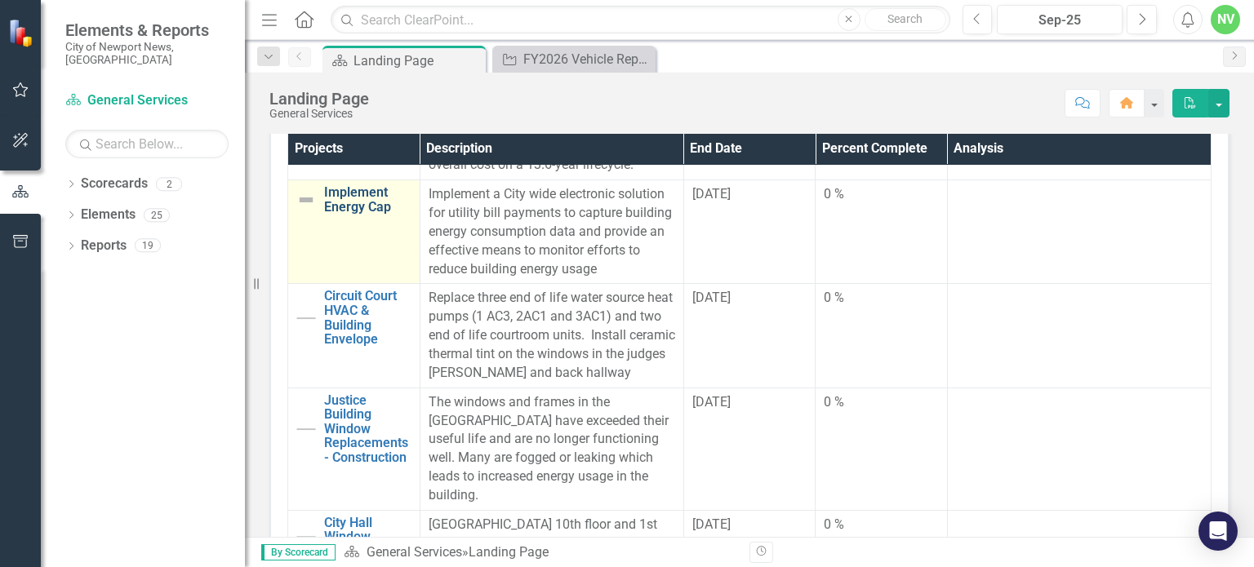
click at [375, 188] on link "Implement Energy Cap" at bounding box center [367, 199] width 87 height 29
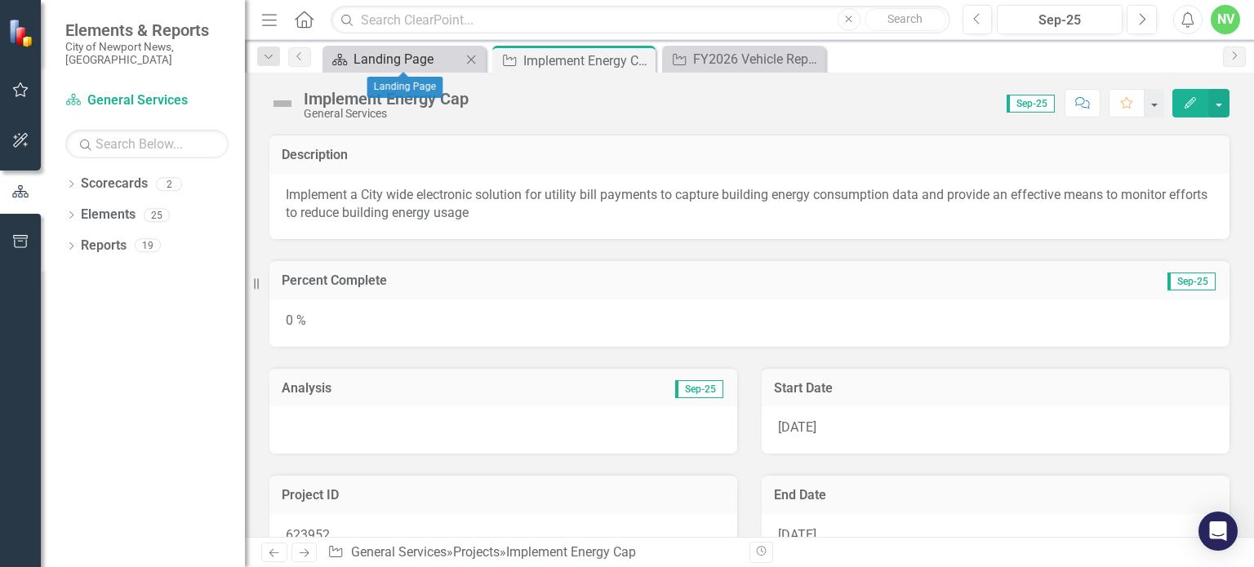
click at [398, 50] on div "Landing Page" at bounding box center [407, 59] width 108 height 20
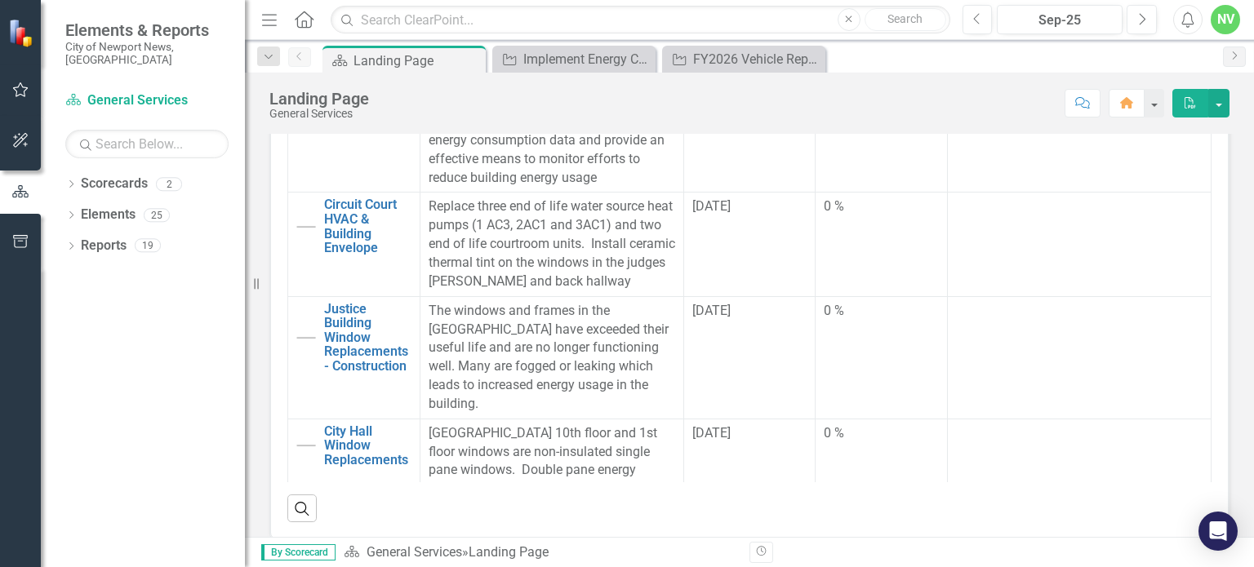
scroll to position [462, 0]
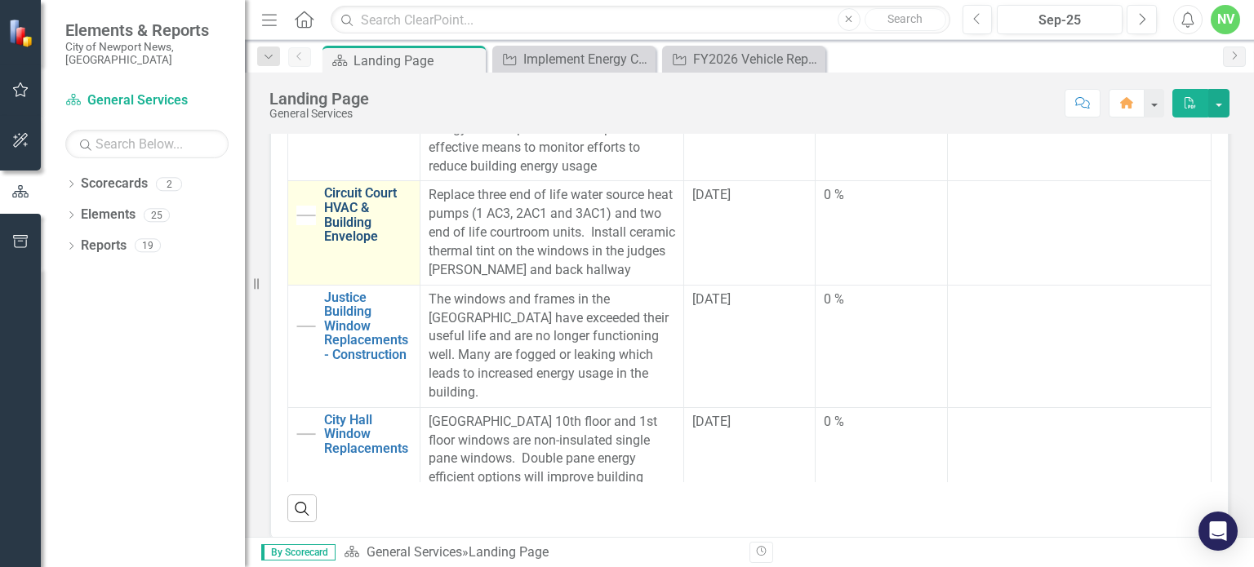
click at [353, 224] on link "Circuit Court HVAC & Building Envelope" at bounding box center [367, 214] width 87 height 57
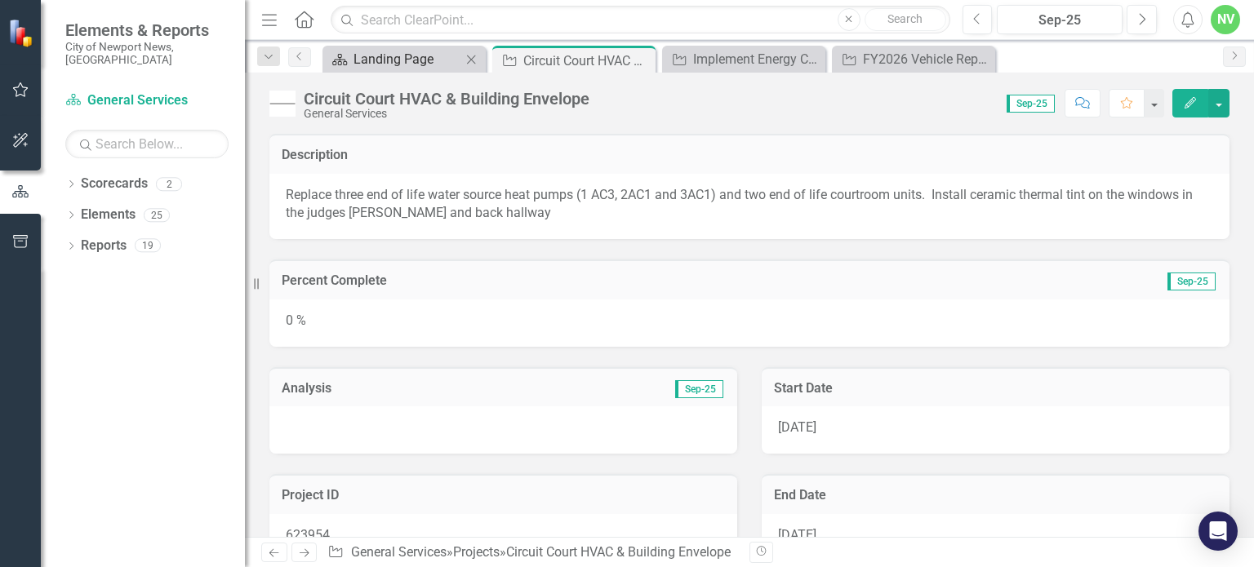
click at [402, 64] on div "Landing Page" at bounding box center [407, 59] width 108 height 20
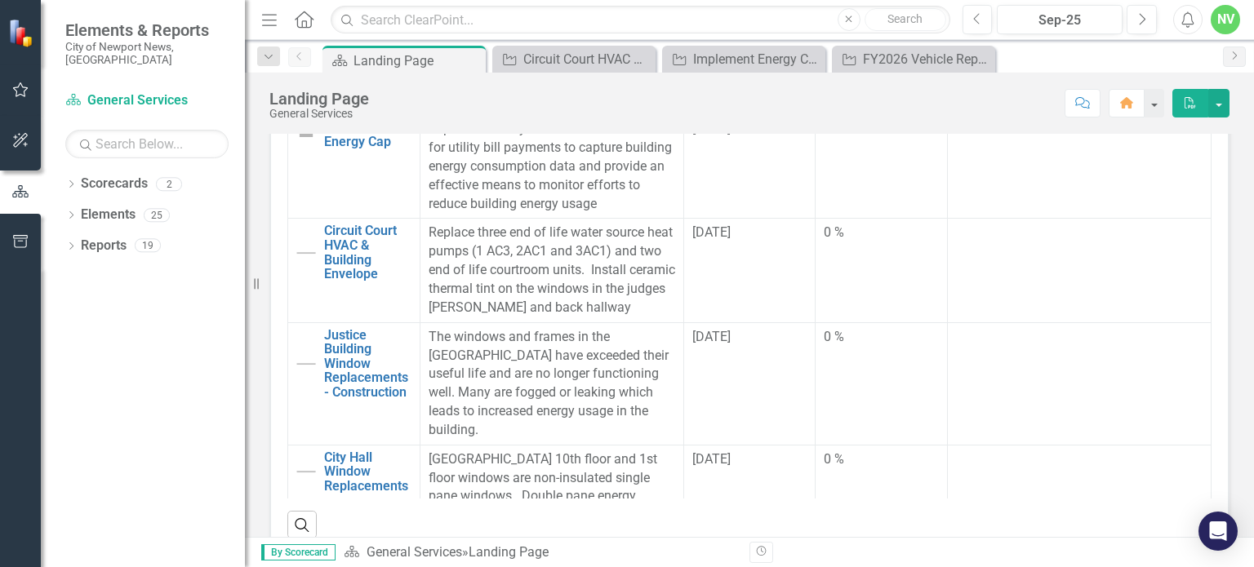
scroll to position [464, 0]
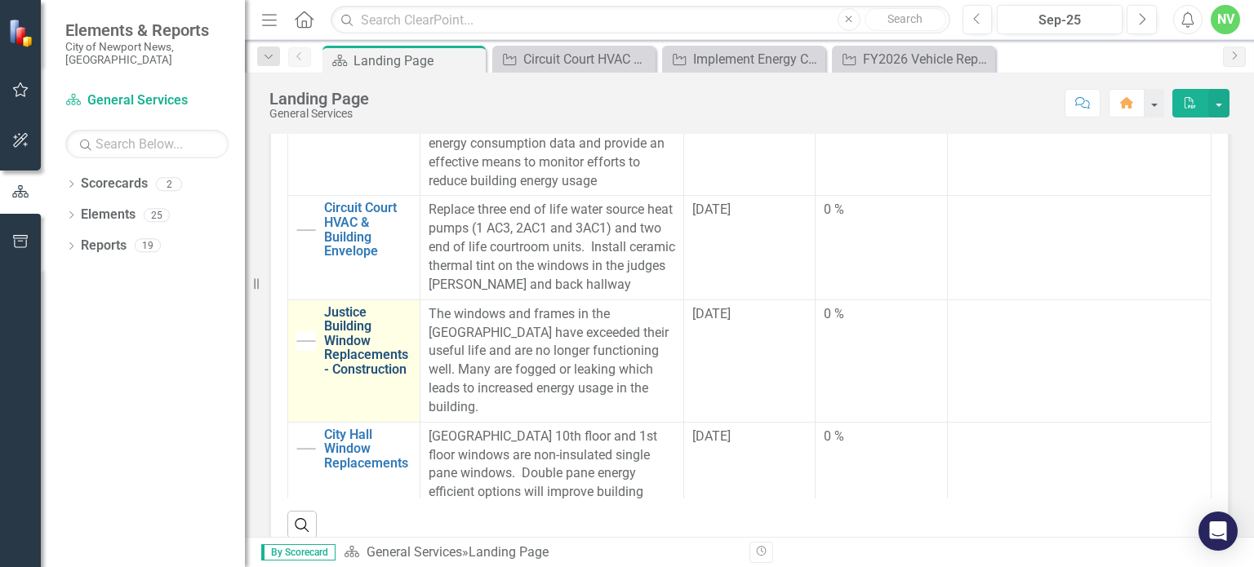
click at [349, 349] on link "Justice Building Window Replacements - Construction" at bounding box center [367, 341] width 87 height 72
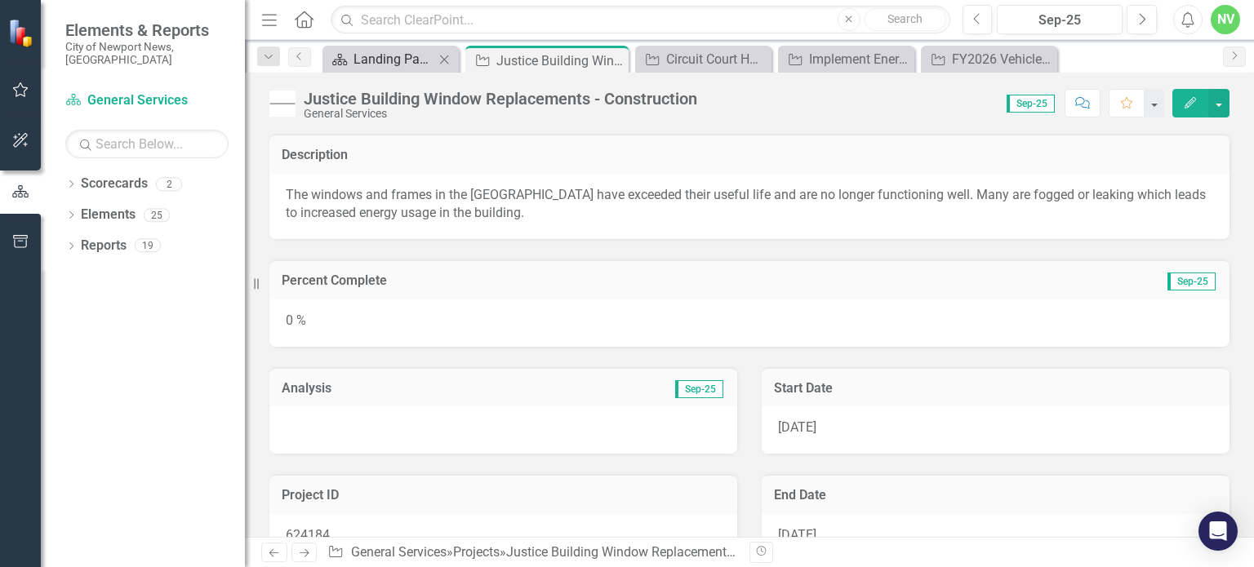
click at [385, 67] on div "Landing Page" at bounding box center [393, 59] width 81 height 20
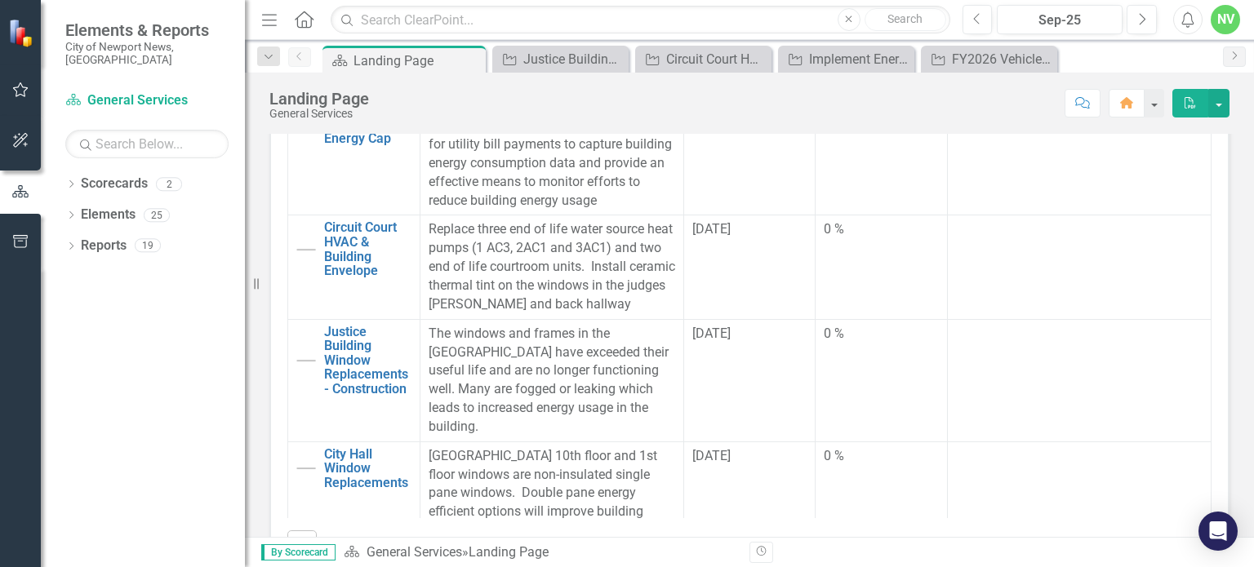
scroll to position [523, 0]
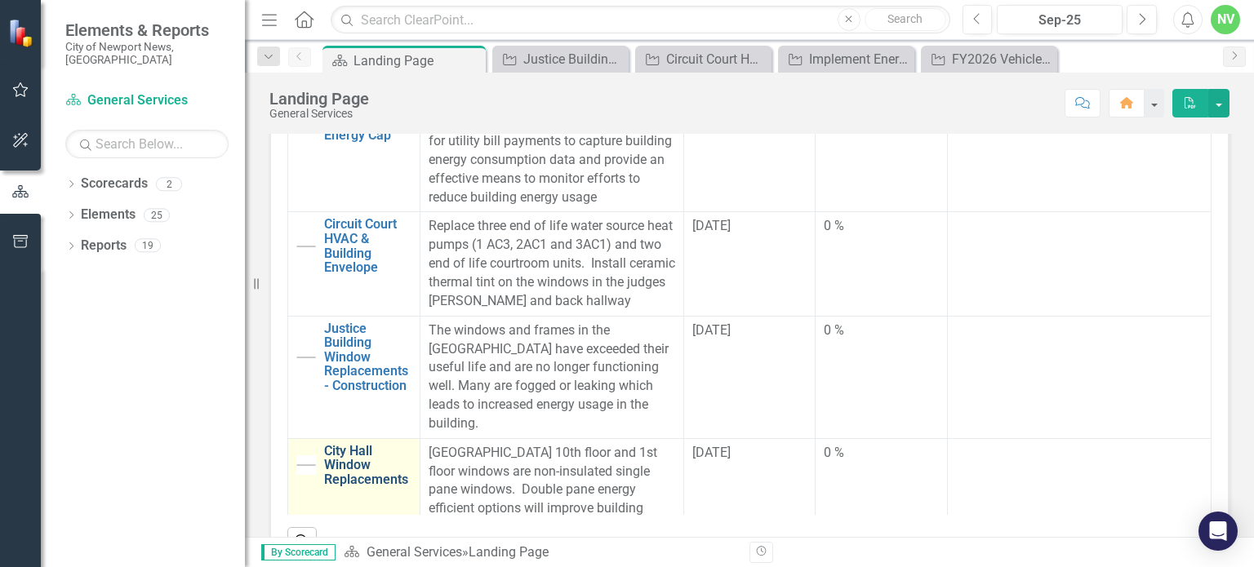
click at [347, 444] on link "City Hall Window Replacements" at bounding box center [367, 465] width 87 height 43
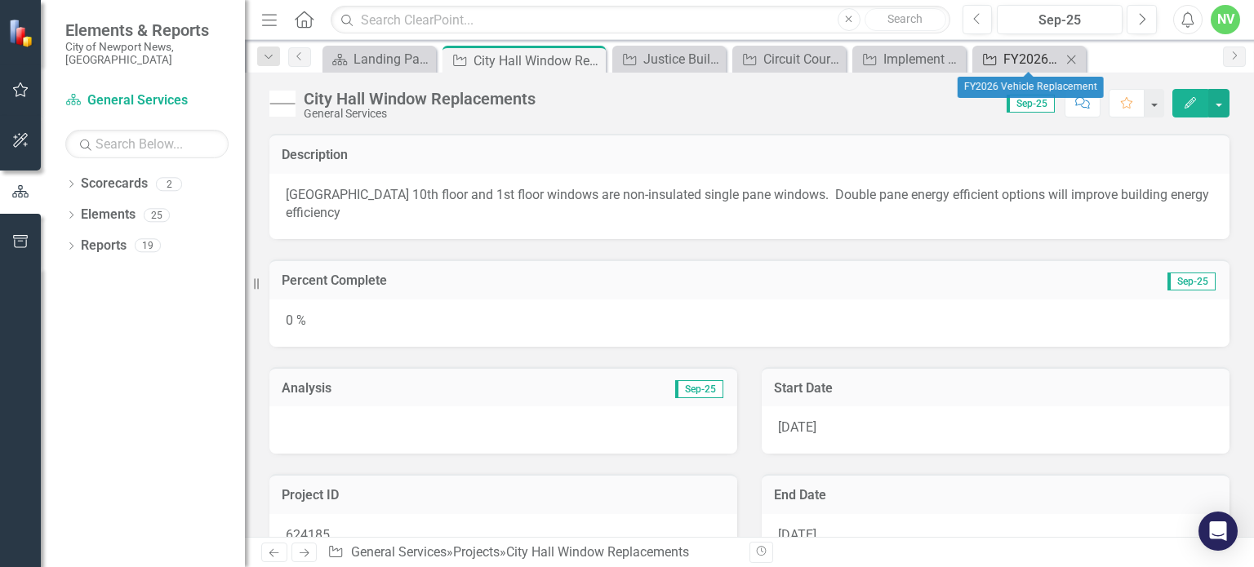
click at [1003, 65] on div "FY2026 Vehicle Replacement" at bounding box center [1032, 59] width 58 height 20
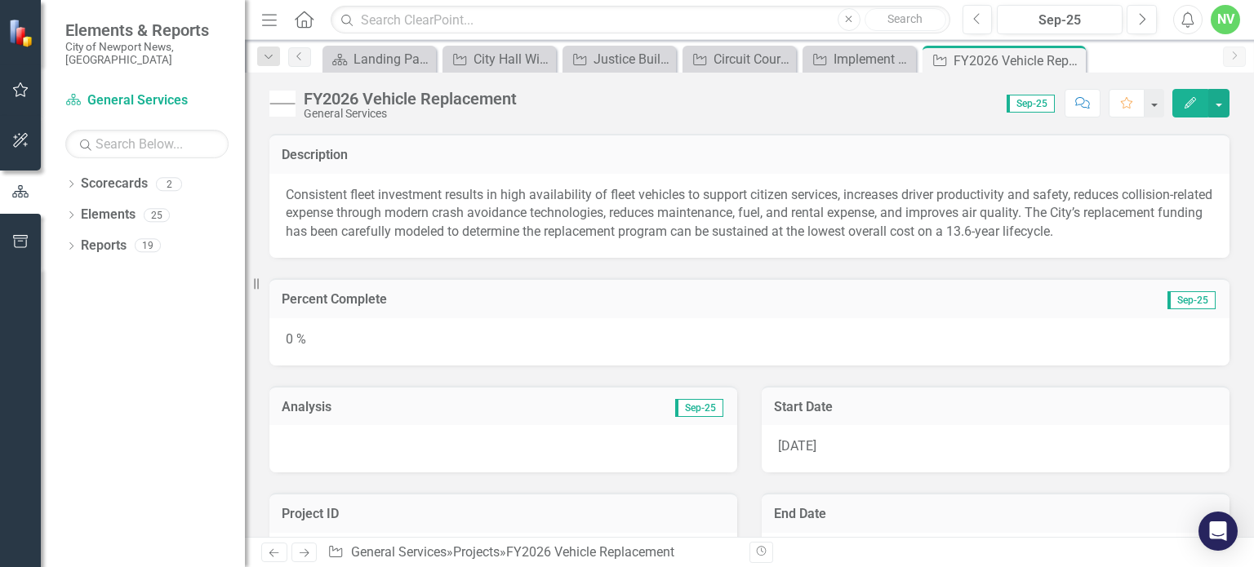
click at [565, 335] on div "0 %" at bounding box center [749, 341] width 960 height 47
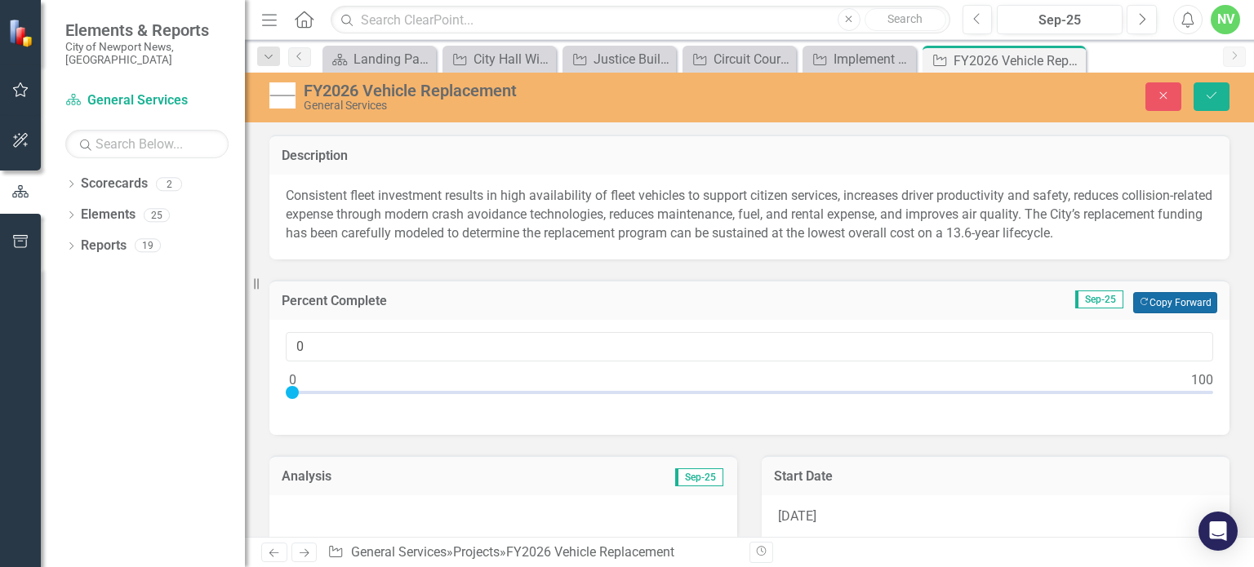
click at [1175, 299] on button "Copy Forward Copy Forward" at bounding box center [1175, 302] width 84 height 21
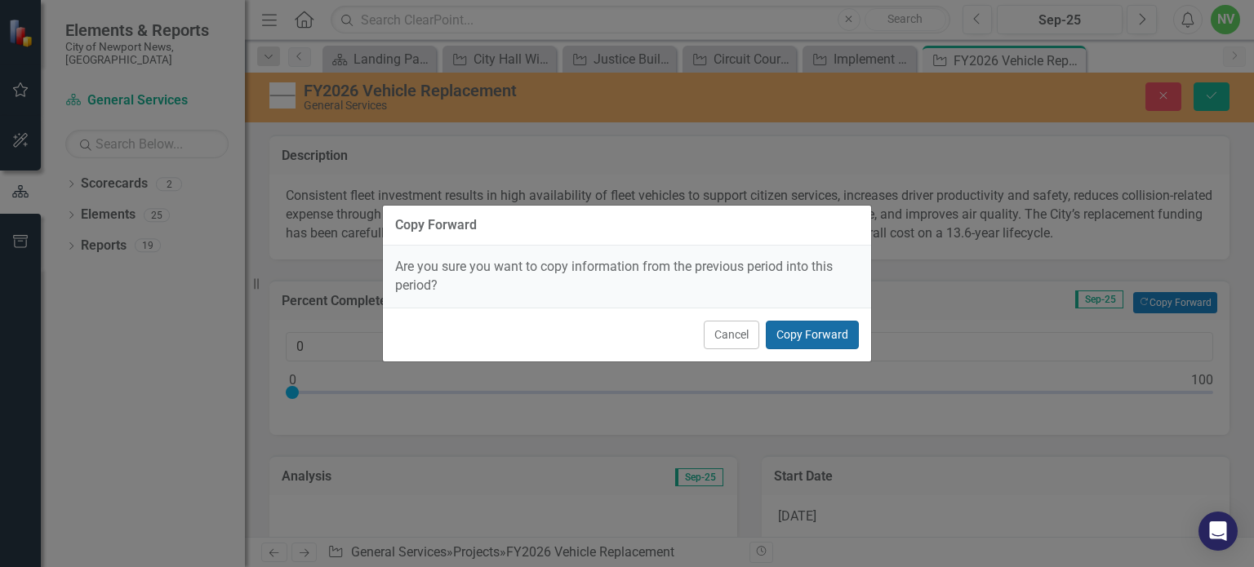
click at [822, 335] on button "Copy Forward" at bounding box center [812, 335] width 93 height 29
type input "18"
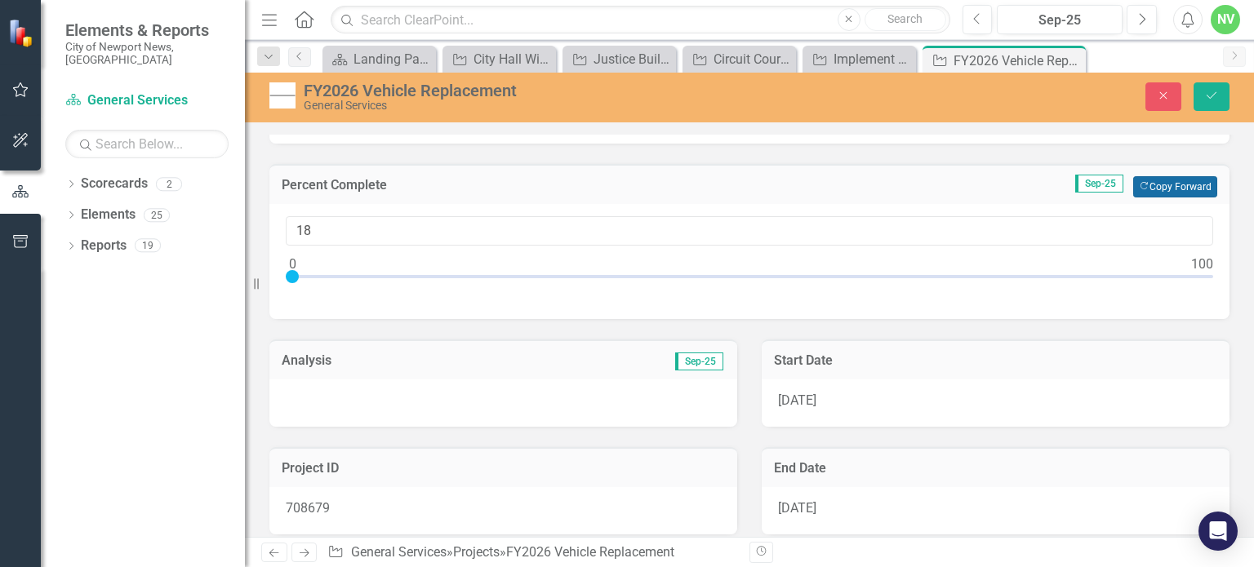
scroll to position [118, 0]
click at [599, 375] on div "Analysis Sep-25" at bounding box center [503, 358] width 468 height 40
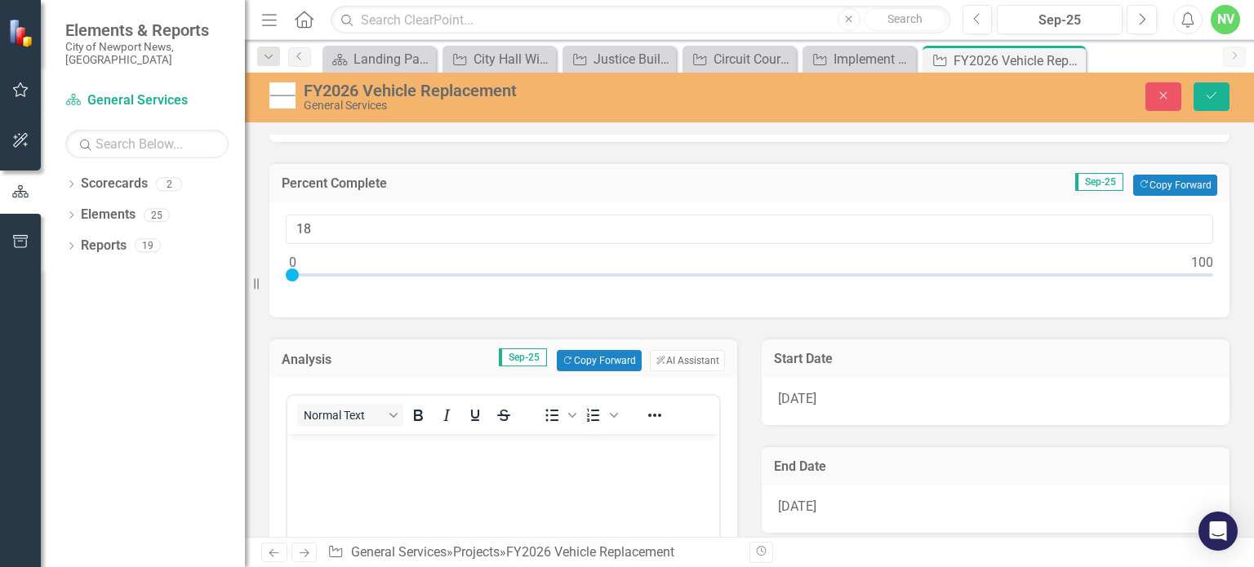
scroll to position [0, 0]
click at [602, 362] on button "Copy Forward Copy Forward" at bounding box center [599, 360] width 84 height 21
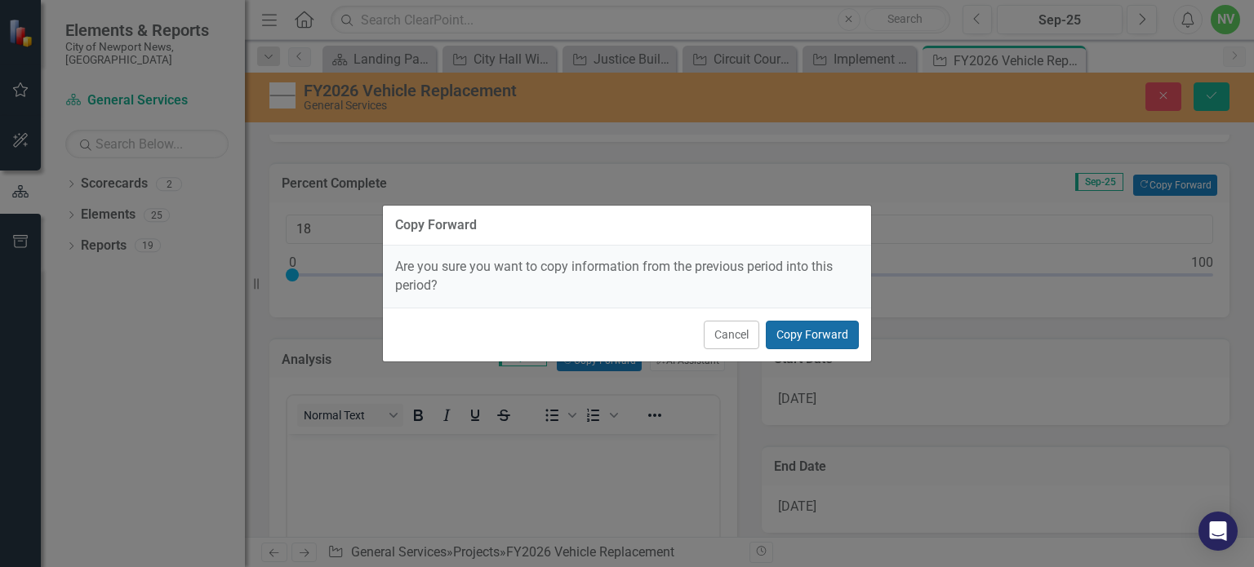
click at [809, 327] on button "Copy Forward" at bounding box center [812, 335] width 93 height 29
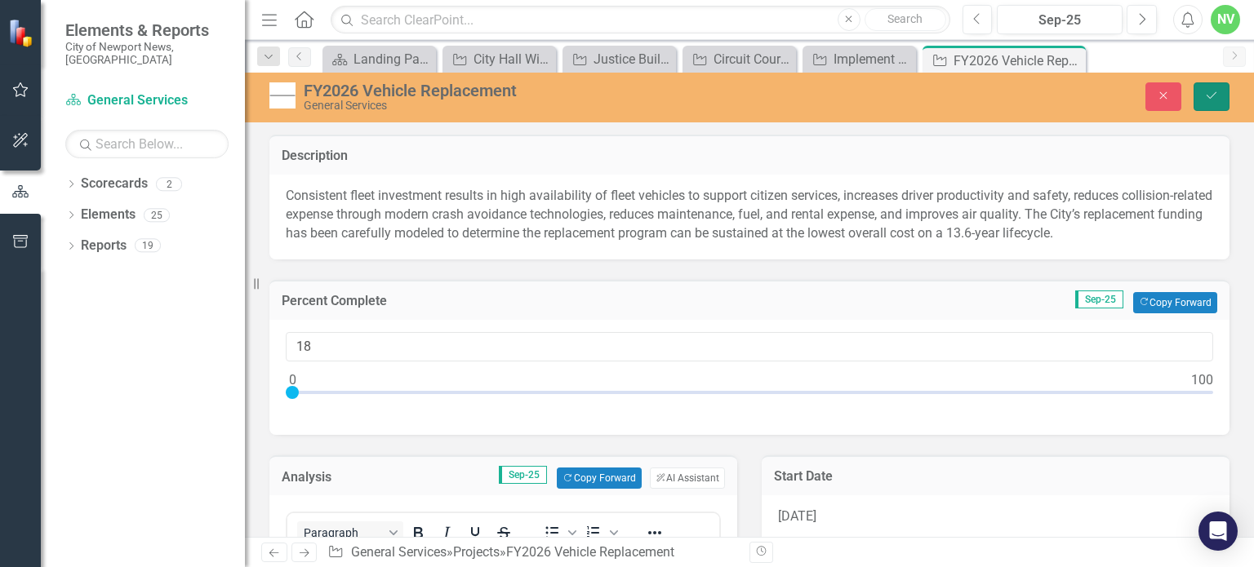
click at [1209, 100] on icon "Save" at bounding box center [1211, 95] width 15 height 11
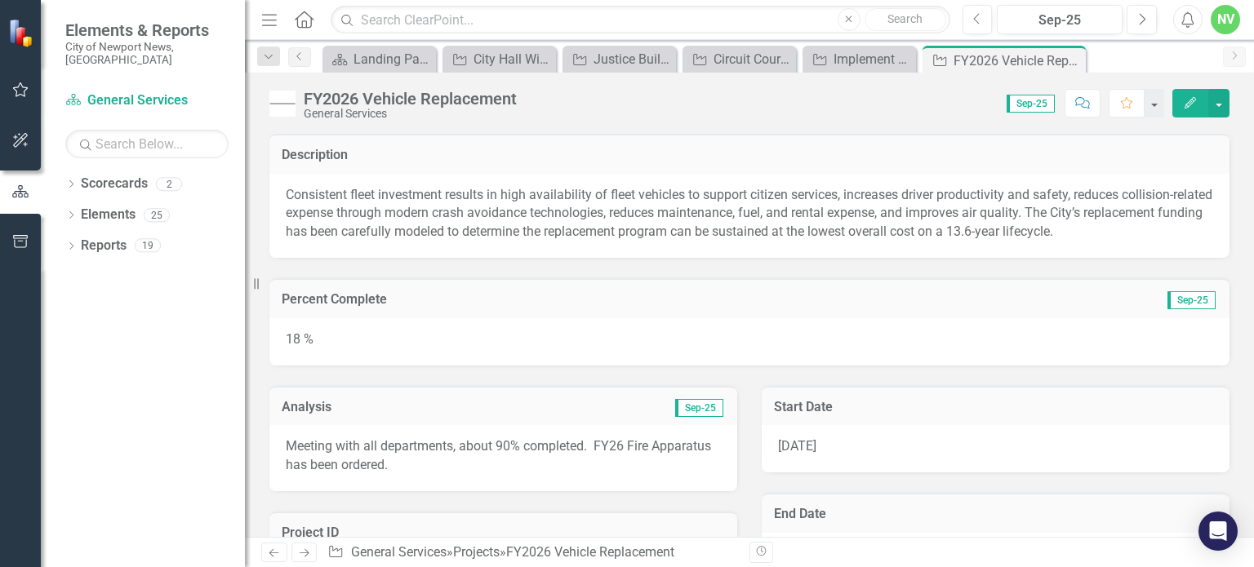
click at [1197, 107] on icon "Edit" at bounding box center [1190, 102] width 15 height 11
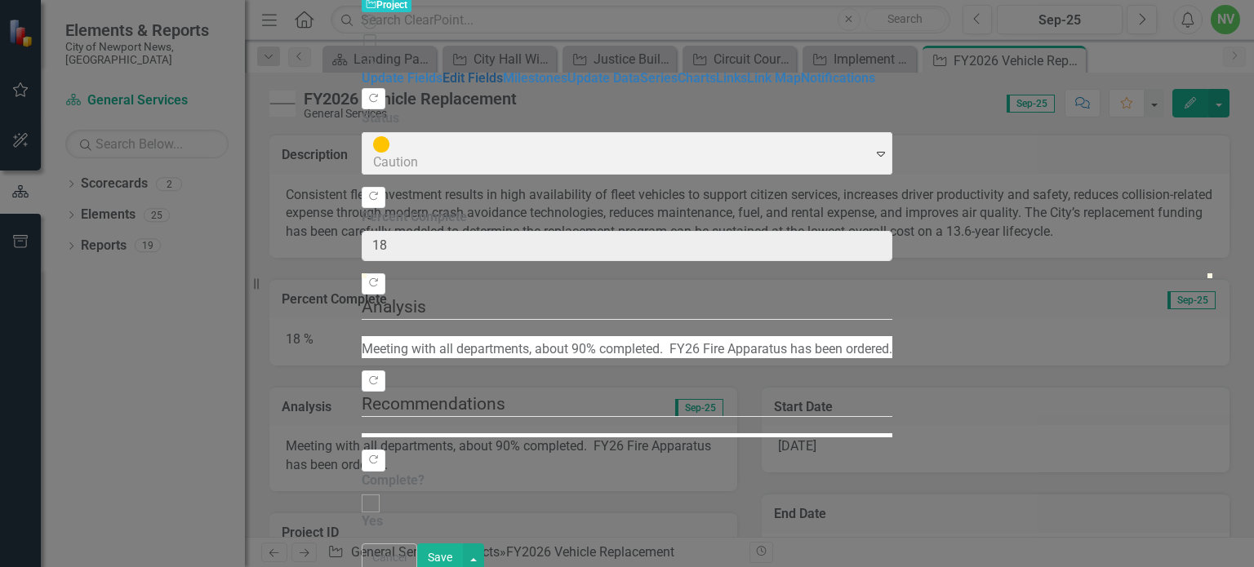
type input "18"
click at [567, 86] on link "Update Data" at bounding box center [603, 78] width 73 height 16
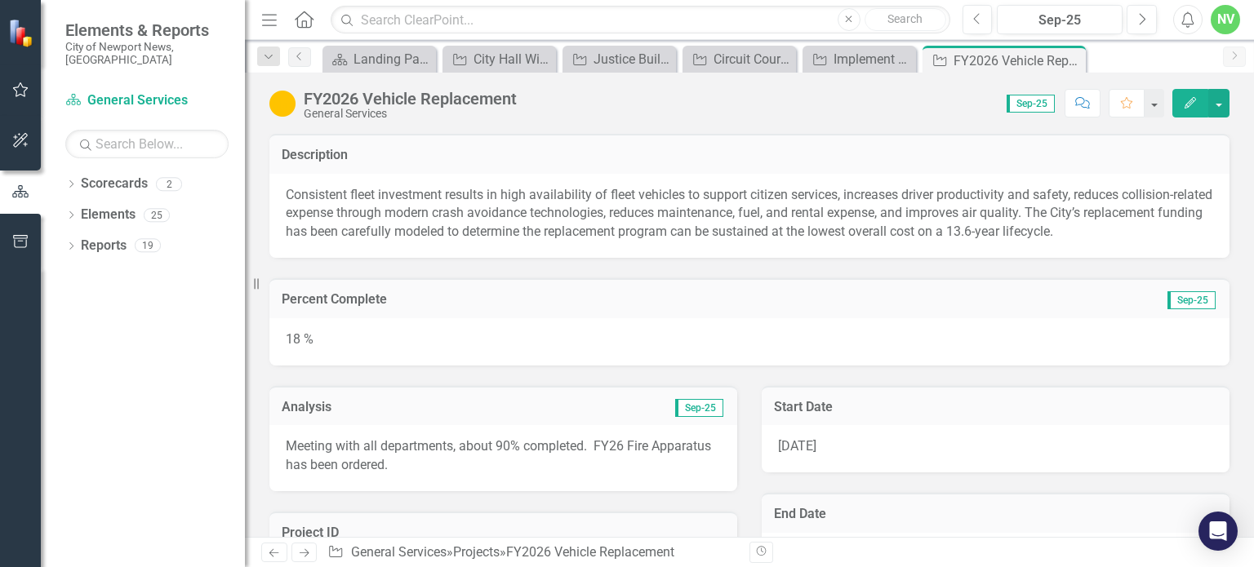
click at [382, 353] on div "18 %" at bounding box center [749, 341] width 960 height 47
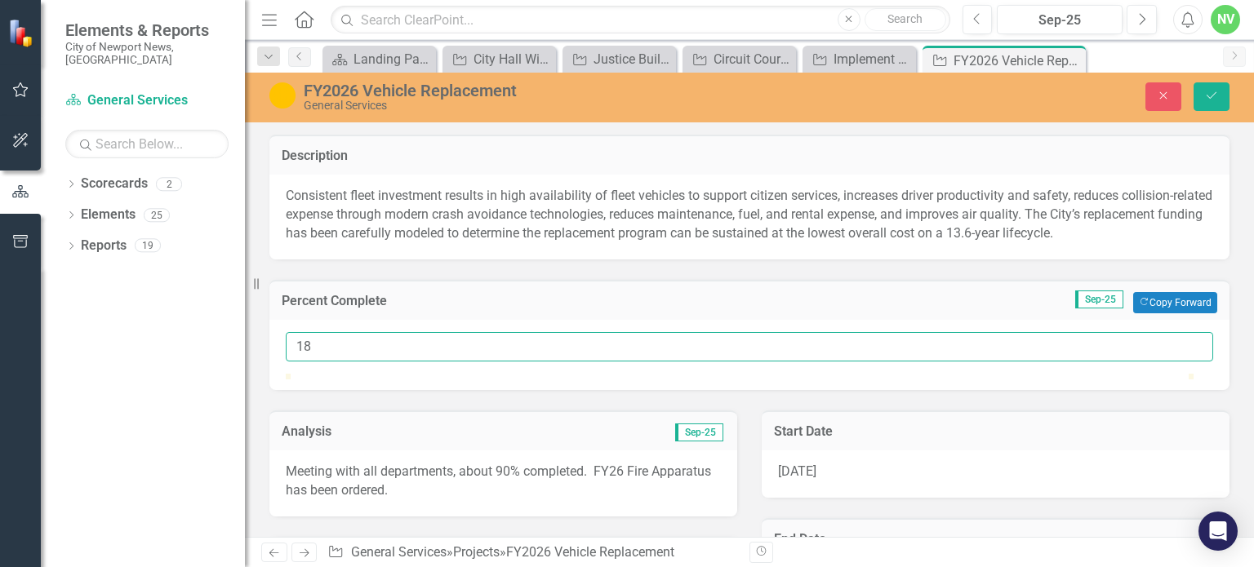
drag, startPoint x: 371, startPoint y: 346, endPoint x: 250, endPoint y: 355, distance: 122.0
click at [250, 355] on div "Elements & Reports City of Newport News, VA Scorecard General Services Search D…" at bounding box center [627, 283] width 1254 height 567
type input "25"
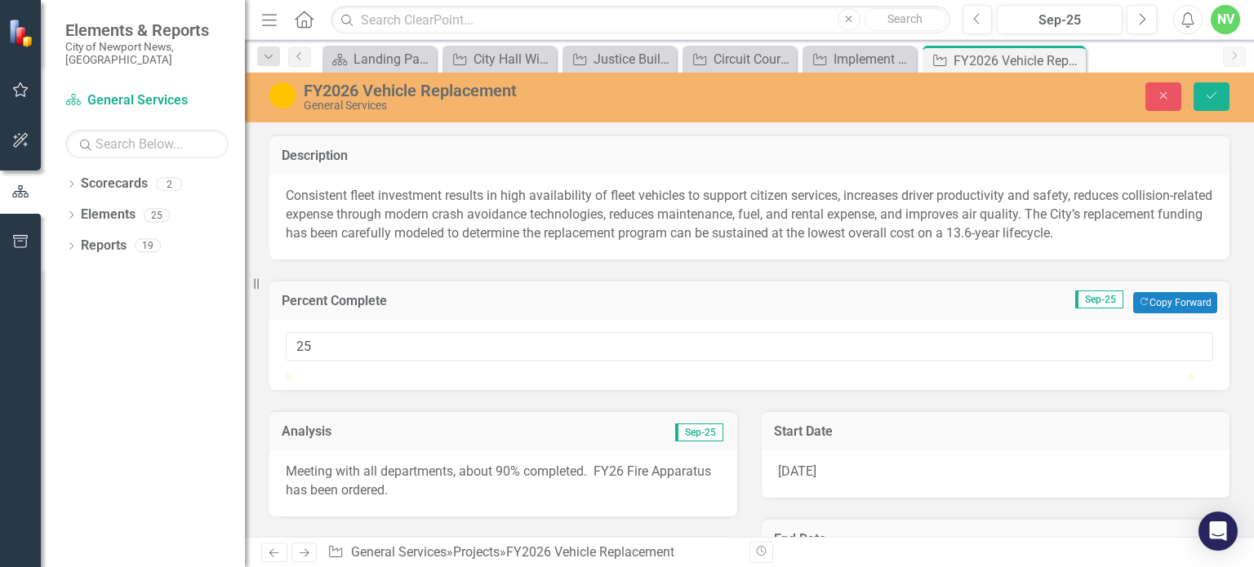
click at [420, 270] on div "Percent Complete Sep-25 Copy Forward Copy Forward 25" at bounding box center [749, 325] width 984 height 131
click at [1207, 96] on icon "submit" at bounding box center [1211, 95] width 10 height 7
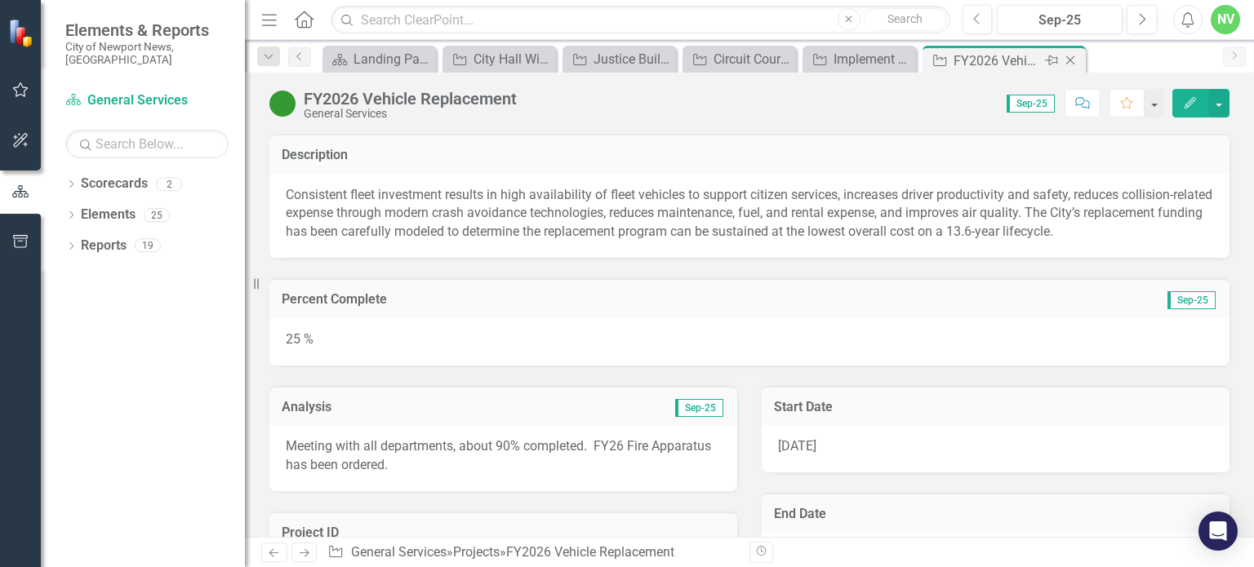
click at [1070, 60] on icon at bounding box center [1070, 60] width 9 height 9
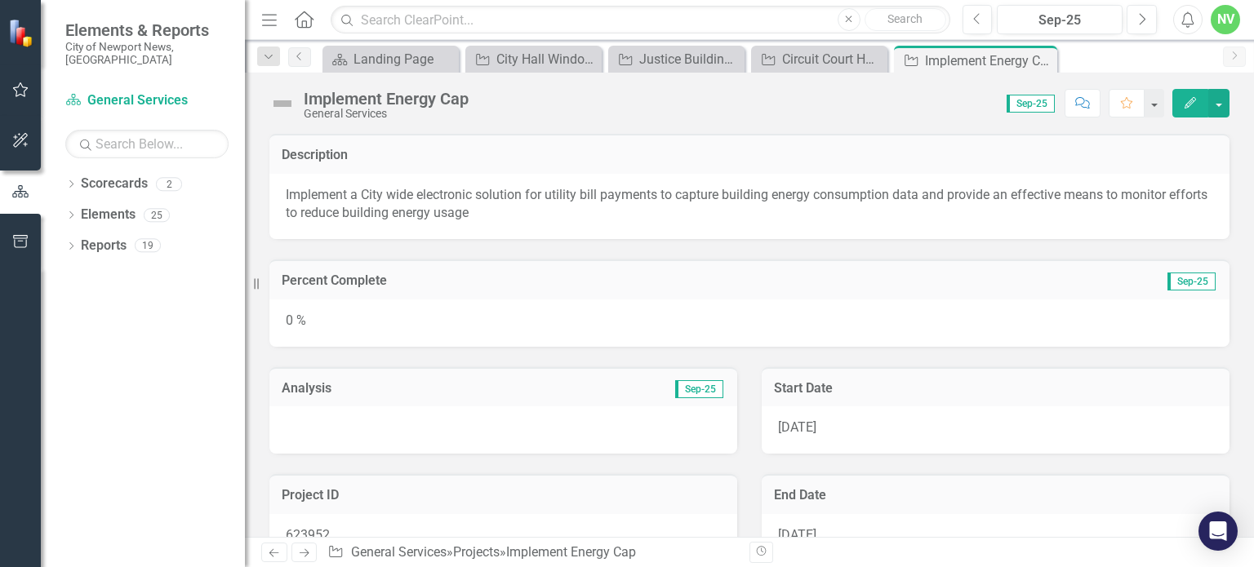
click at [578, 301] on div "0 %" at bounding box center [749, 323] width 960 height 47
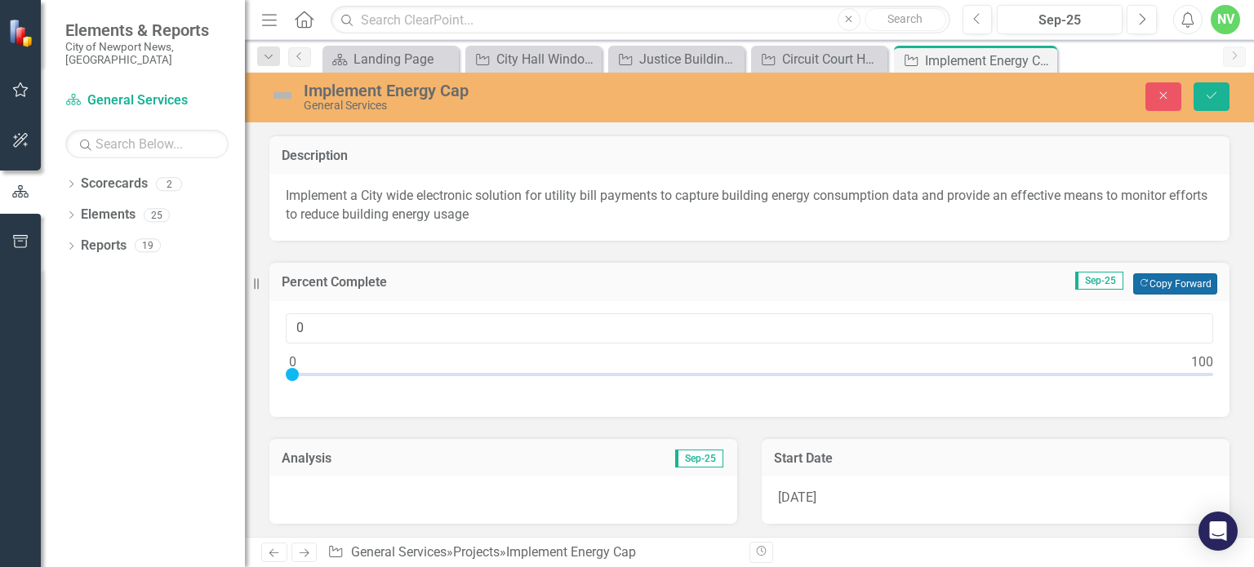
click at [1173, 279] on button "Copy Forward Copy Forward" at bounding box center [1175, 283] width 84 height 21
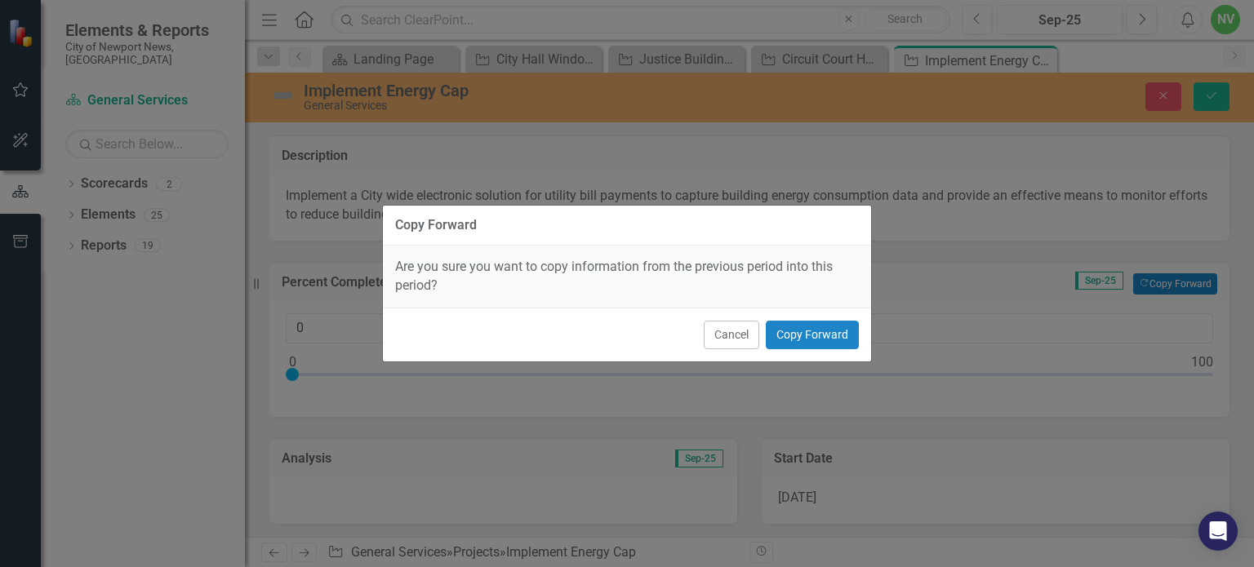
click at [801, 318] on div "Cancel Copy Forward" at bounding box center [627, 335] width 488 height 54
click at [800, 326] on button "Copy Forward" at bounding box center [812, 335] width 93 height 29
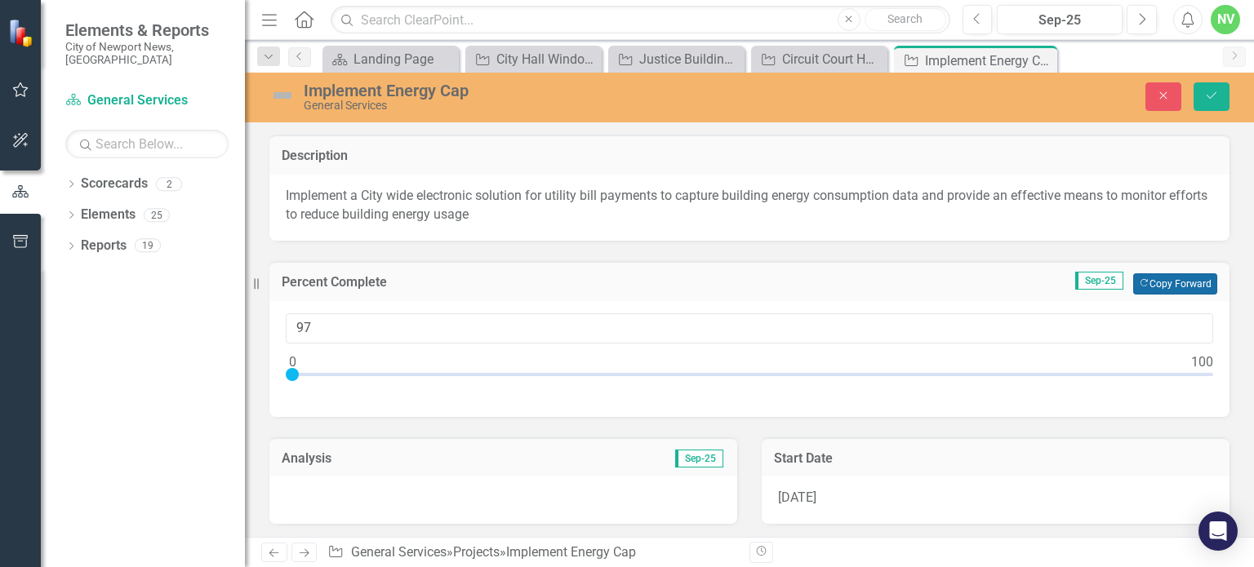
type input "97"
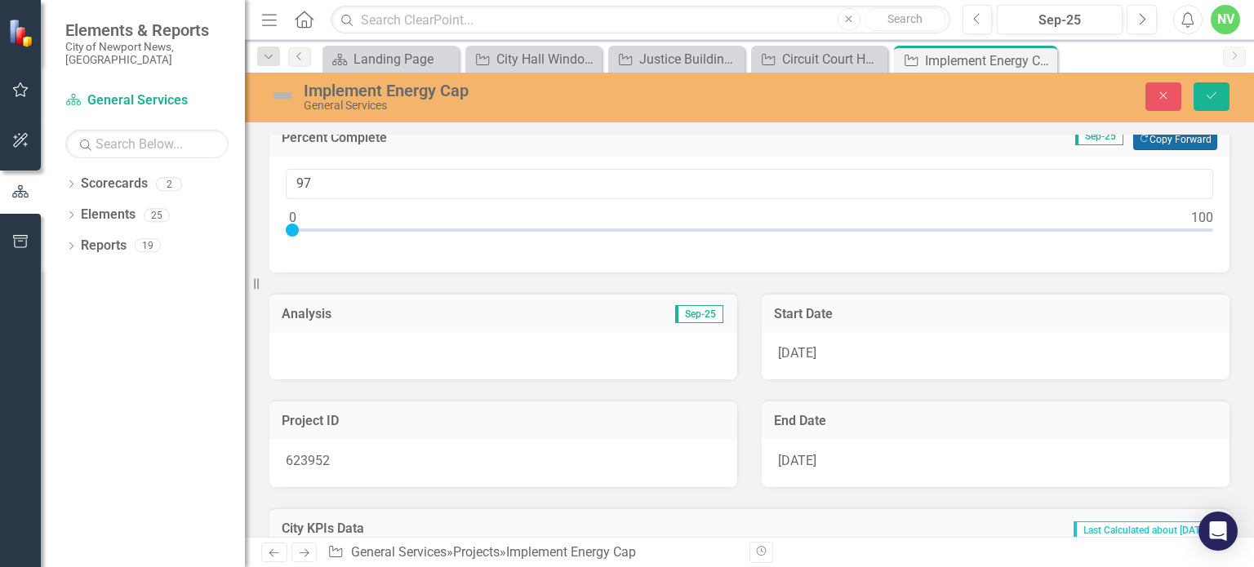
scroll to position [146, 0]
click at [590, 355] on div at bounding box center [503, 354] width 468 height 47
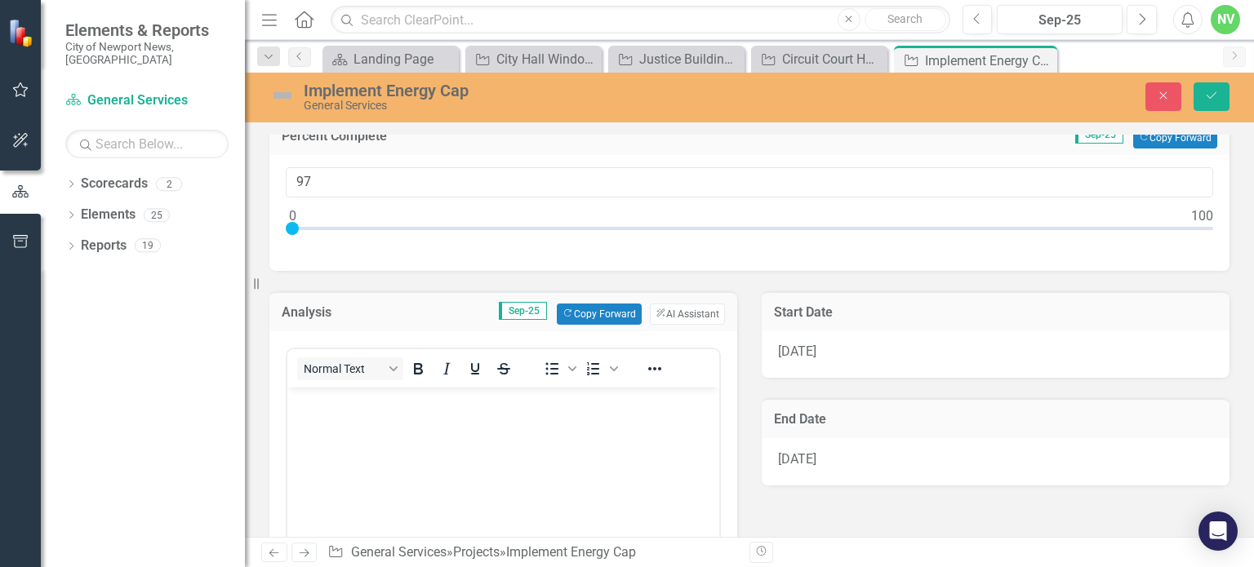
scroll to position [0, 0]
click at [597, 309] on button "Copy Forward Copy Forward" at bounding box center [599, 314] width 84 height 21
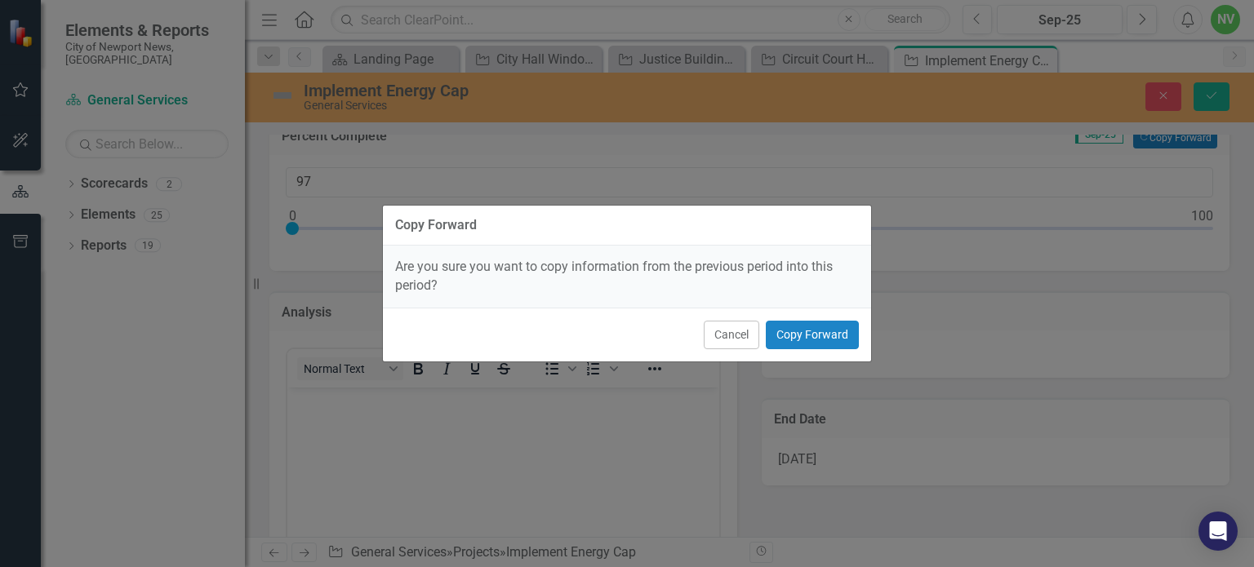
click at [787, 319] on div "Cancel Copy Forward" at bounding box center [627, 335] width 488 height 54
click at [787, 322] on button "Copy Forward" at bounding box center [812, 335] width 93 height 29
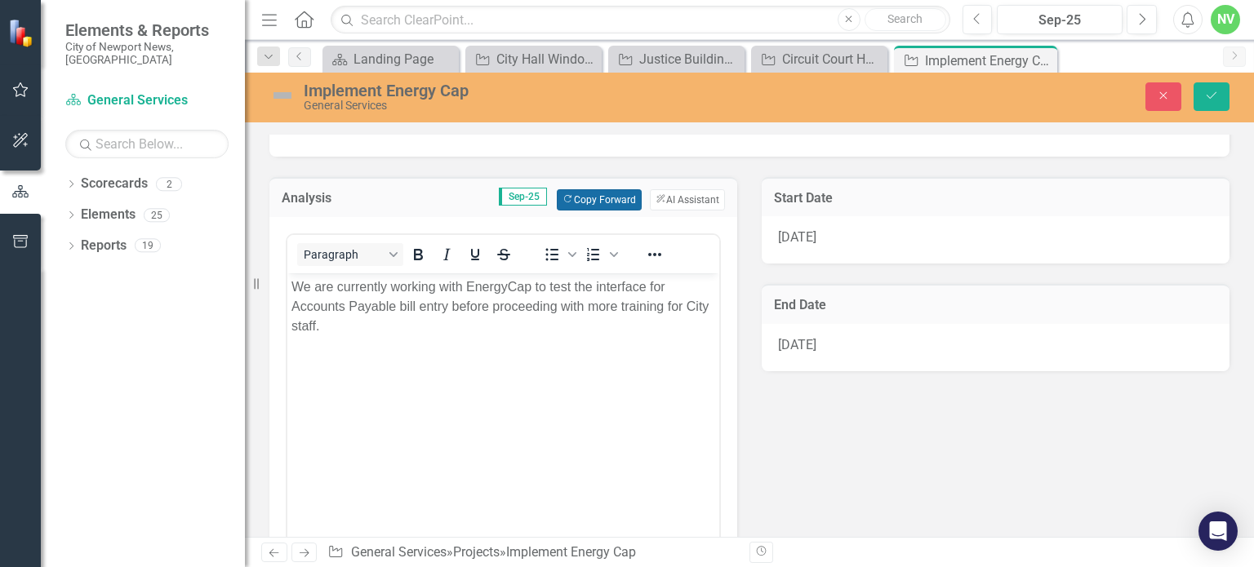
scroll to position [264, 0]
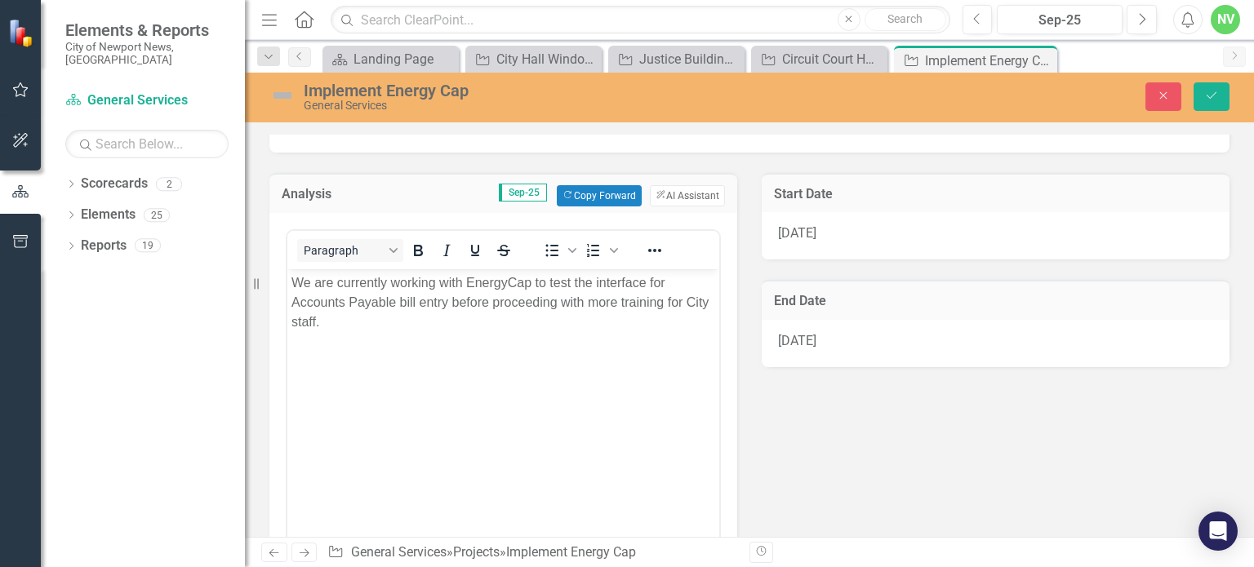
click at [463, 368] on body "We are currently working with EnergyCap to test the interface for Accounts Paya…" at bounding box center [503, 391] width 432 height 245
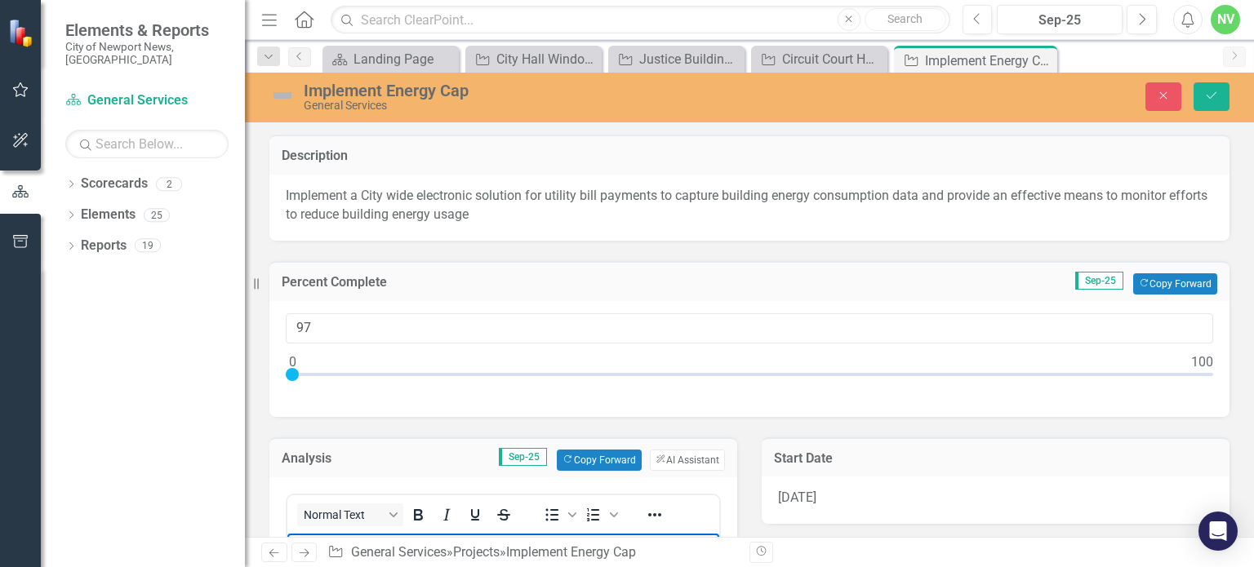
scroll to position [264, 0]
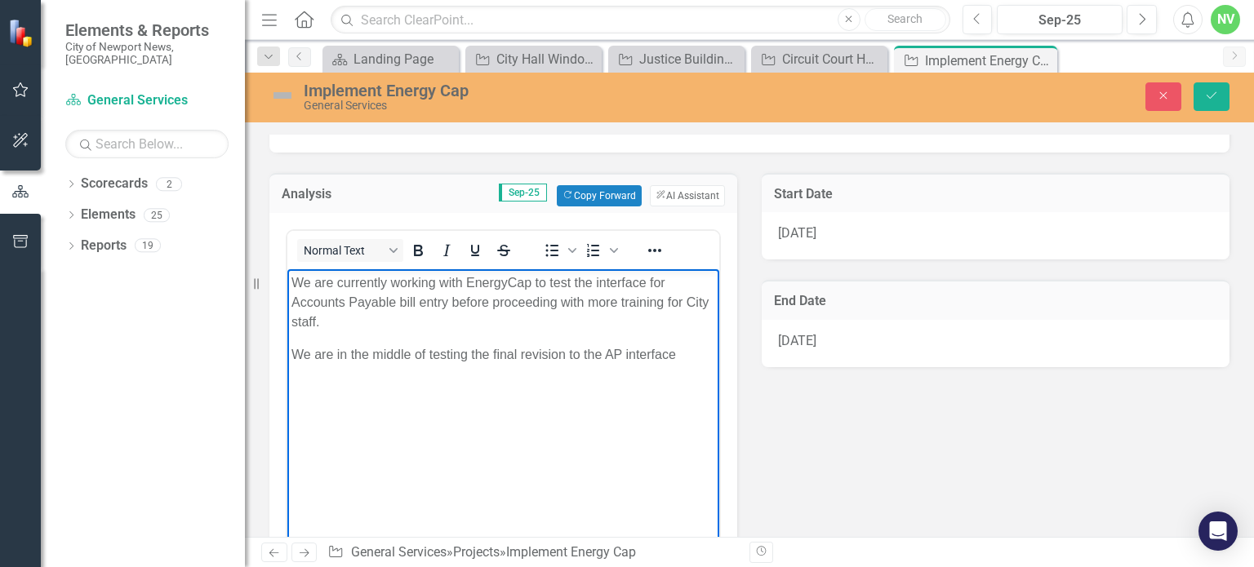
click at [393, 353] on p "We are in the middle of testing the final revision to the AP interface" at bounding box center [503, 354] width 424 height 20
click at [664, 355] on p "We are currently testing the final revision to the AP interface" at bounding box center [503, 354] width 424 height 20
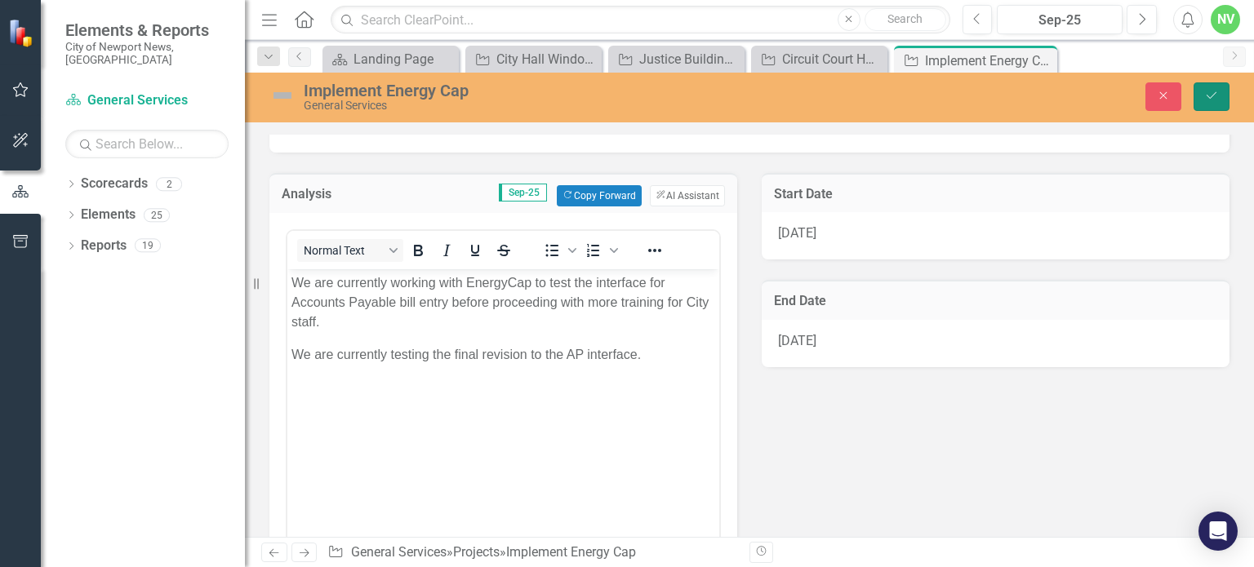
click at [1212, 94] on icon "Save" at bounding box center [1211, 95] width 15 height 11
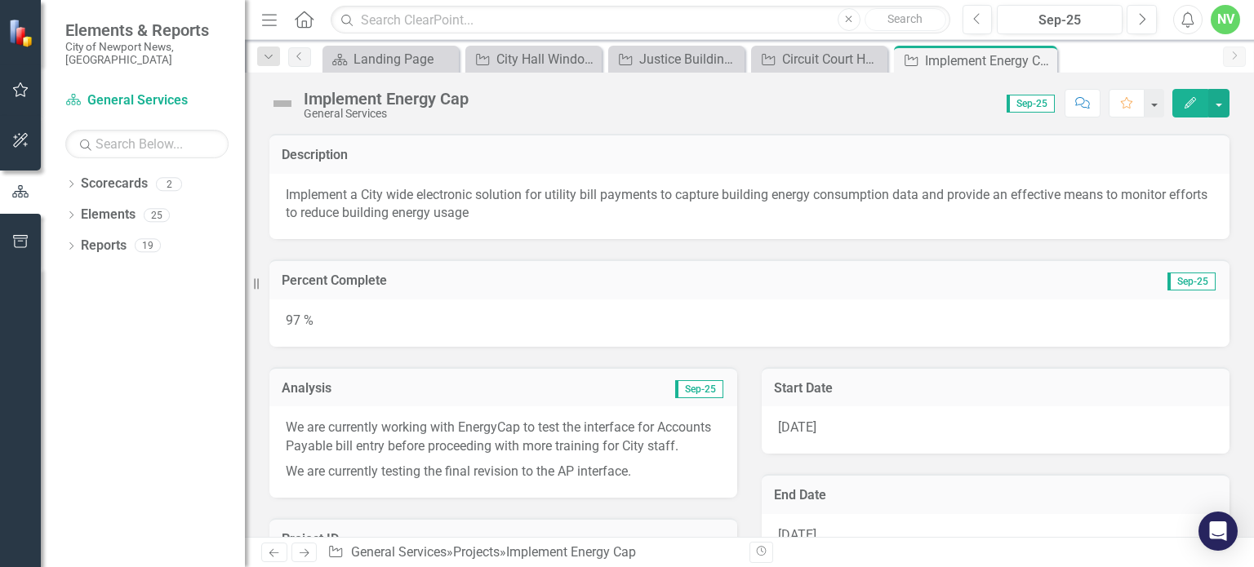
click at [1182, 99] on button "Edit" at bounding box center [1190, 103] width 36 height 29
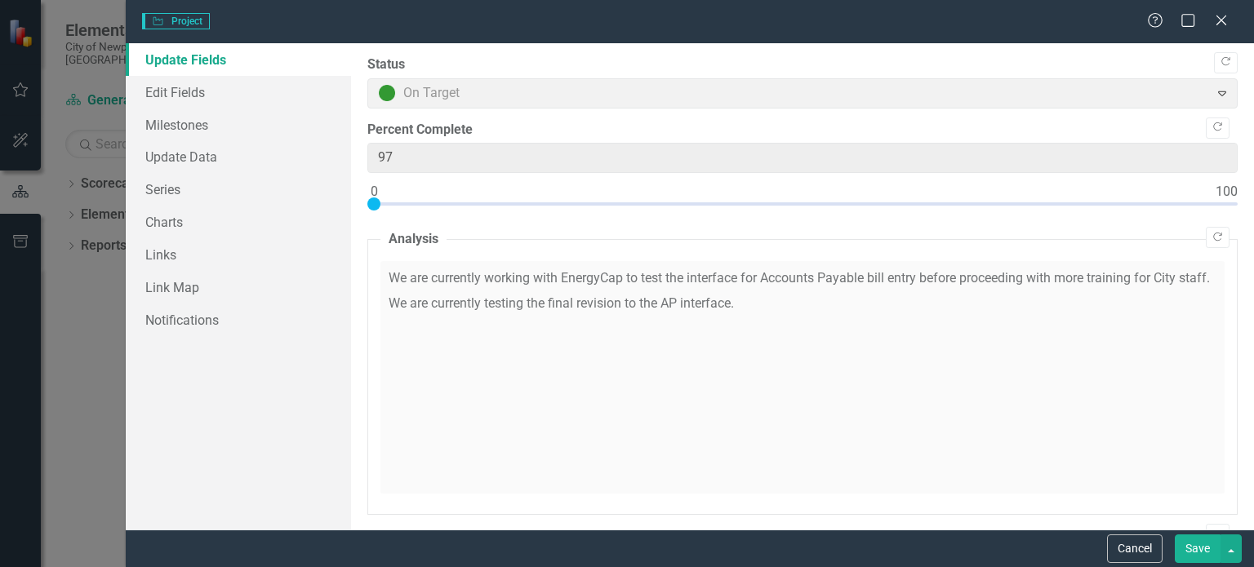
type input "97"
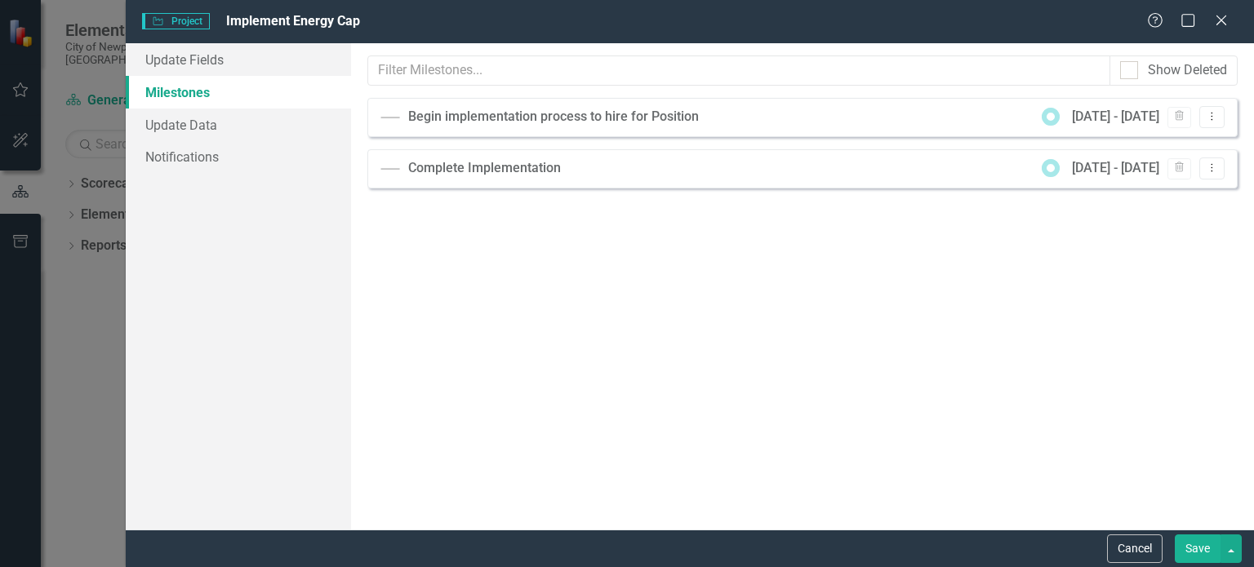
scroll to position [0, 0]
click at [1211, 120] on icon "Dropdown Menu" at bounding box center [1212, 116] width 14 height 11
click at [1165, 143] on link "Edit Edit Milestone" at bounding box center [1159, 143] width 129 height 30
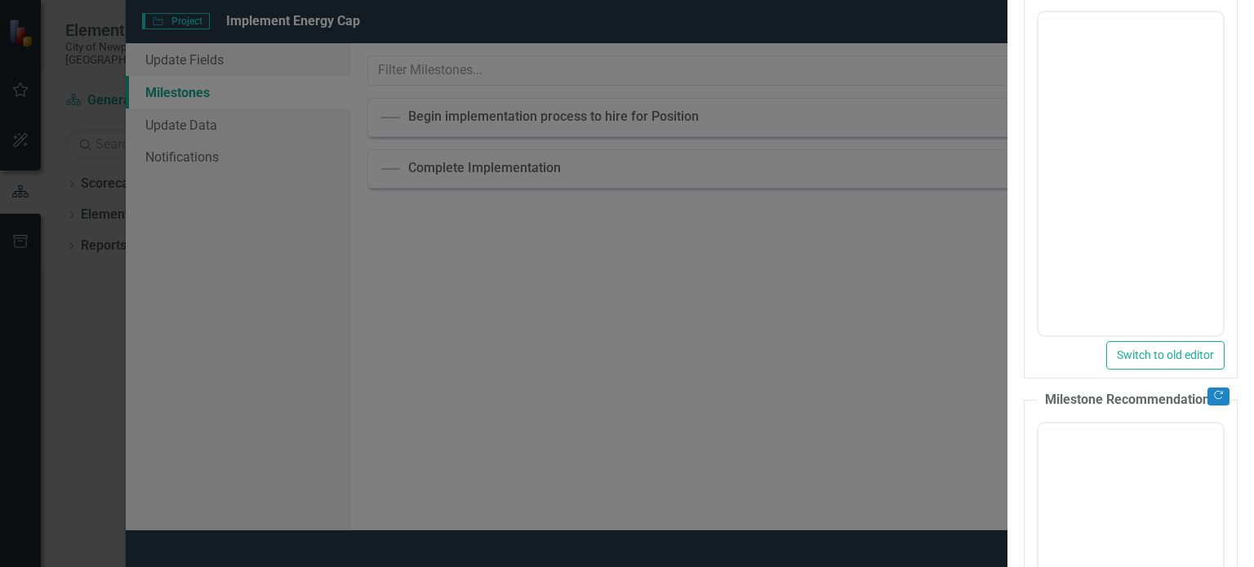
type input "0"
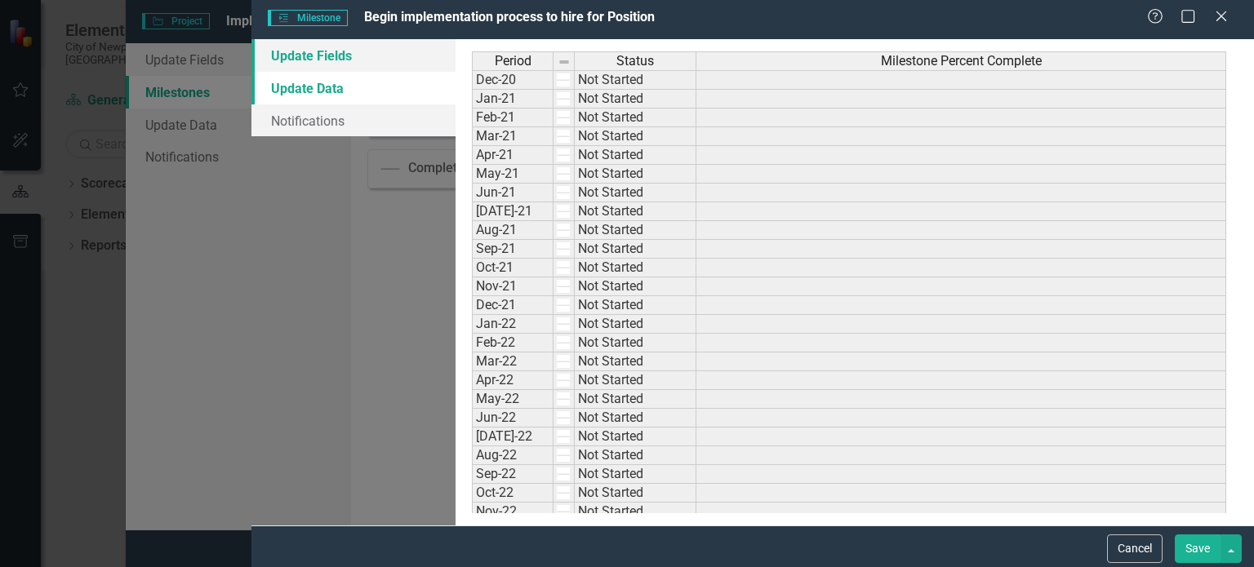
click at [301, 56] on link "Update Fields" at bounding box center [353, 55] width 204 height 33
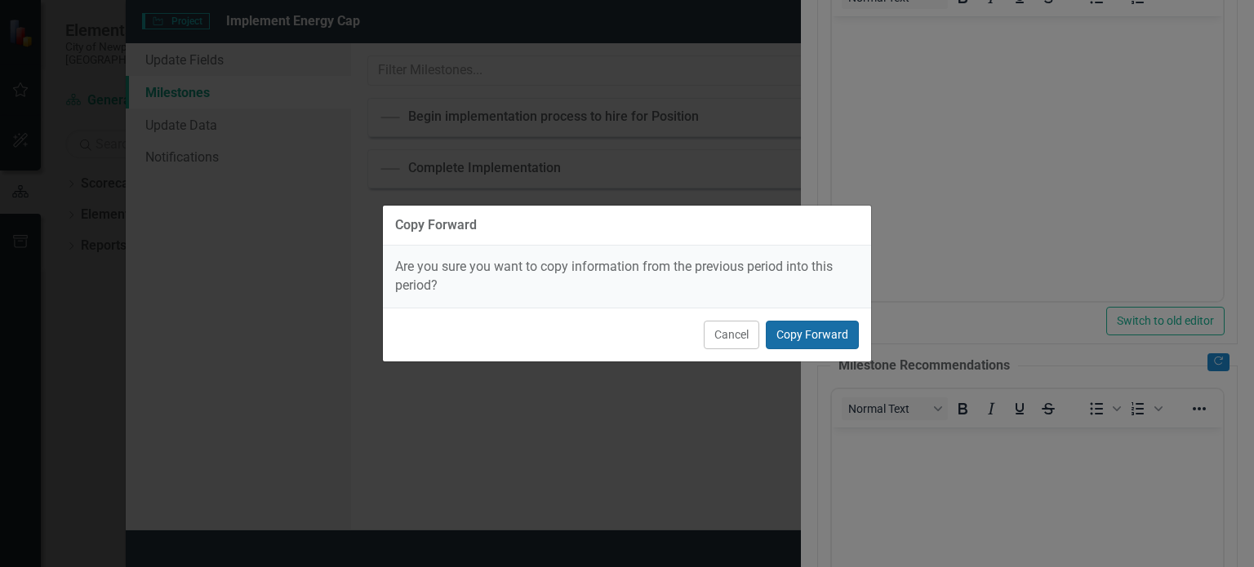
click at [817, 342] on button "Copy Forward" at bounding box center [812, 335] width 93 height 29
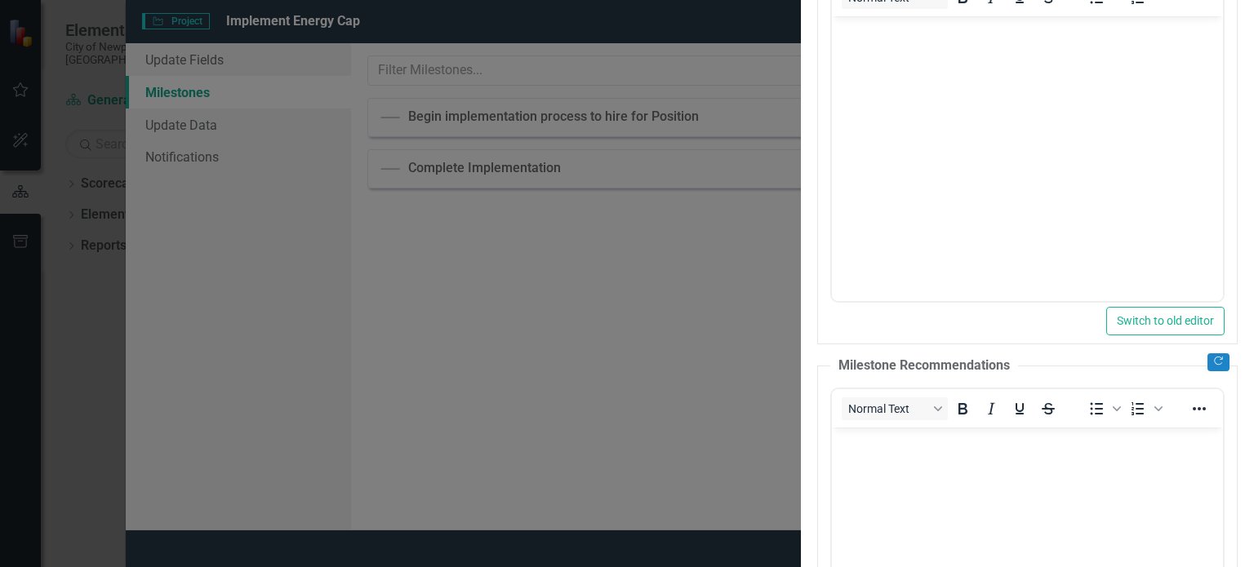
type input "100"
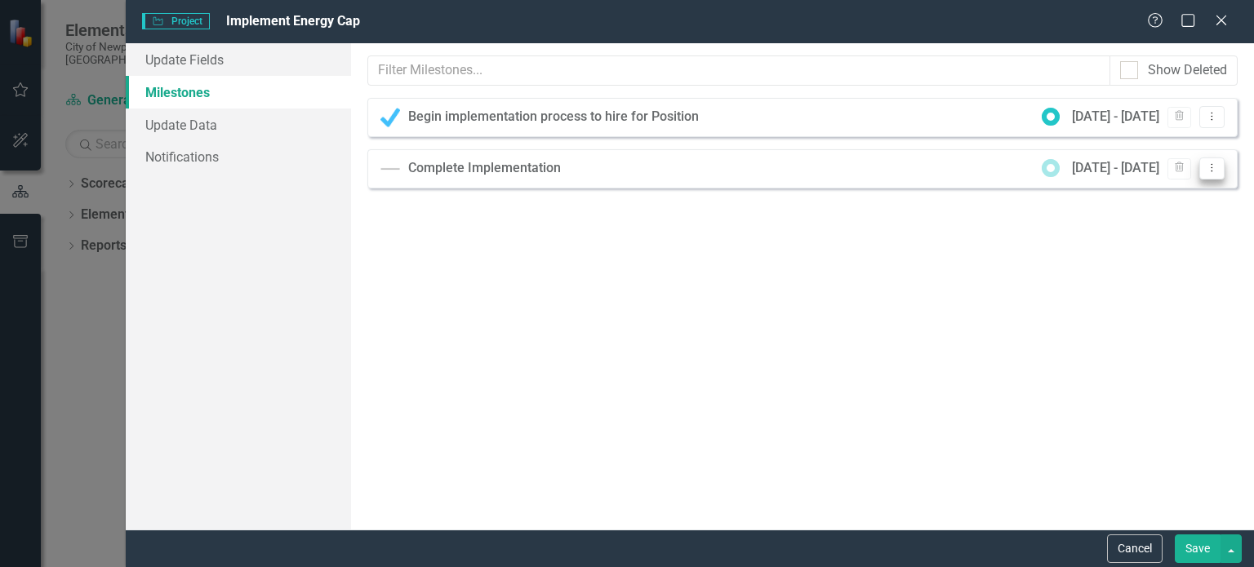
click at [1211, 169] on icon "Dropdown Menu" at bounding box center [1212, 167] width 14 height 11
click at [1185, 187] on link "Edit Edit Milestone" at bounding box center [1159, 195] width 129 height 30
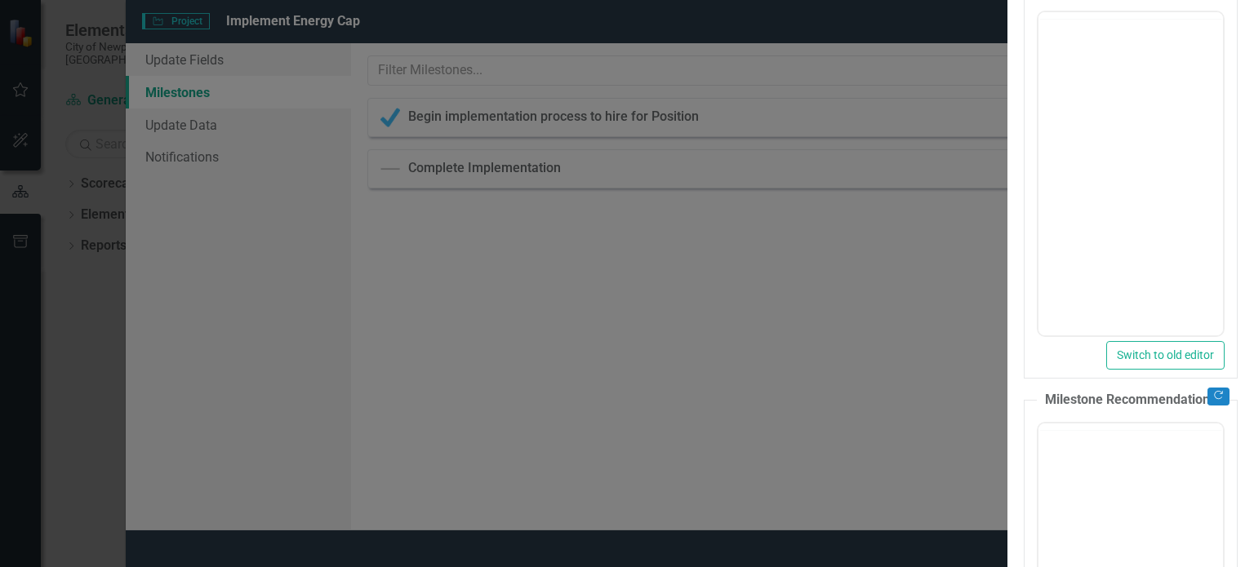
type input "0"
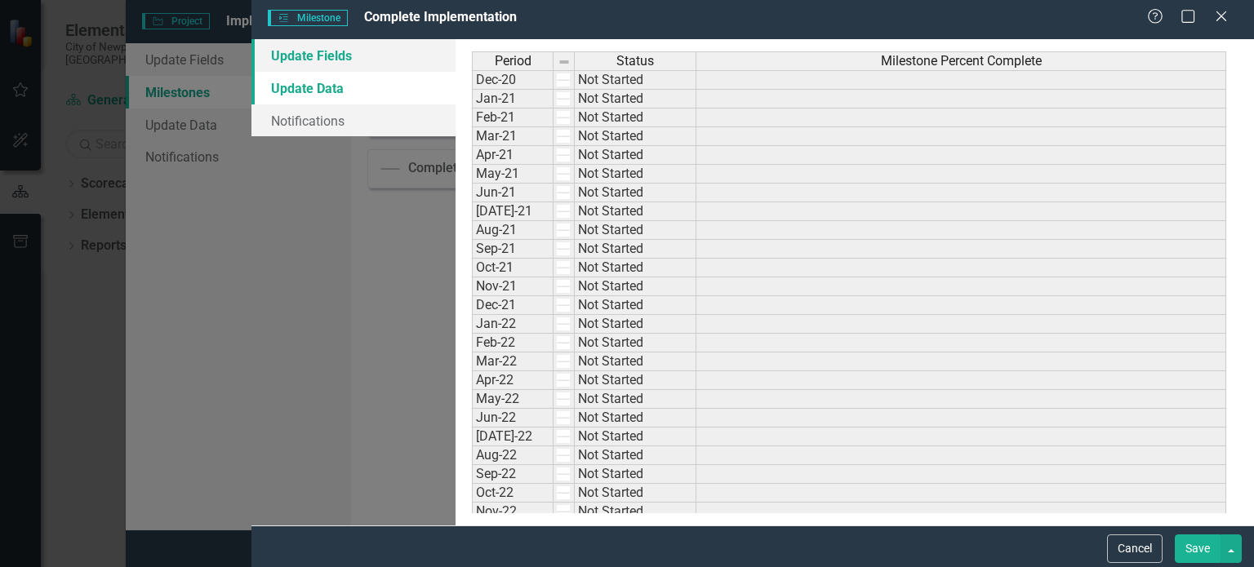
click at [375, 69] on link "Update Fields" at bounding box center [353, 55] width 204 height 33
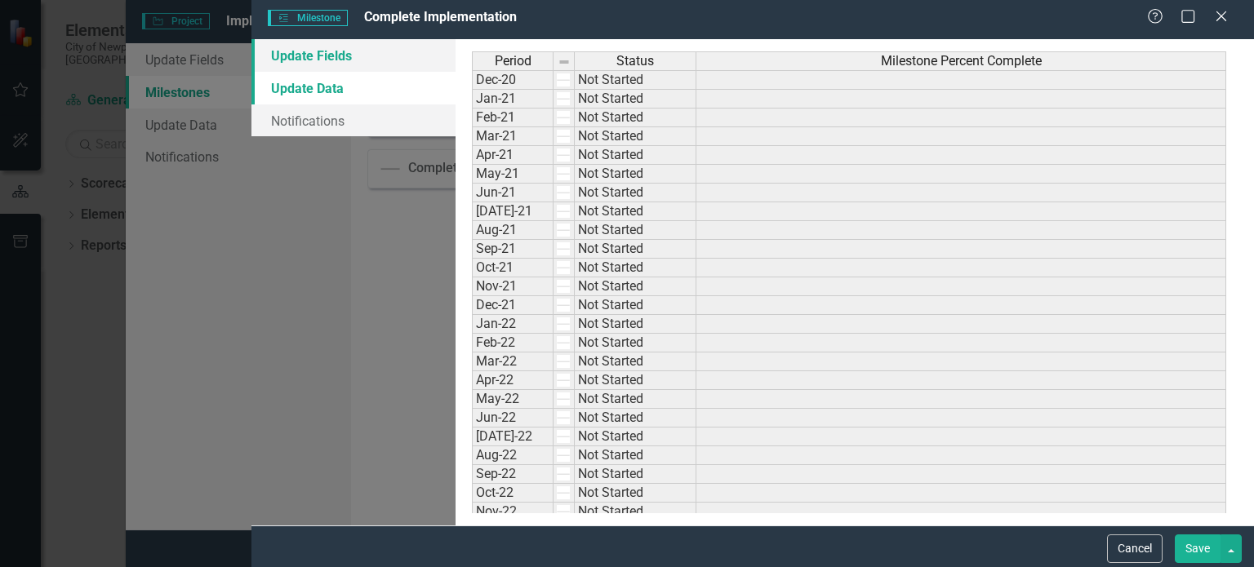
click at [353, 67] on link "Update Fields" at bounding box center [353, 55] width 204 height 33
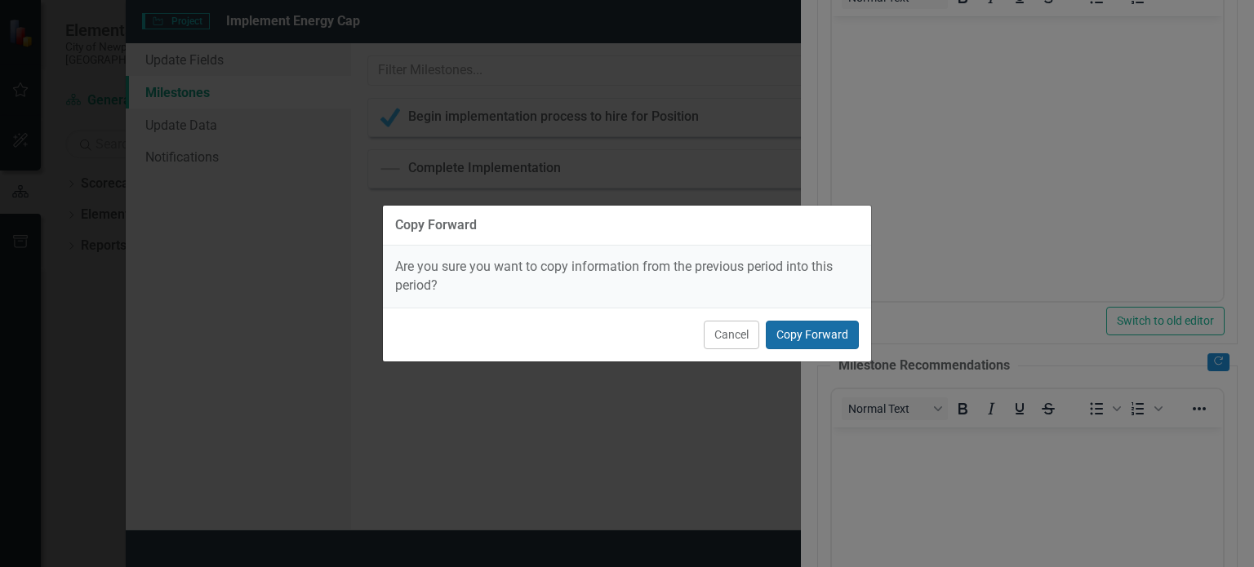
click at [823, 335] on button "Copy Forward" at bounding box center [812, 335] width 93 height 29
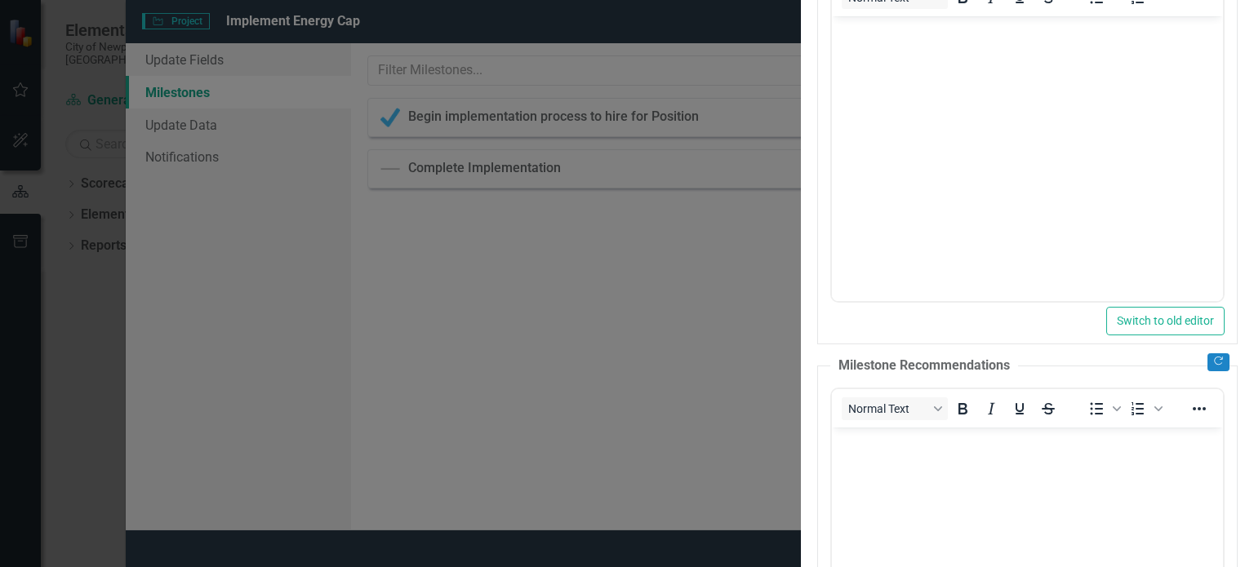
drag, startPoint x: 490, startPoint y: 131, endPoint x: 500, endPoint y: 133, distance: 10.1
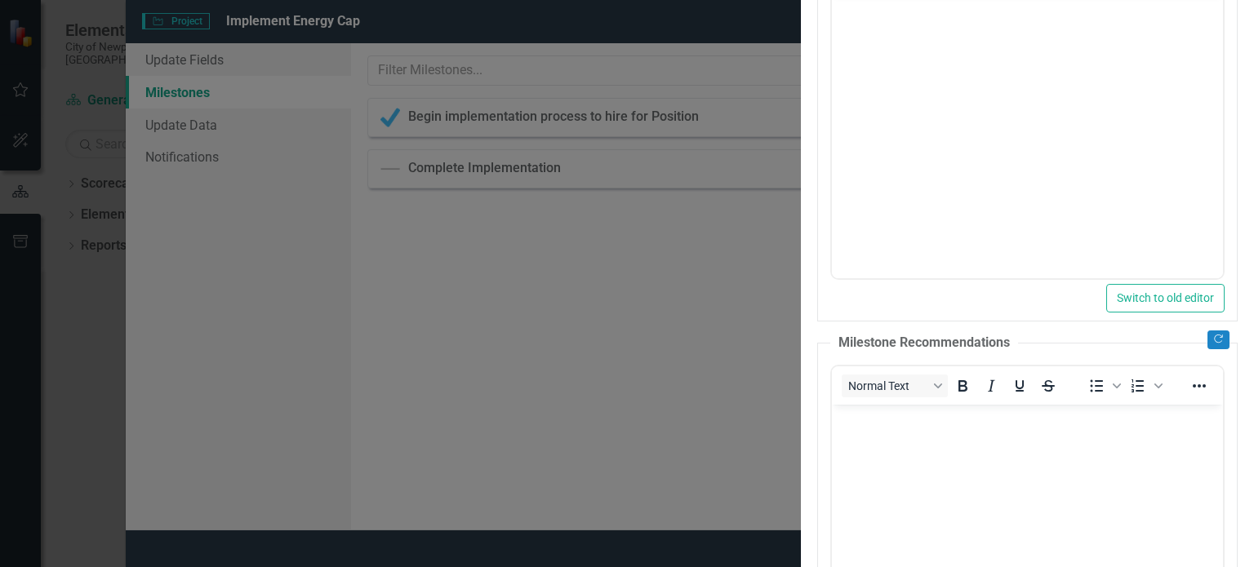
type input "95"
click at [0, 0] on input "97" at bounding box center [0, 0] width 0 height 0
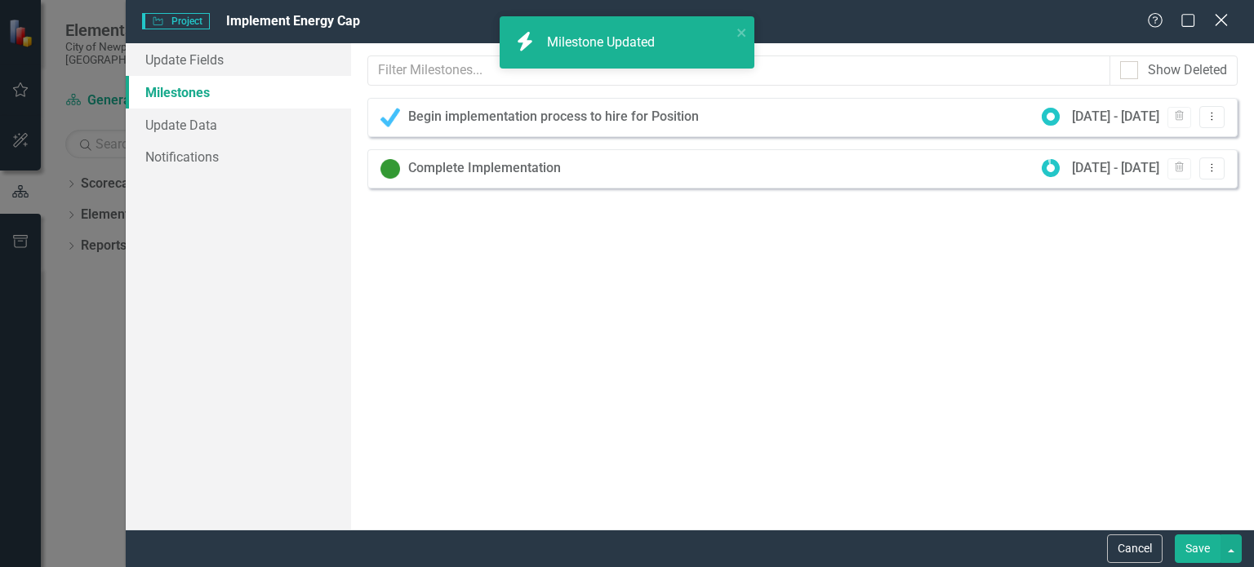
click at [1221, 19] on icon "Close" at bounding box center [1221, 20] width 20 height 16
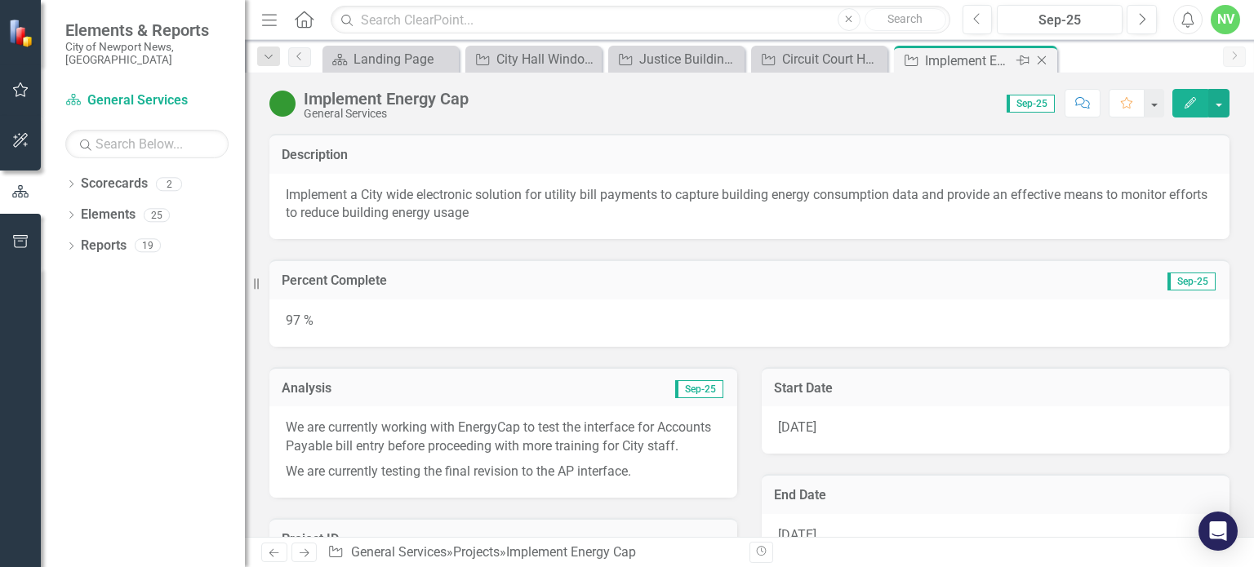
click at [1039, 61] on icon at bounding box center [1041, 60] width 9 height 9
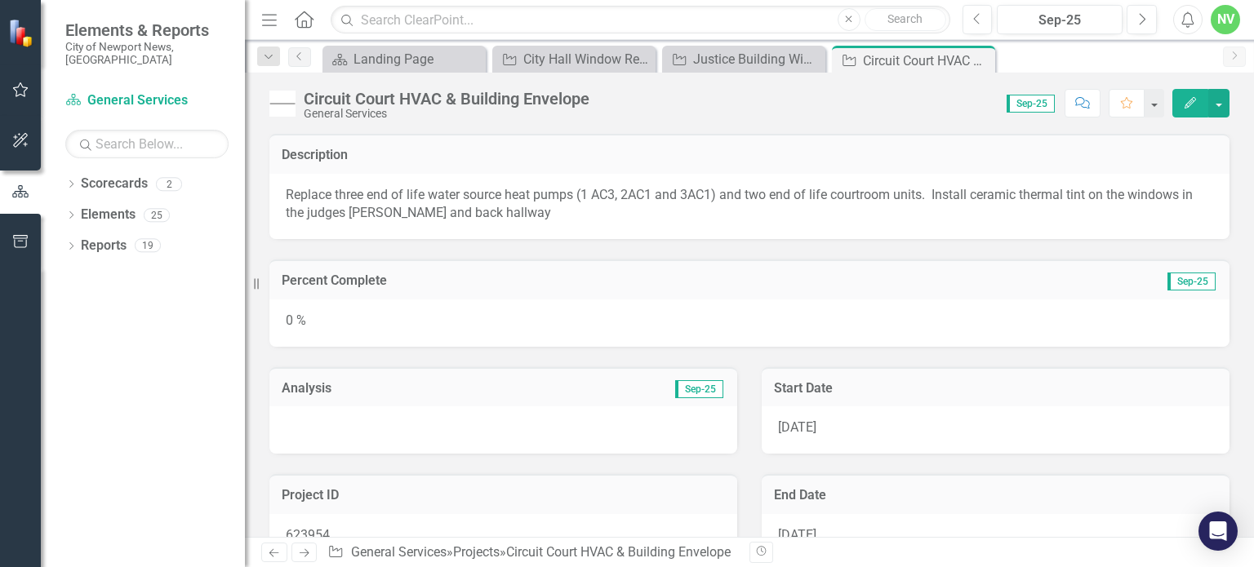
click at [927, 316] on div "0 %" at bounding box center [749, 323] width 960 height 47
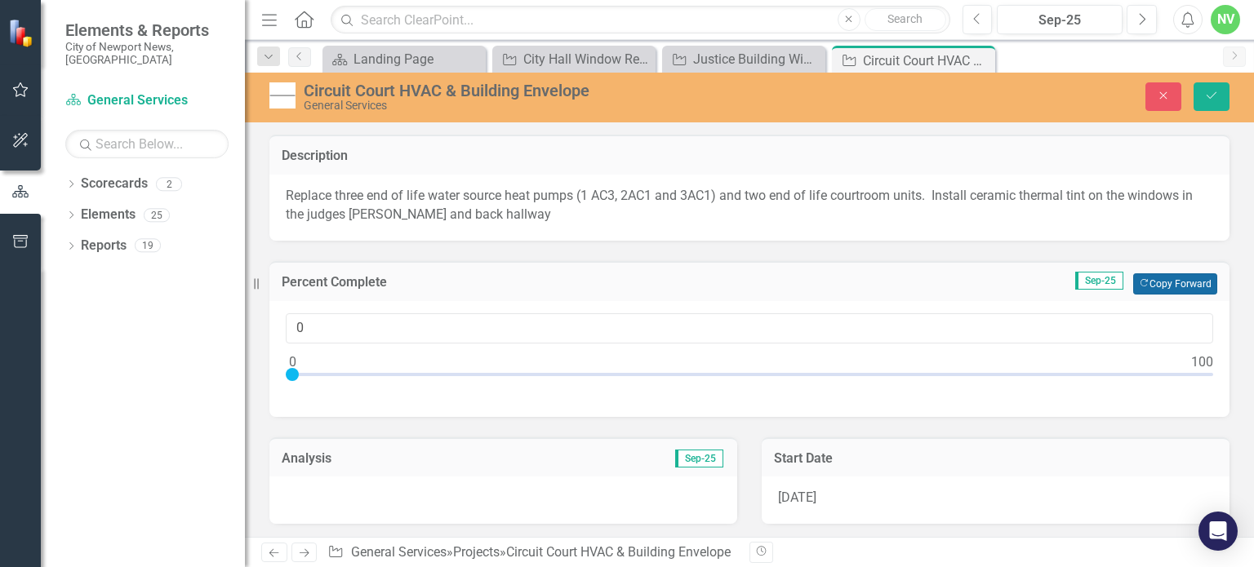
click at [1153, 283] on button "Copy Forward Copy Forward" at bounding box center [1175, 283] width 84 height 21
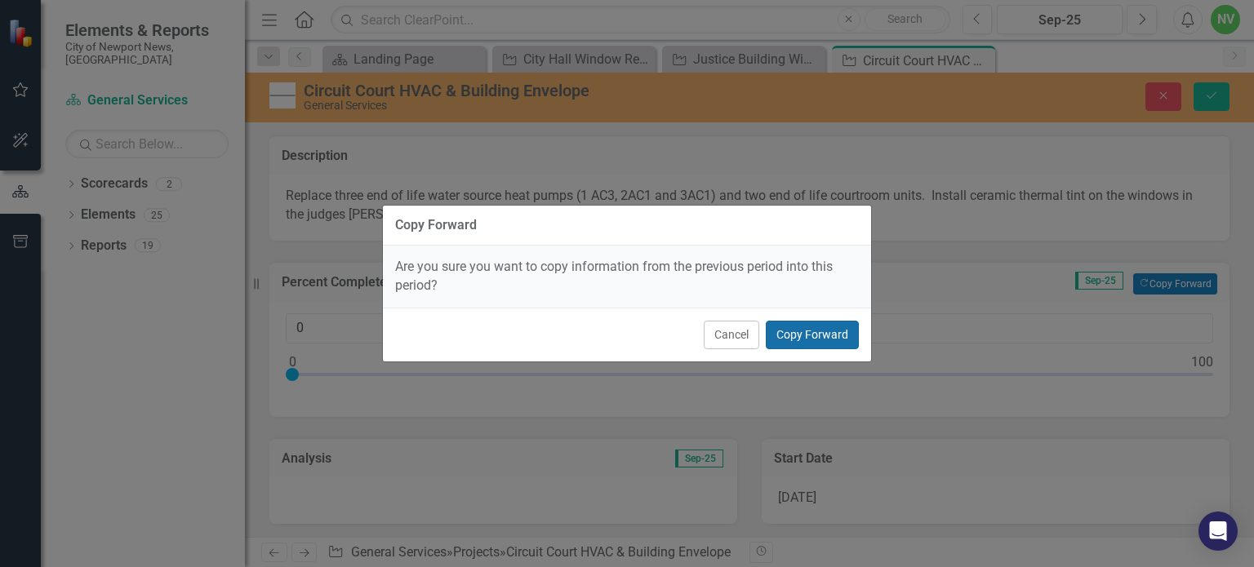
click at [800, 342] on button "Copy Forward" at bounding box center [812, 335] width 93 height 29
type input "40"
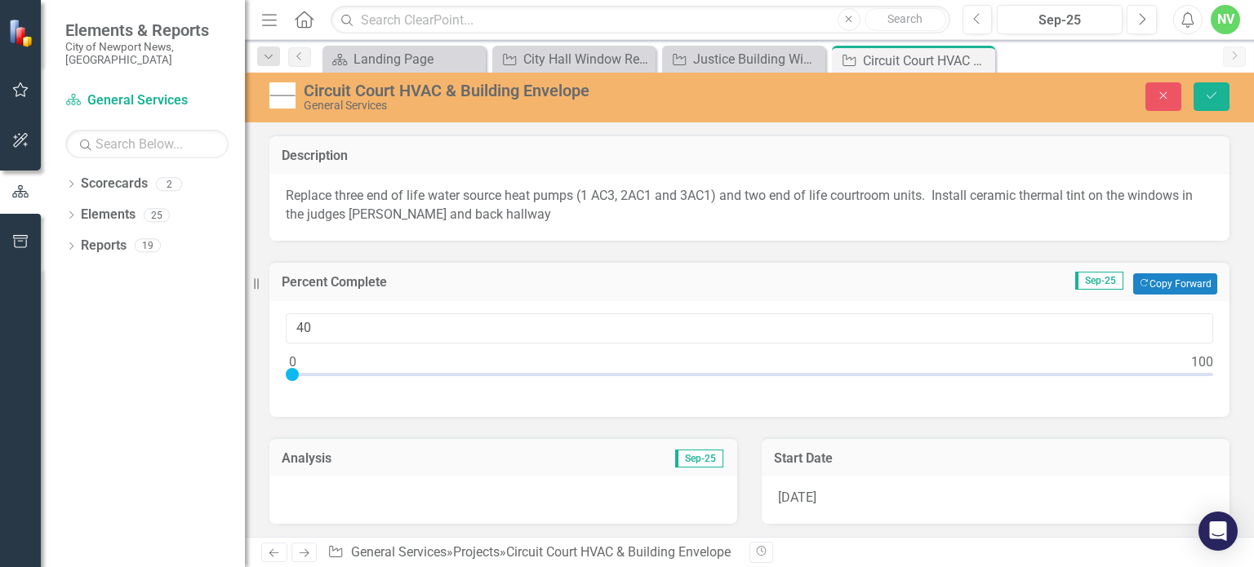
click at [646, 509] on div at bounding box center [503, 500] width 468 height 47
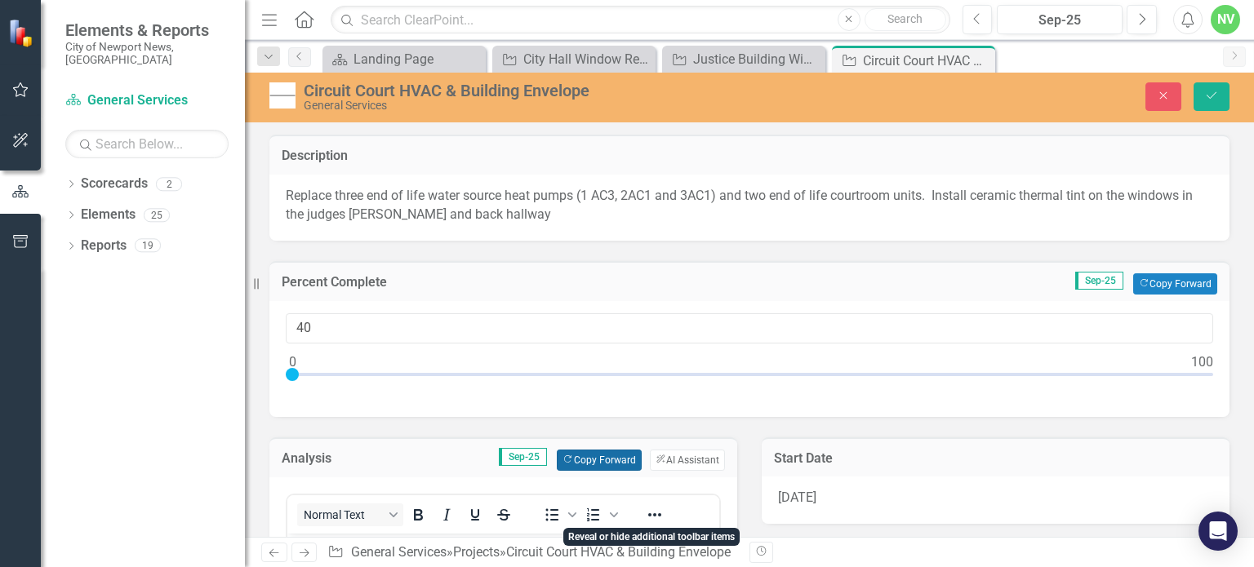
click at [606, 453] on button "Copy Forward Copy Forward" at bounding box center [599, 460] width 84 height 21
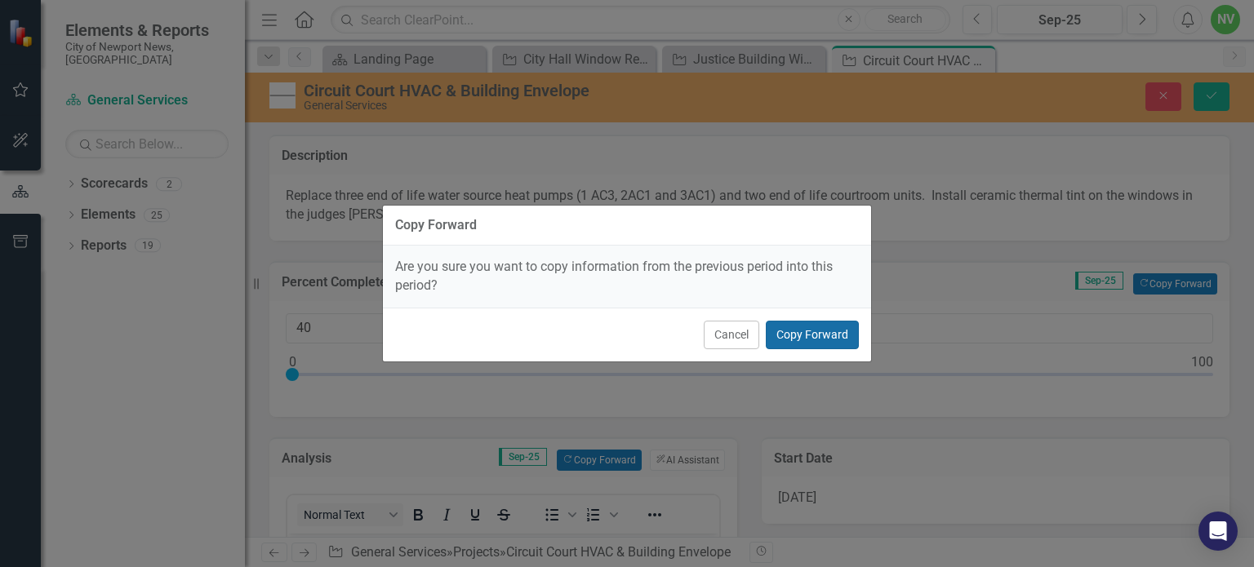
click at [849, 325] on button "Copy Forward" at bounding box center [812, 335] width 93 height 29
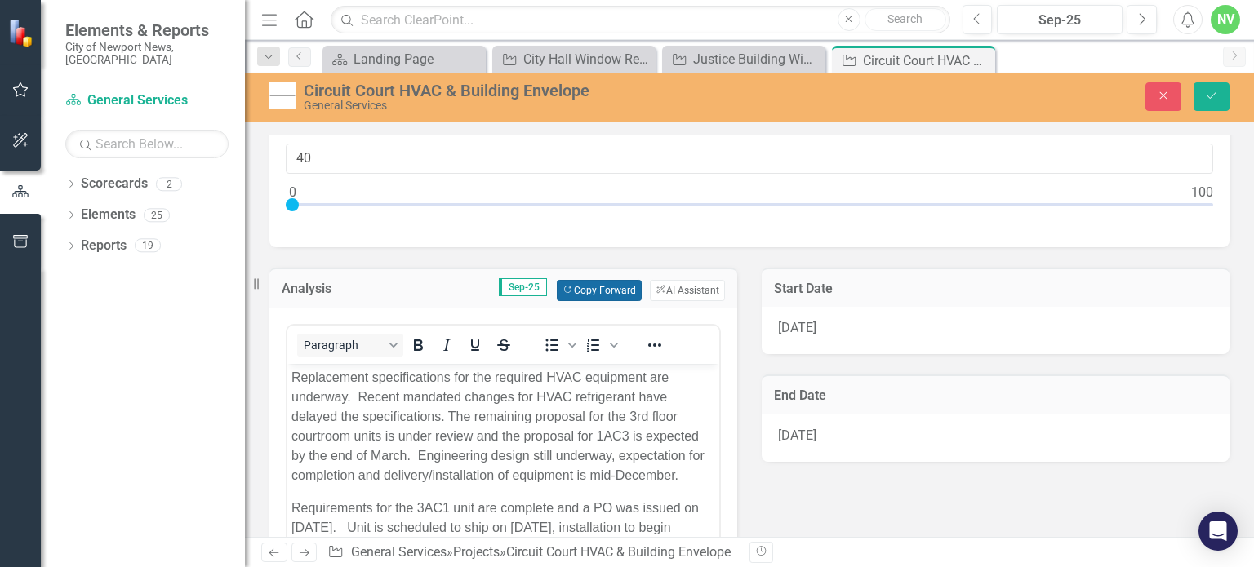
scroll to position [214, 0]
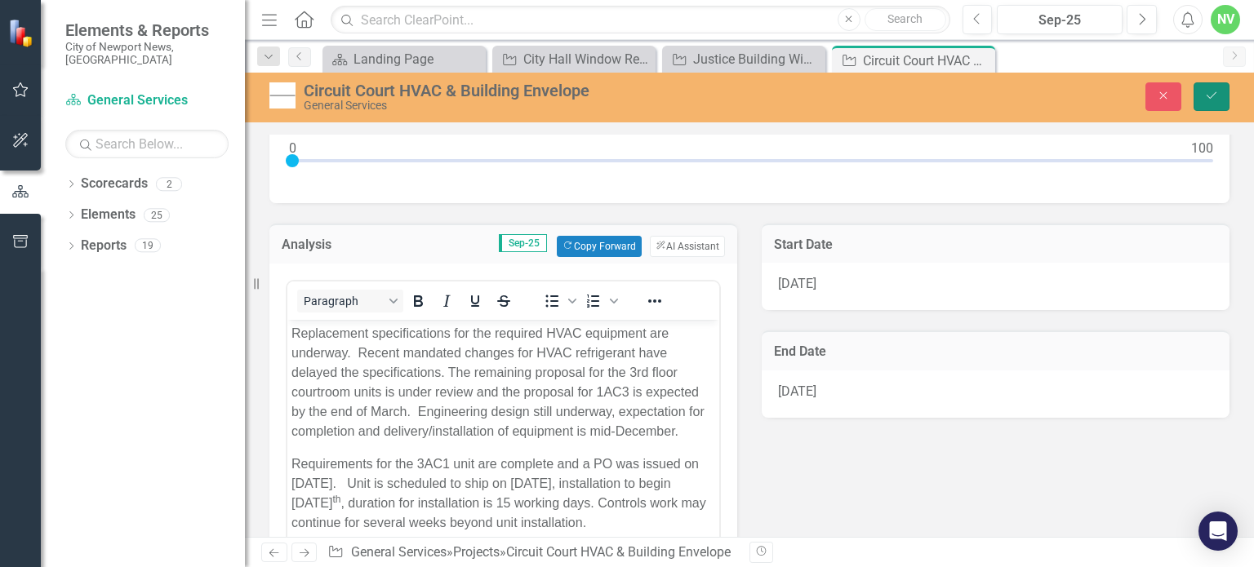
click at [1218, 90] on icon "Save" at bounding box center [1211, 95] width 15 height 11
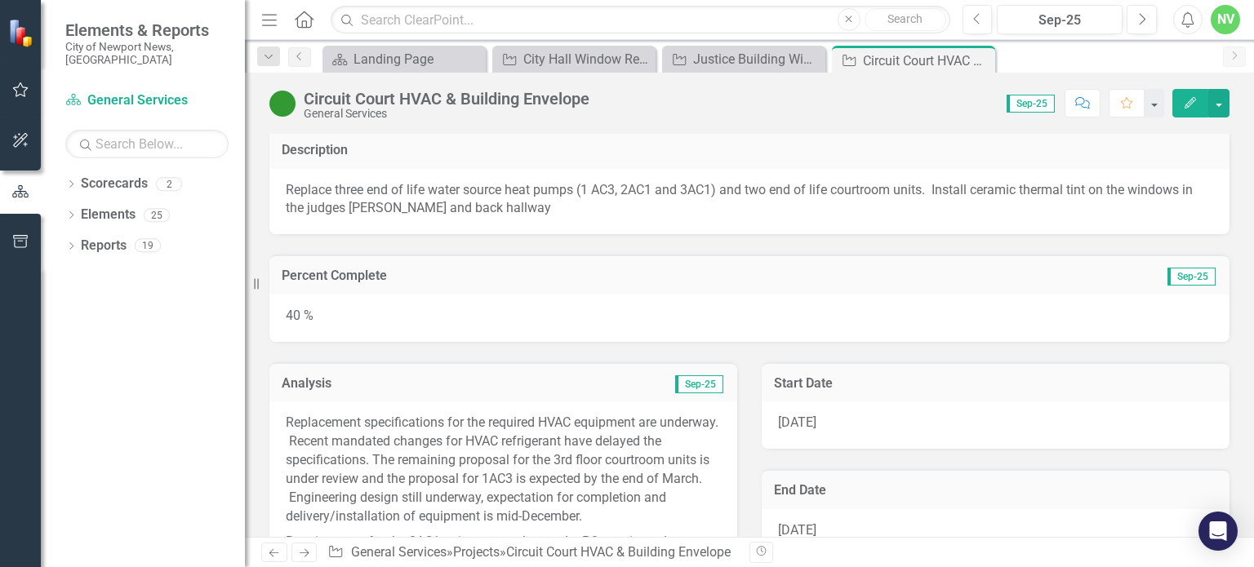
scroll to position [0, 0]
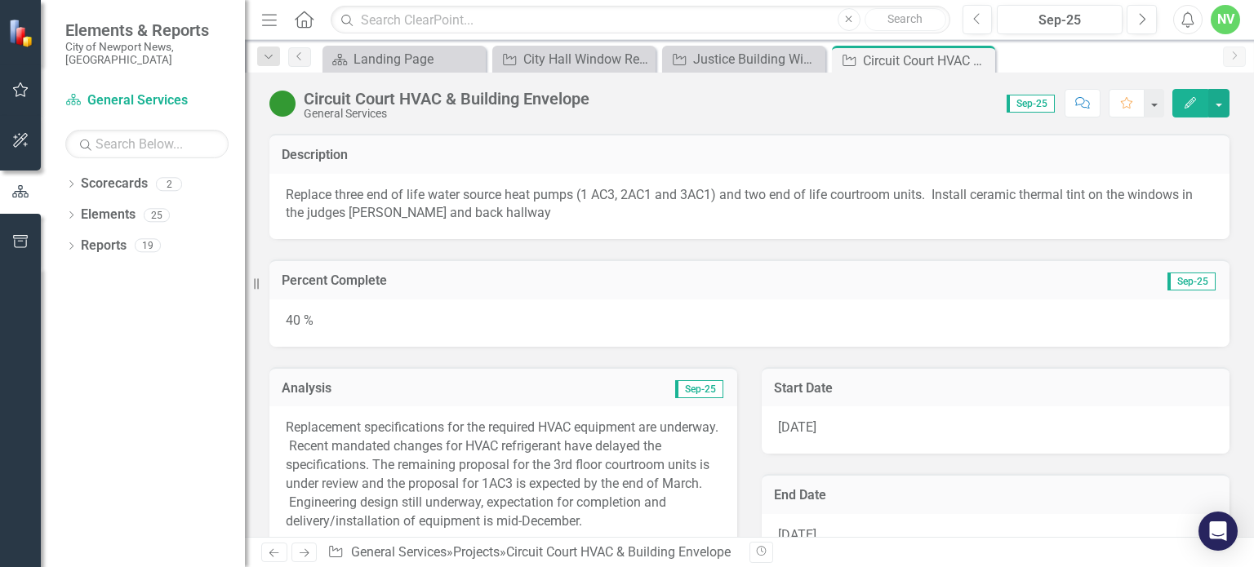
click at [1185, 107] on icon "button" at bounding box center [1189, 102] width 11 height 11
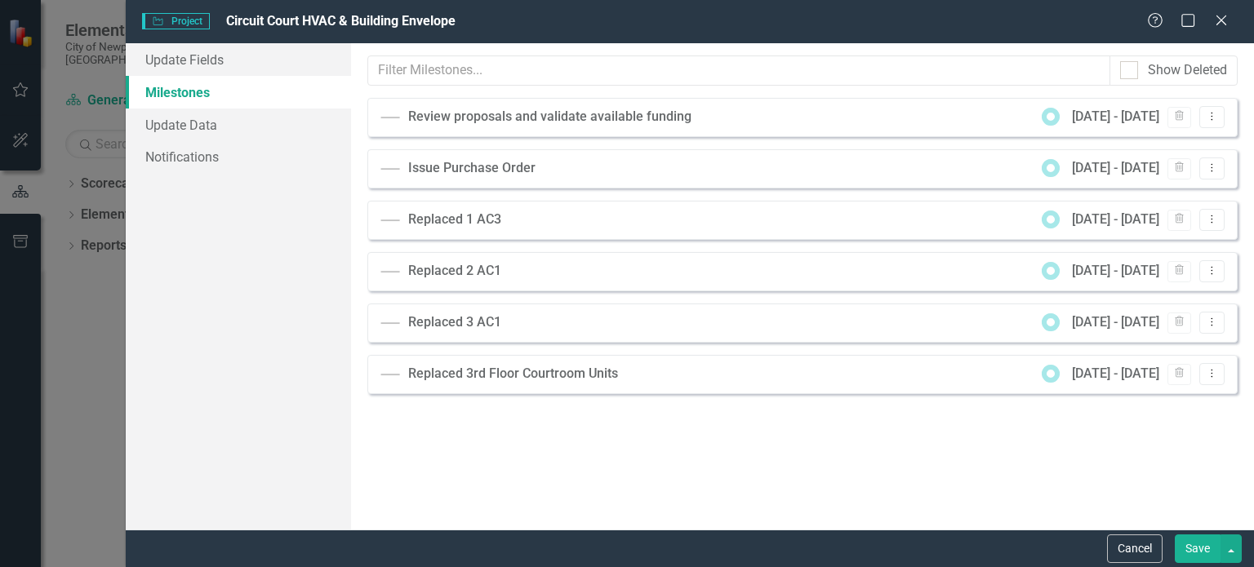
click at [221, 89] on link "Milestones" at bounding box center [238, 92] width 225 height 33
click at [1202, 120] on button "Dropdown Menu" at bounding box center [1211, 117] width 25 height 22
click at [1196, 136] on link "Edit Edit Milestone" at bounding box center [1159, 143] width 129 height 30
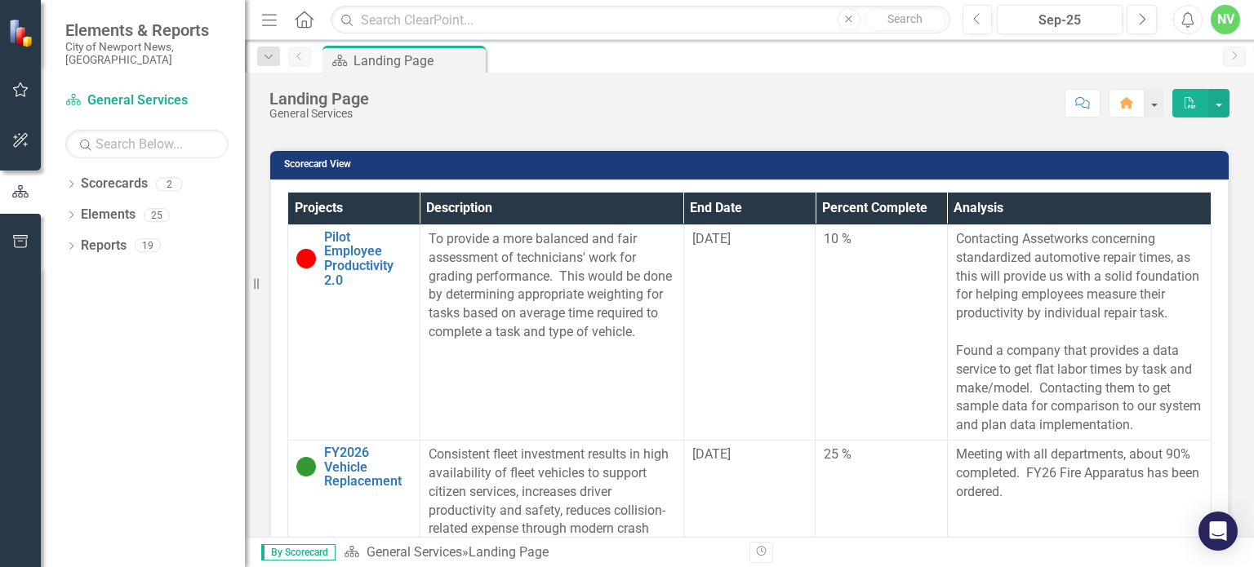
scroll to position [425, 0]
